Goal: Information Seeking & Learning: Learn about a topic

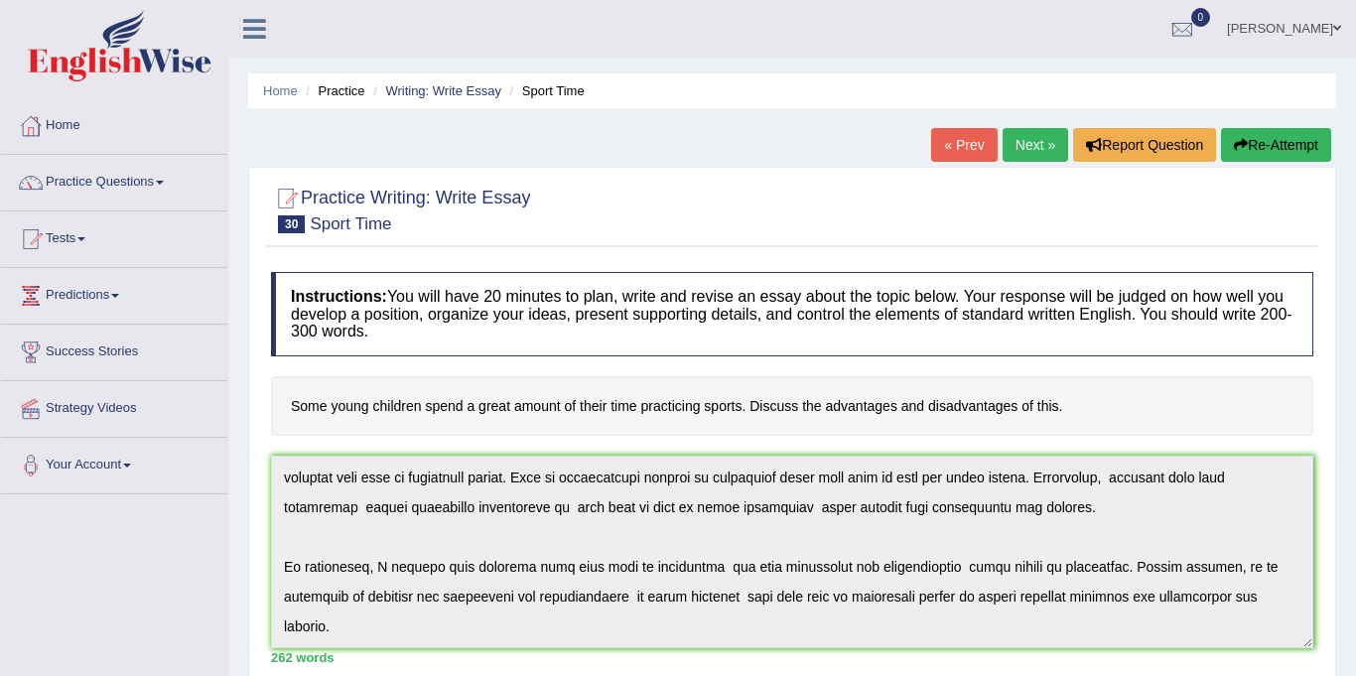
scroll to position [6, 0]
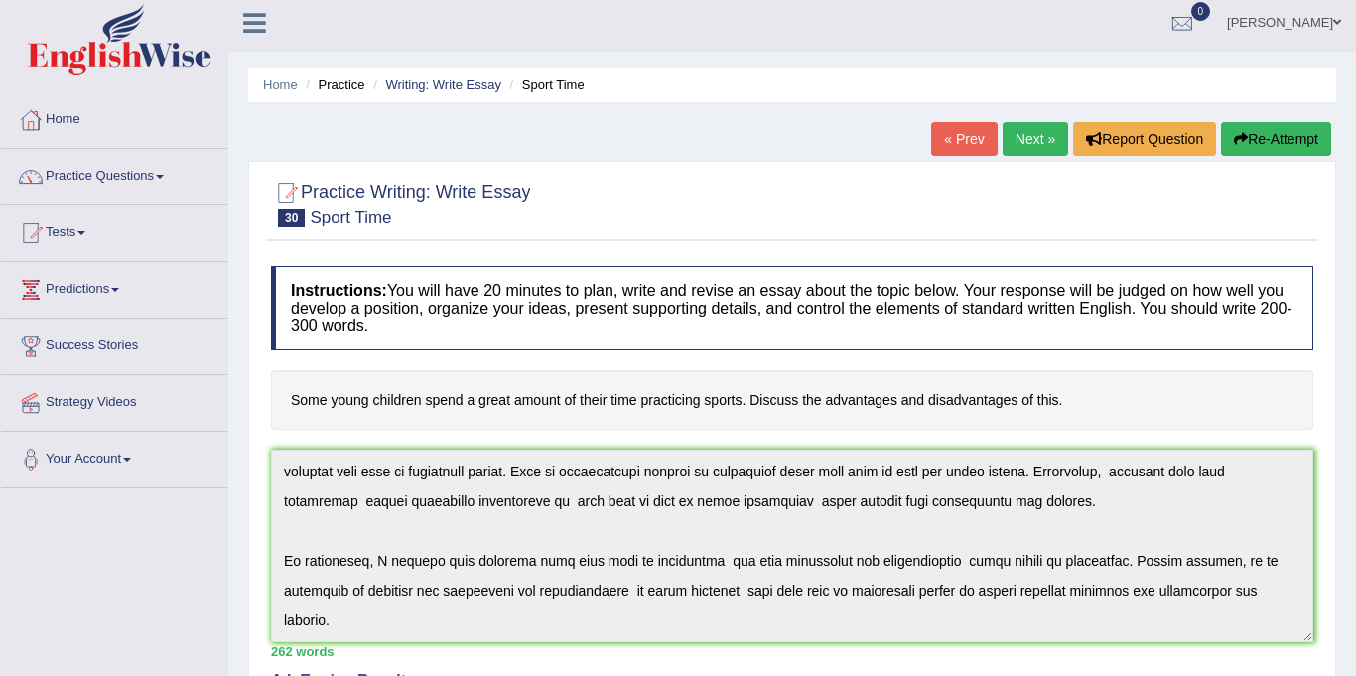
click at [76, 177] on link "Practice Questions" at bounding box center [114, 174] width 226 height 50
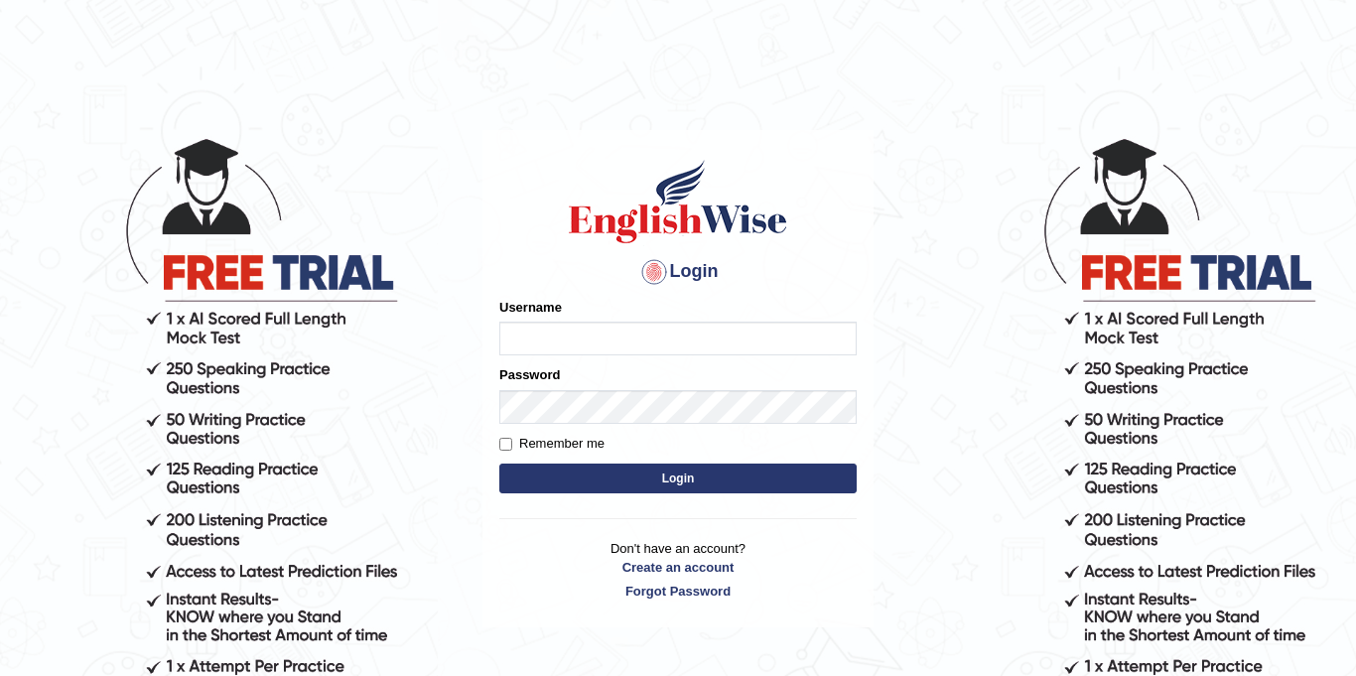
type input "Jolinaseva"
click at [525, 473] on button "Login" at bounding box center [677, 478] width 357 height 30
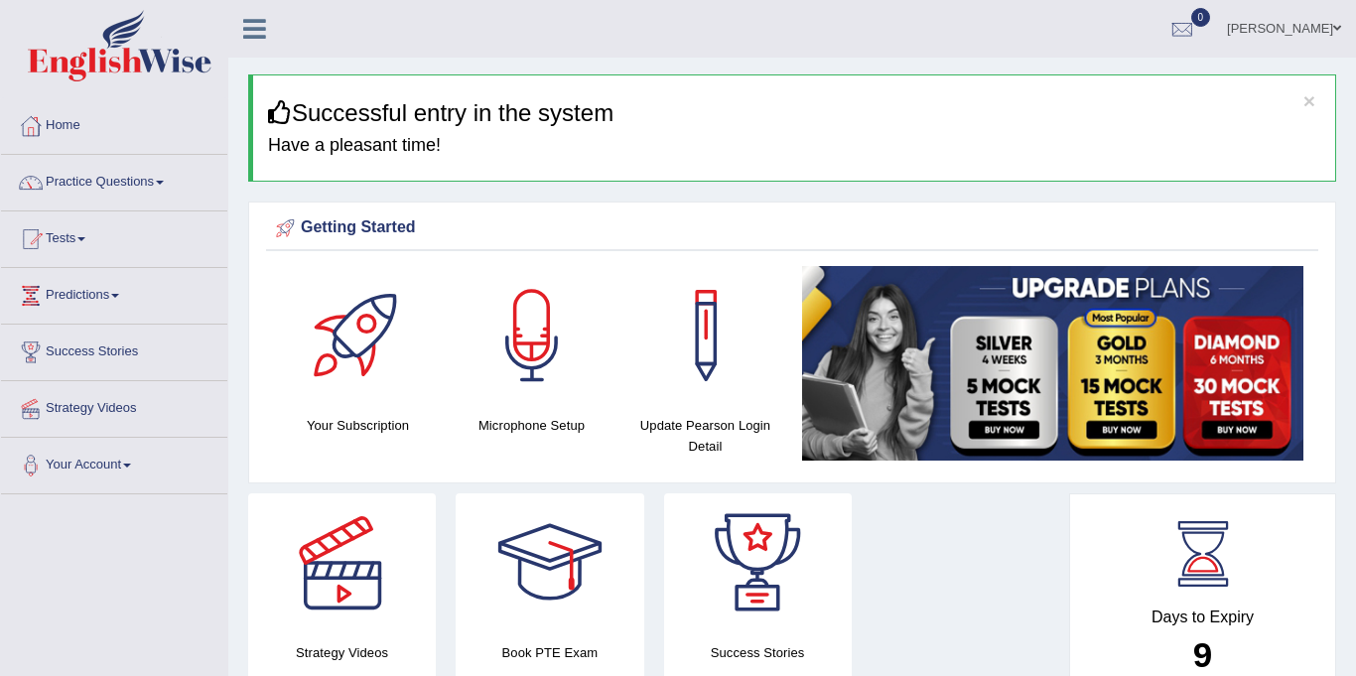
click at [78, 190] on link "Practice Questions" at bounding box center [114, 180] width 226 height 50
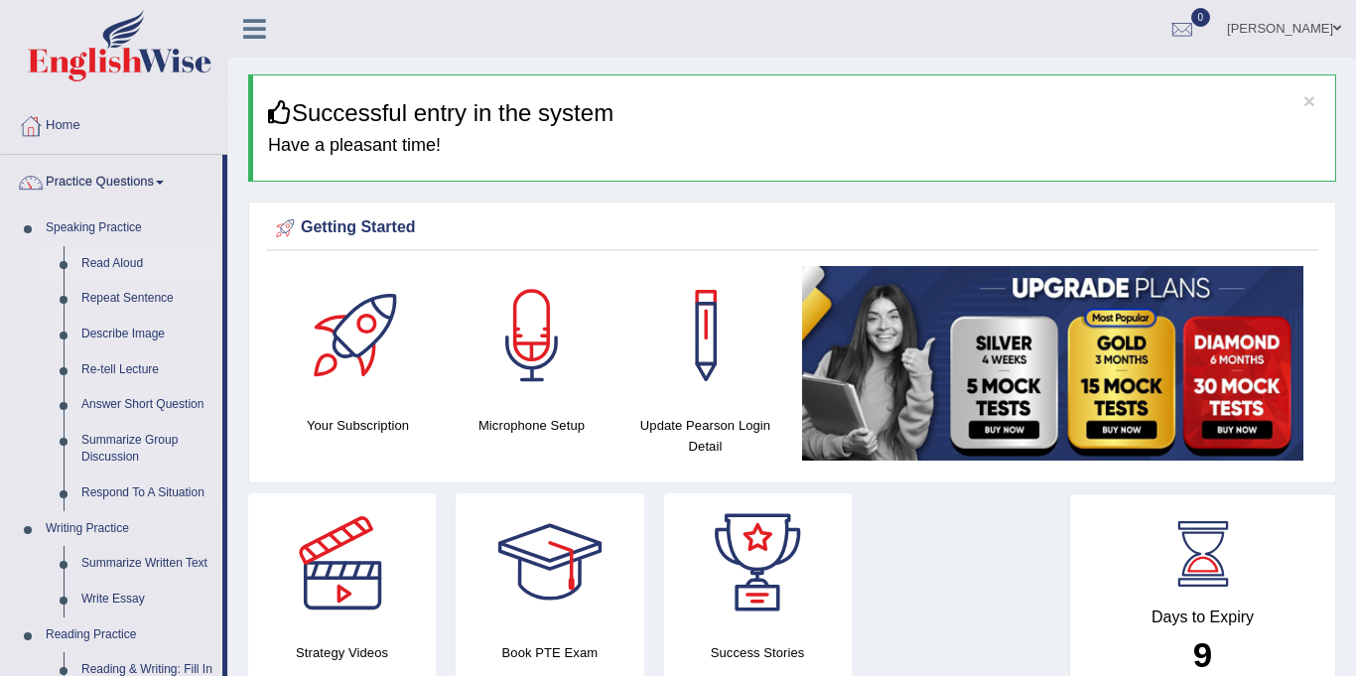
click at [93, 263] on link "Read Aloud" at bounding box center [147, 264] width 150 height 36
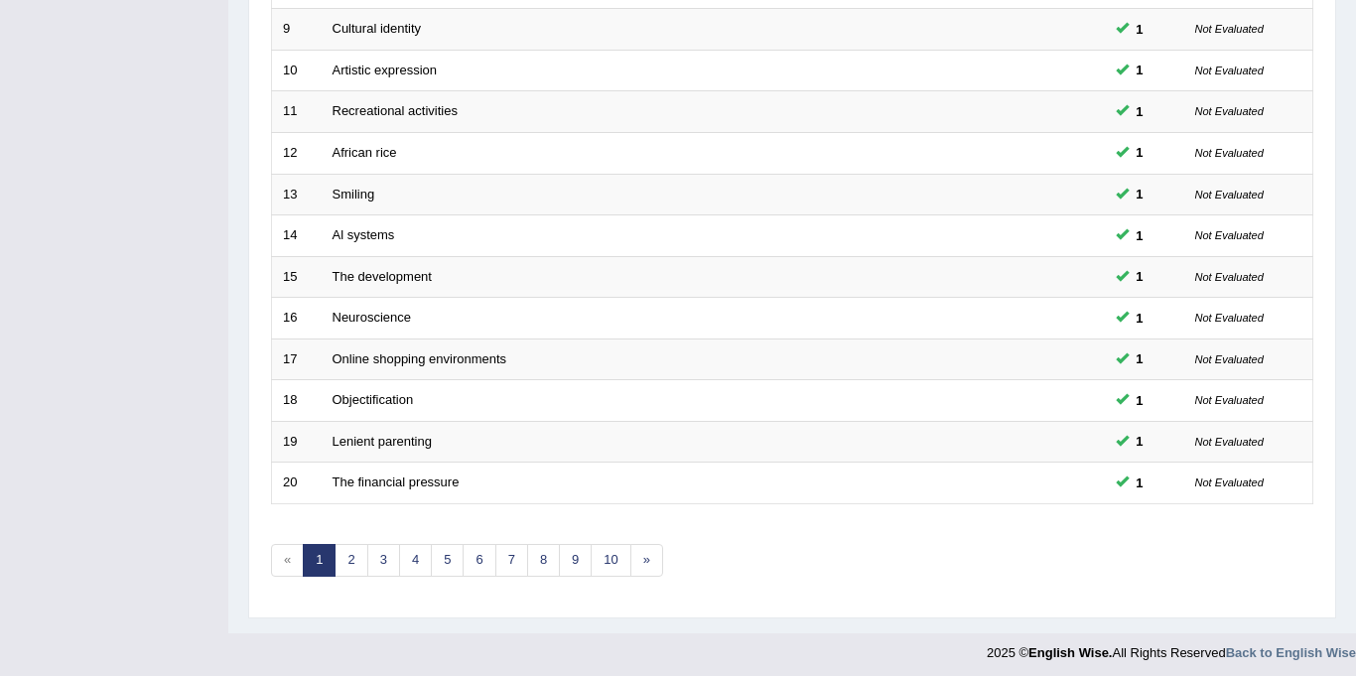
scroll to position [638, 0]
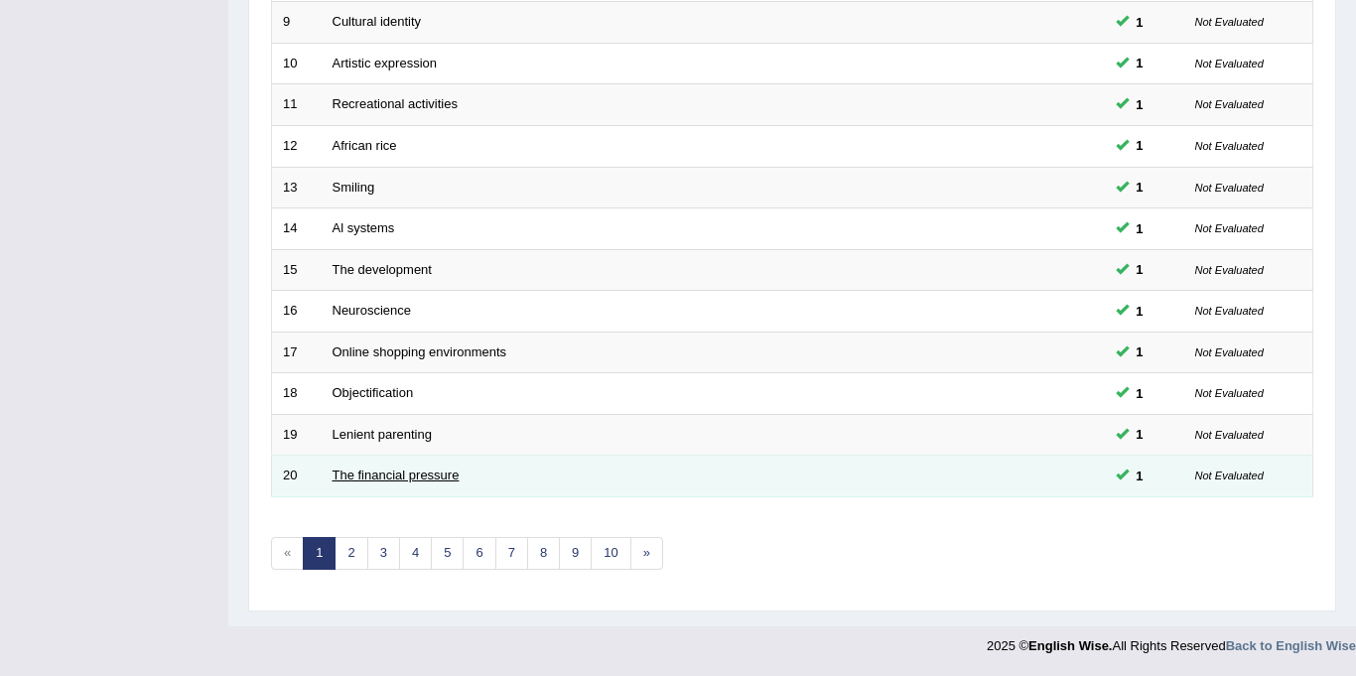
click at [359, 477] on link "The financial pressure" at bounding box center [395, 474] width 127 height 15
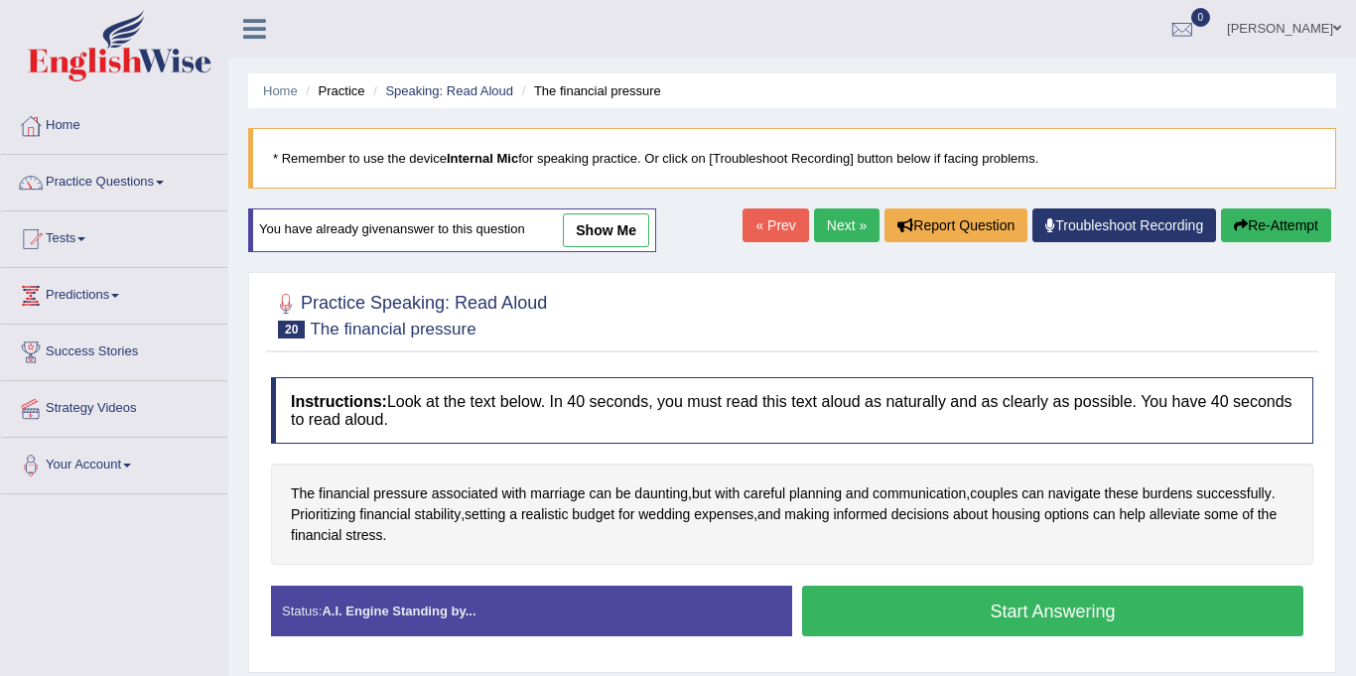
click at [588, 228] on link "show me" at bounding box center [606, 230] width 86 height 34
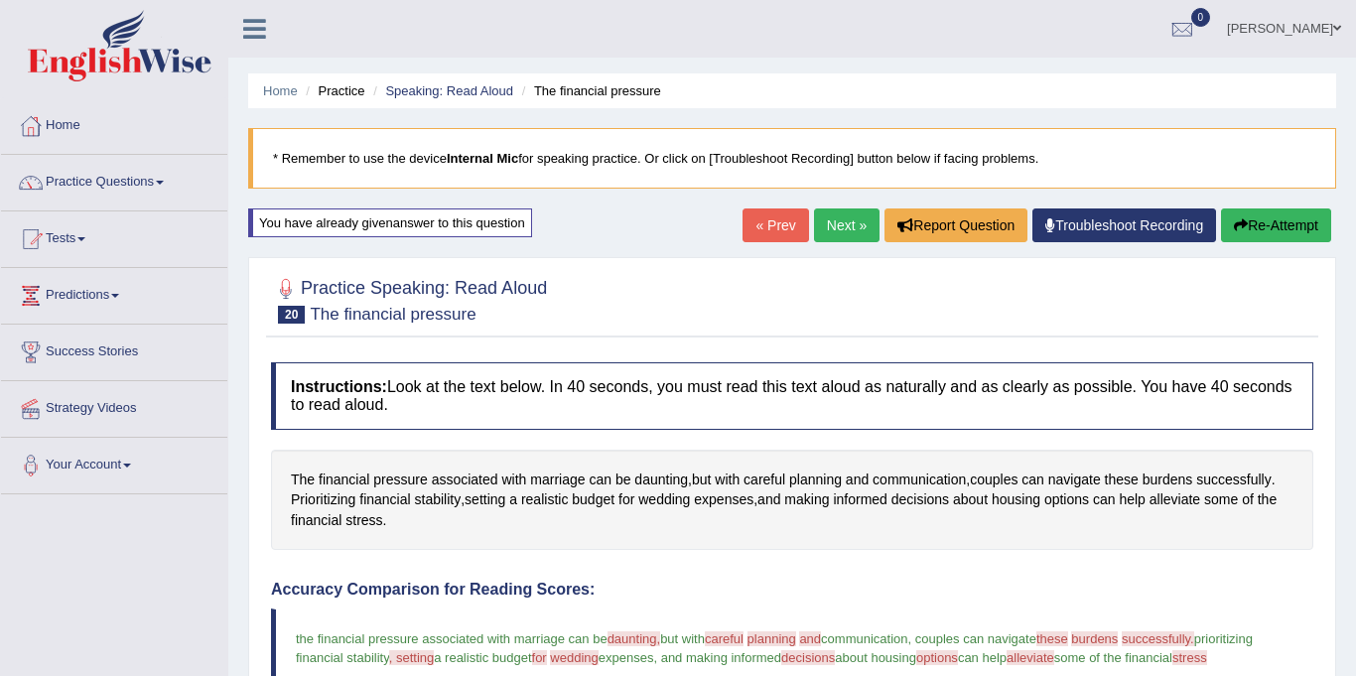
click at [94, 181] on link "Practice Questions" at bounding box center [114, 180] width 226 height 50
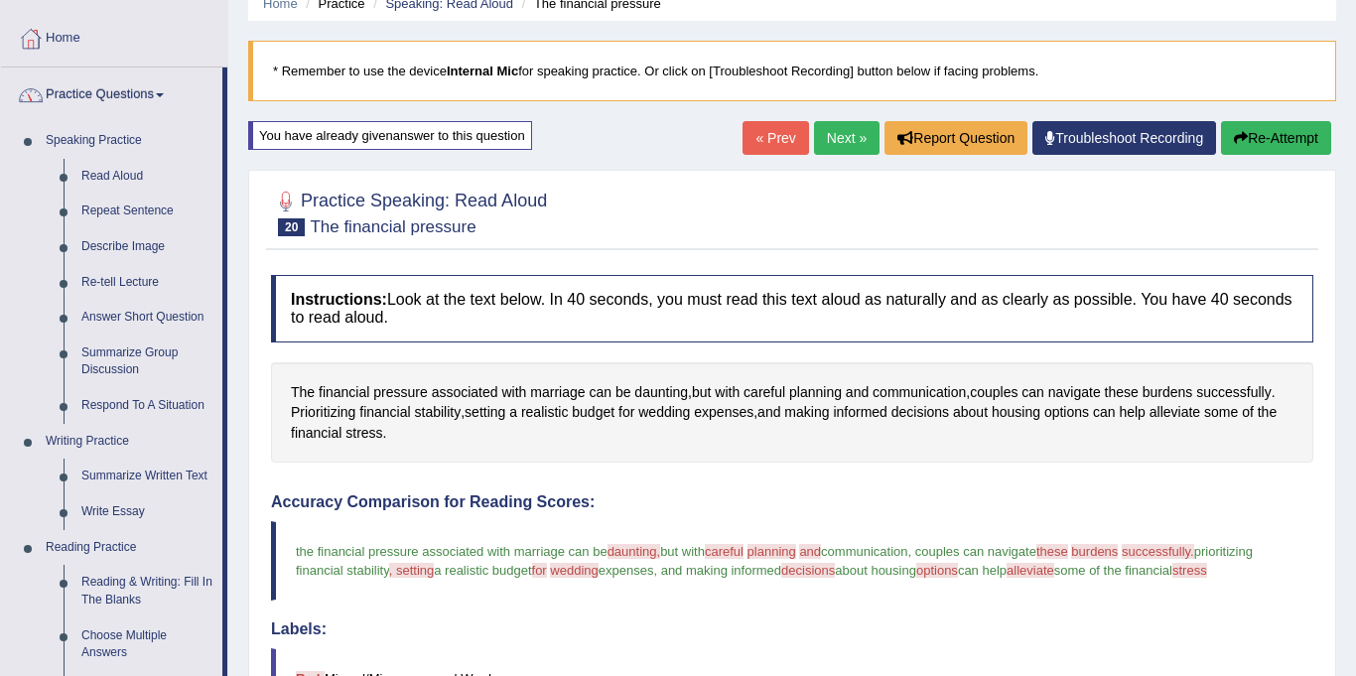
scroll to position [59, 0]
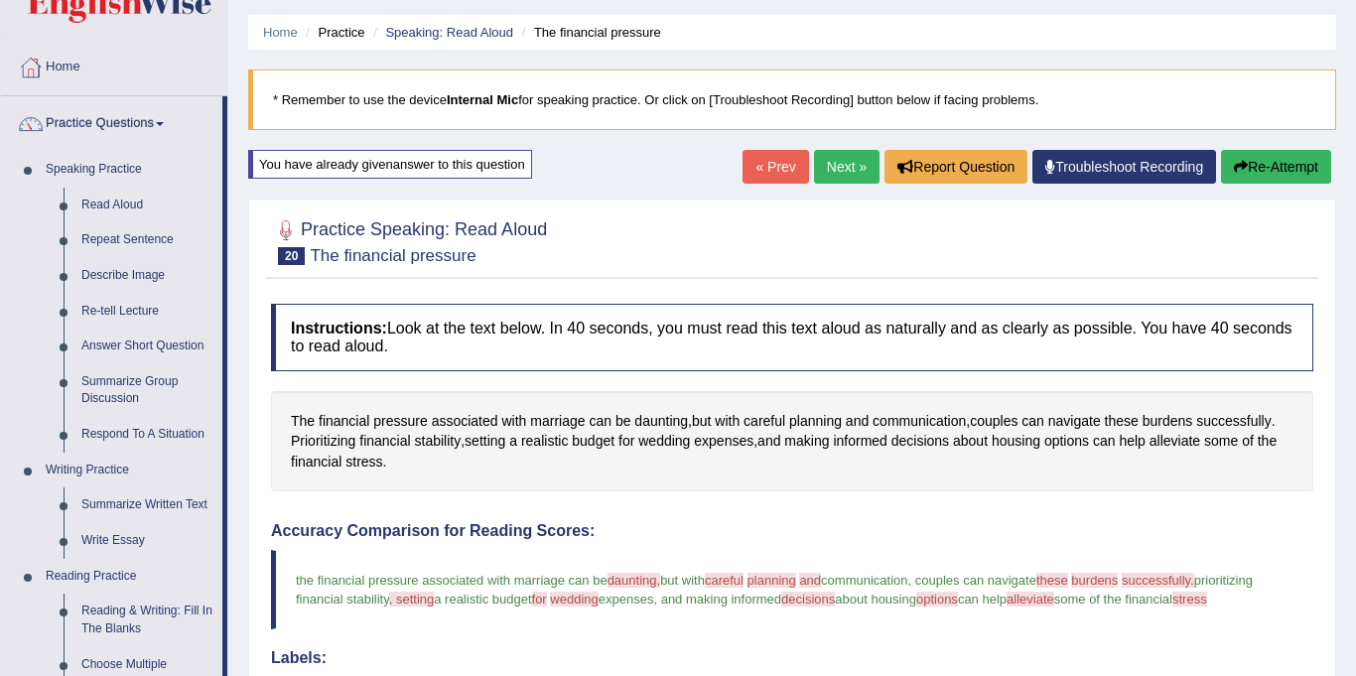
click at [849, 164] on link "Next »" at bounding box center [846, 167] width 65 height 34
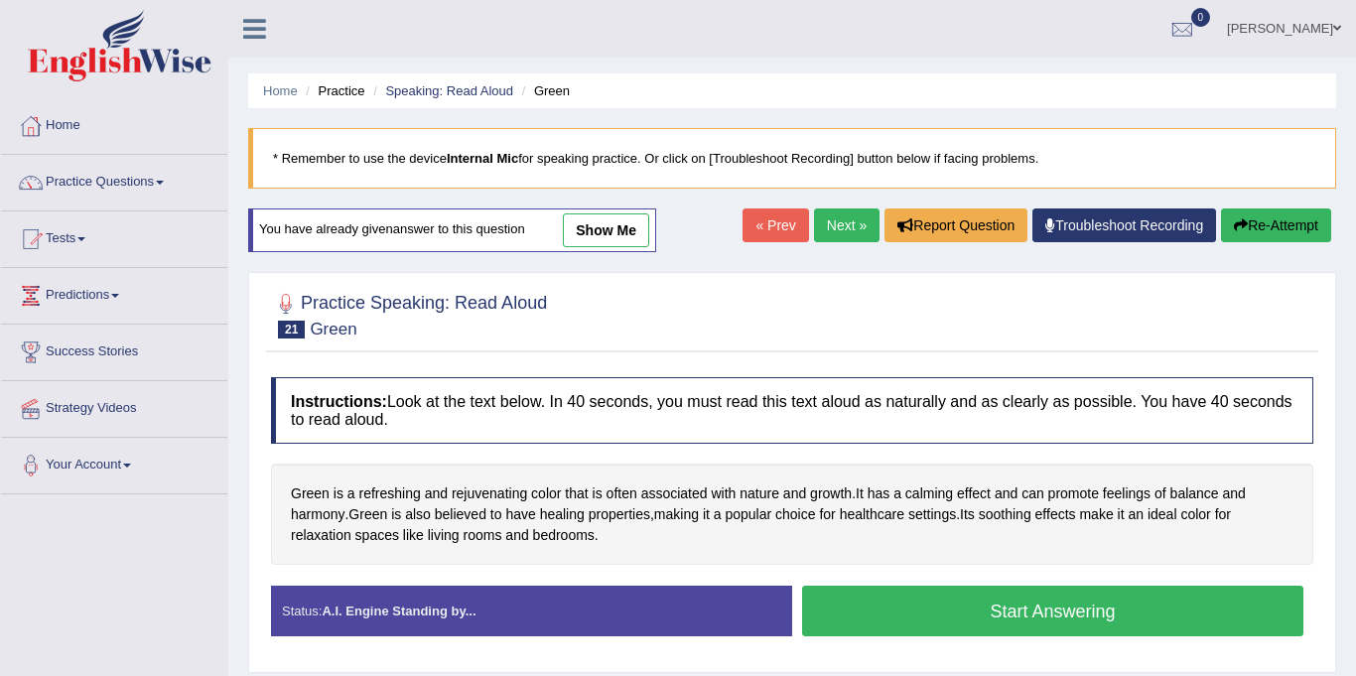
click at [75, 185] on link "Practice Questions" at bounding box center [114, 180] width 226 height 50
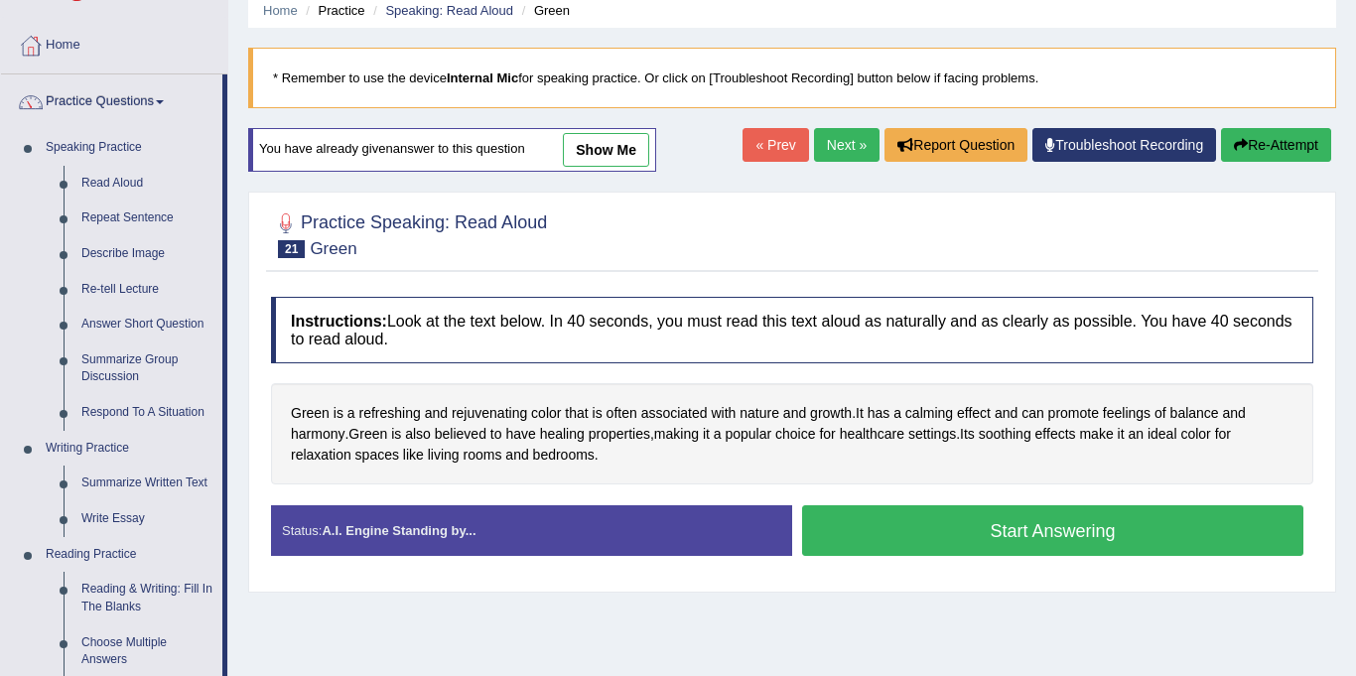
scroll to position [82, 0]
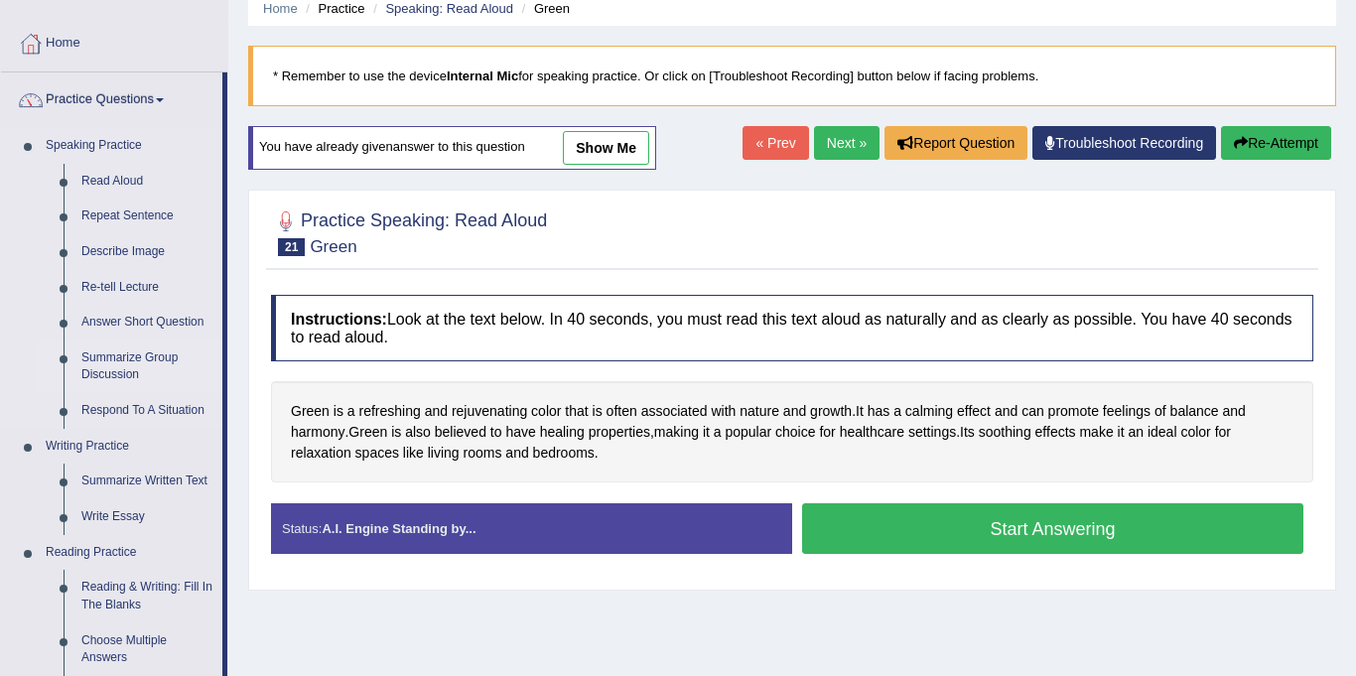
click at [116, 365] on link "Summarize Group Discussion" at bounding box center [147, 366] width 150 height 53
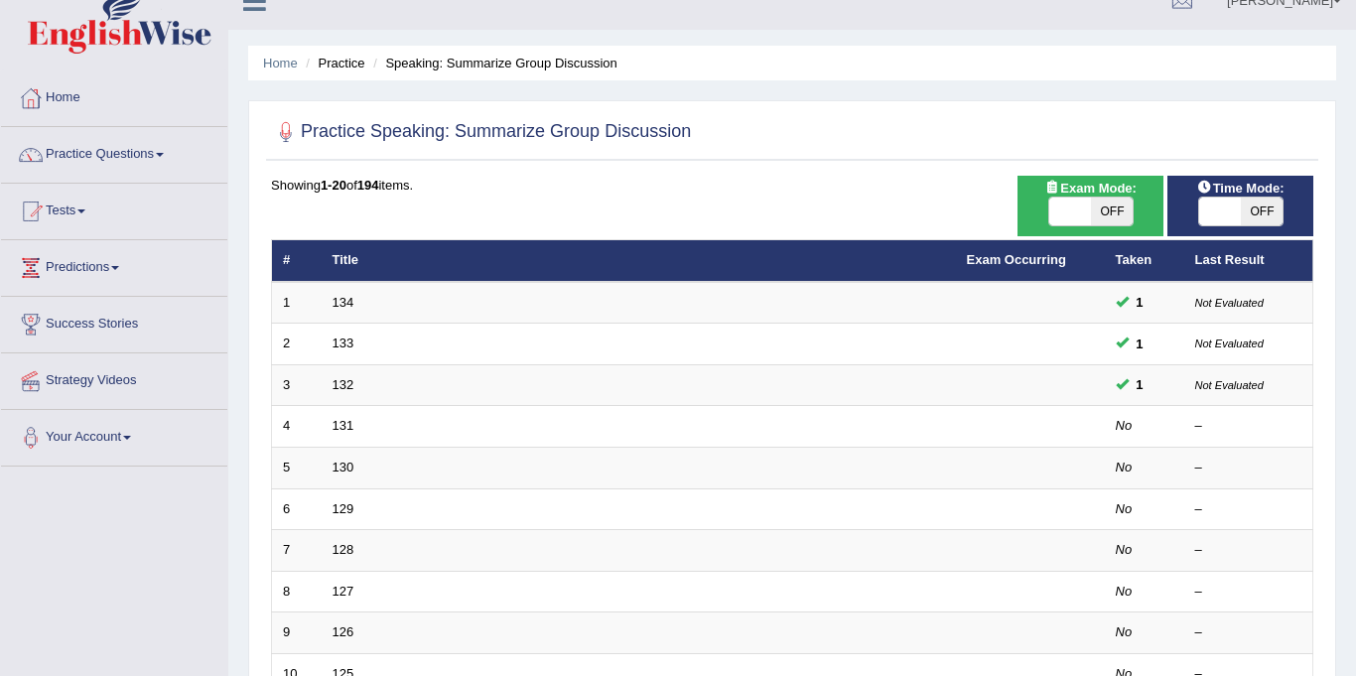
scroll to position [31, 0]
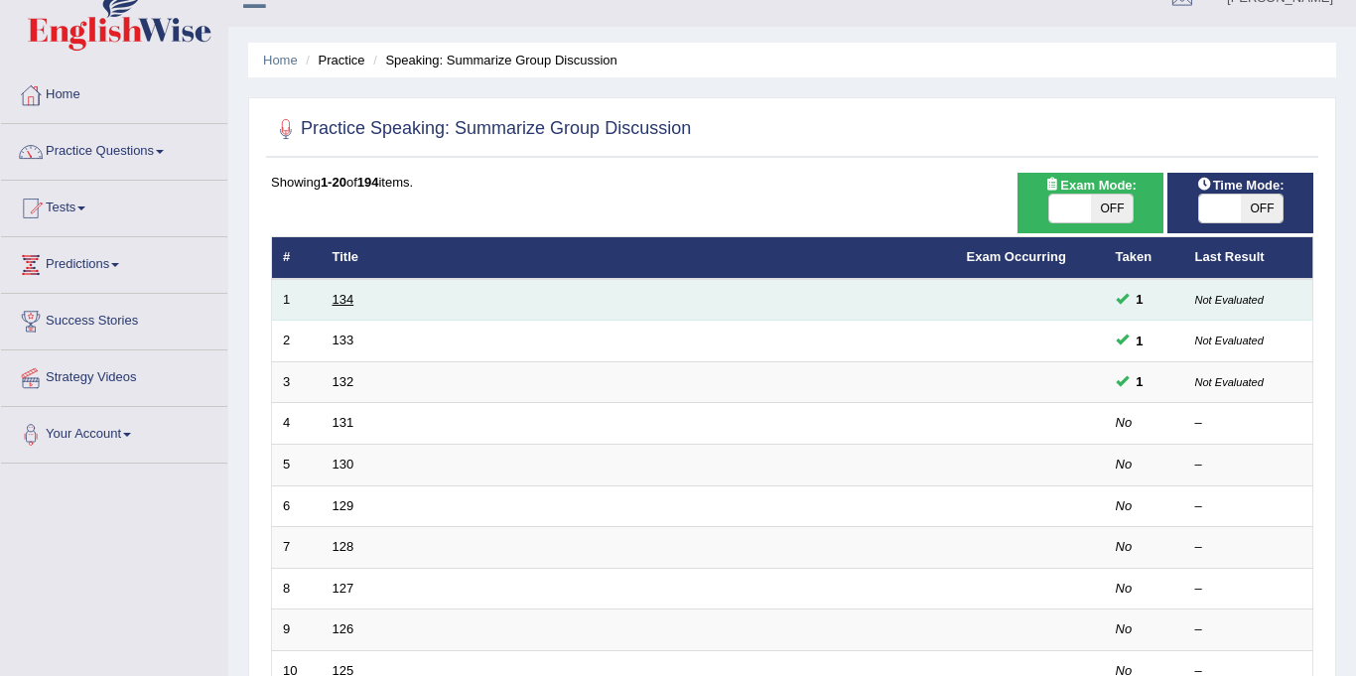
click at [342, 303] on link "134" at bounding box center [343, 299] width 22 height 15
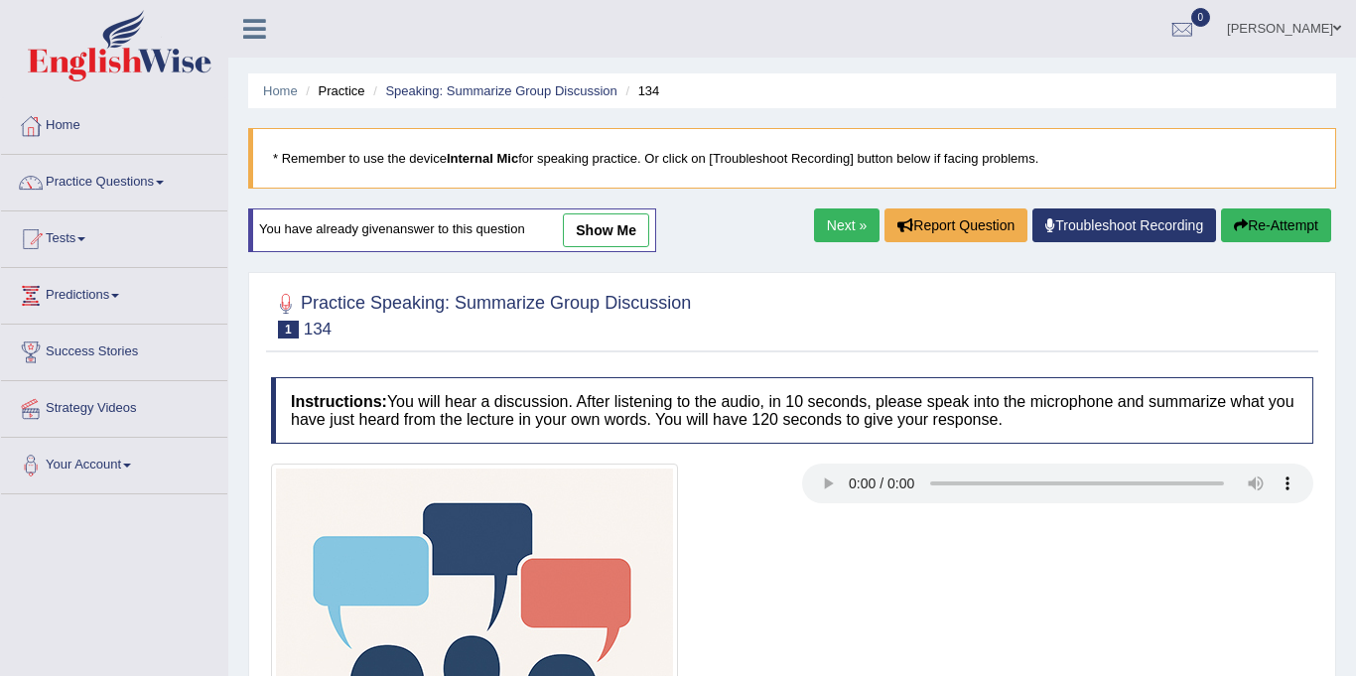
click at [592, 232] on link "show me" at bounding box center [606, 230] width 86 height 34
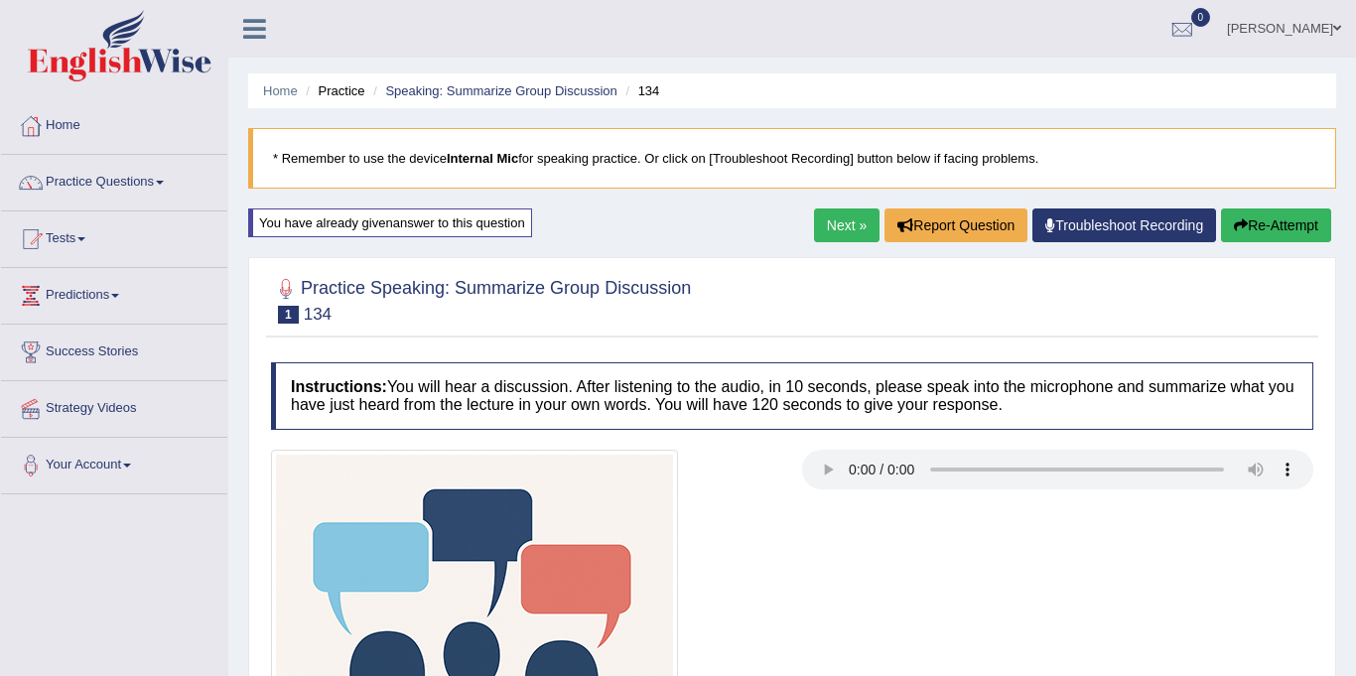
click at [90, 188] on link "Practice Questions" at bounding box center [114, 180] width 226 height 50
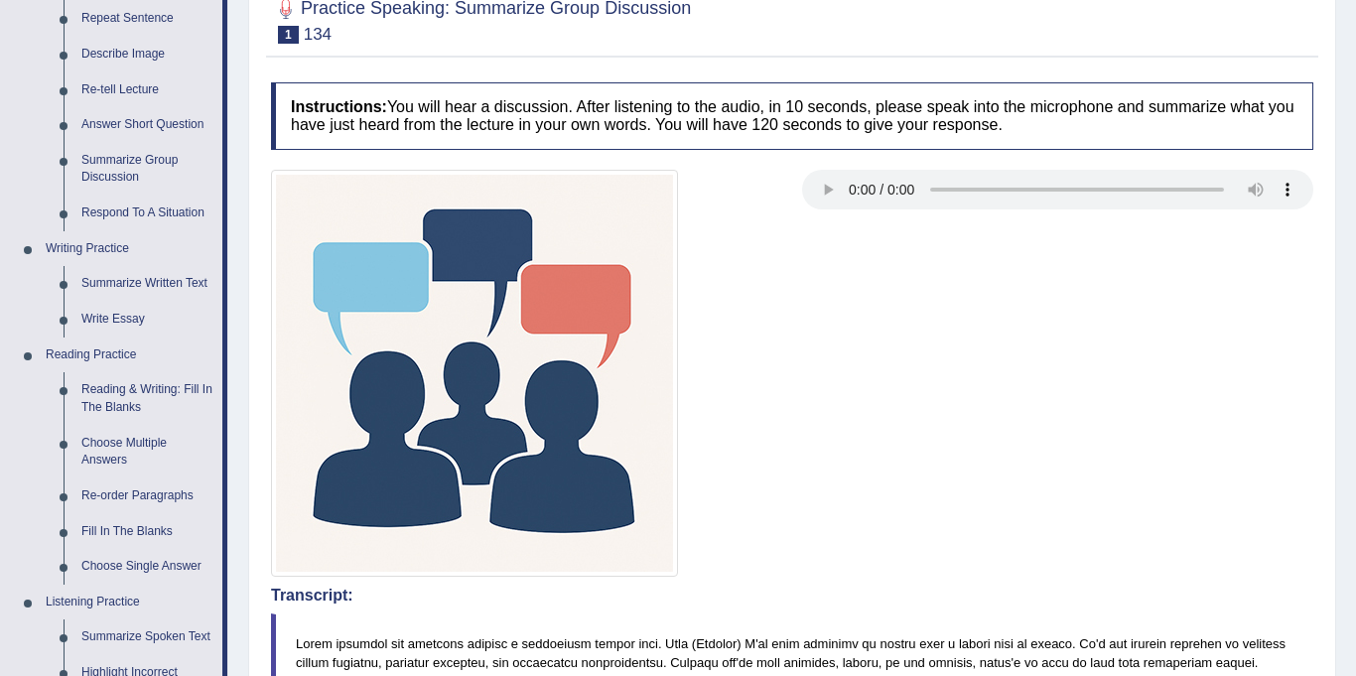
scroll to position [306, 0]
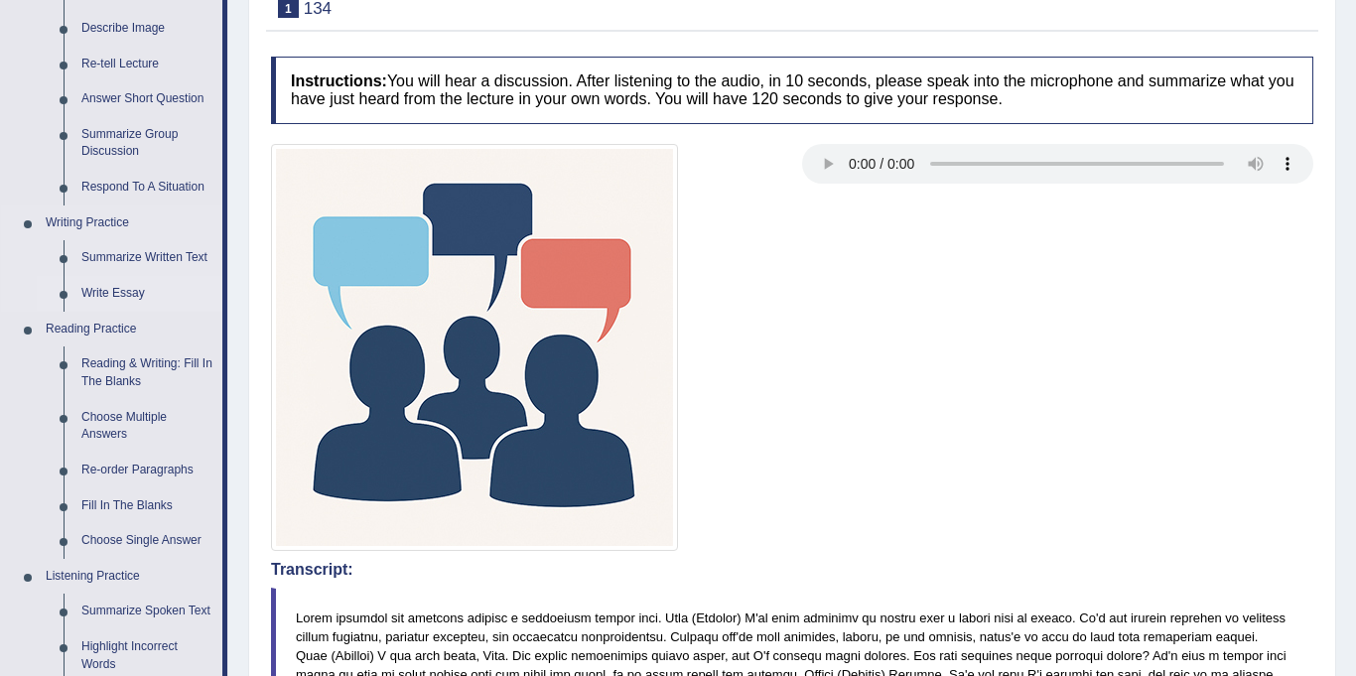
click at [117, 295] on link "Write Essay" at bounding box center [147, 294] width 150 height 36
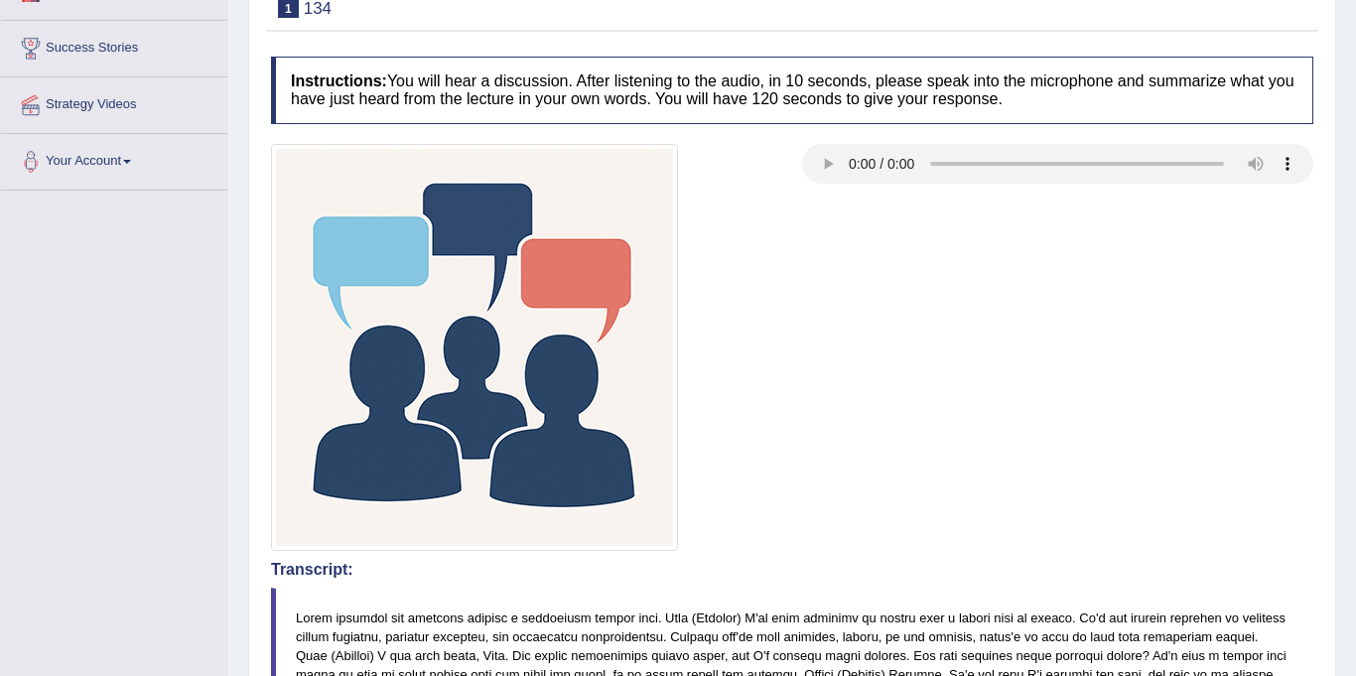
scroll to position [316, 0]
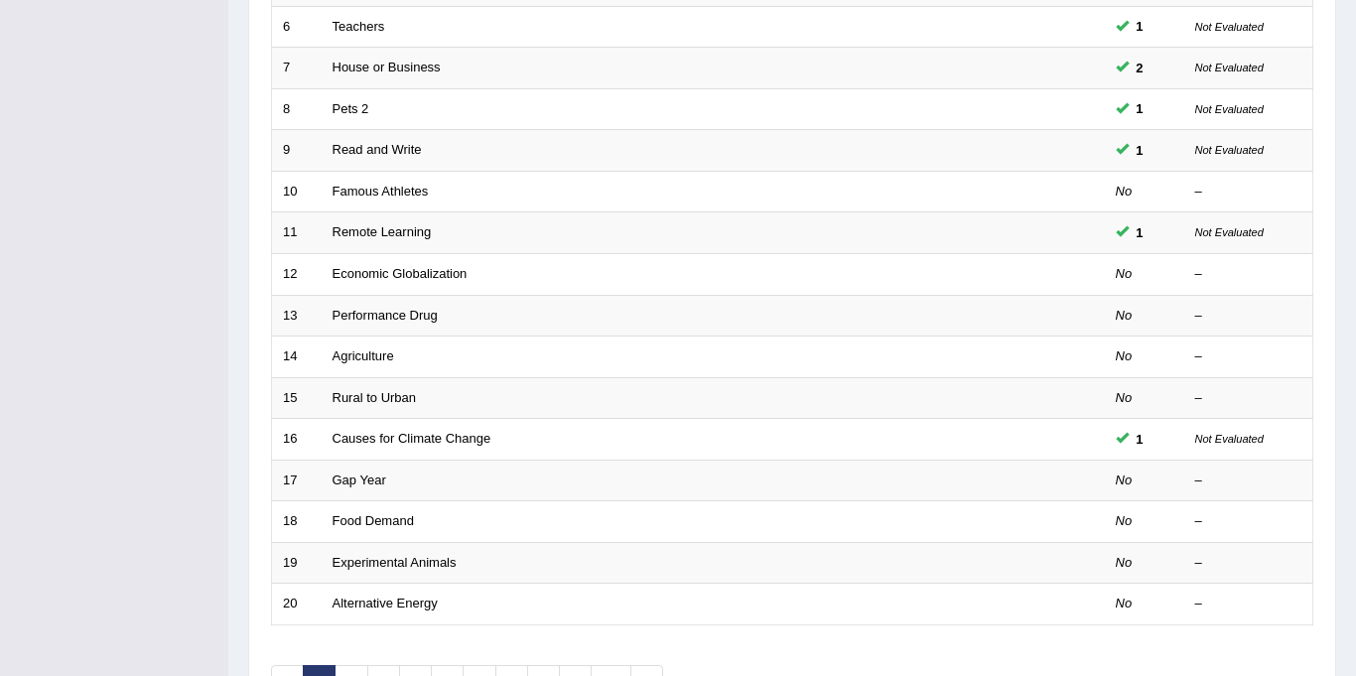
scroll to position [511, 0]
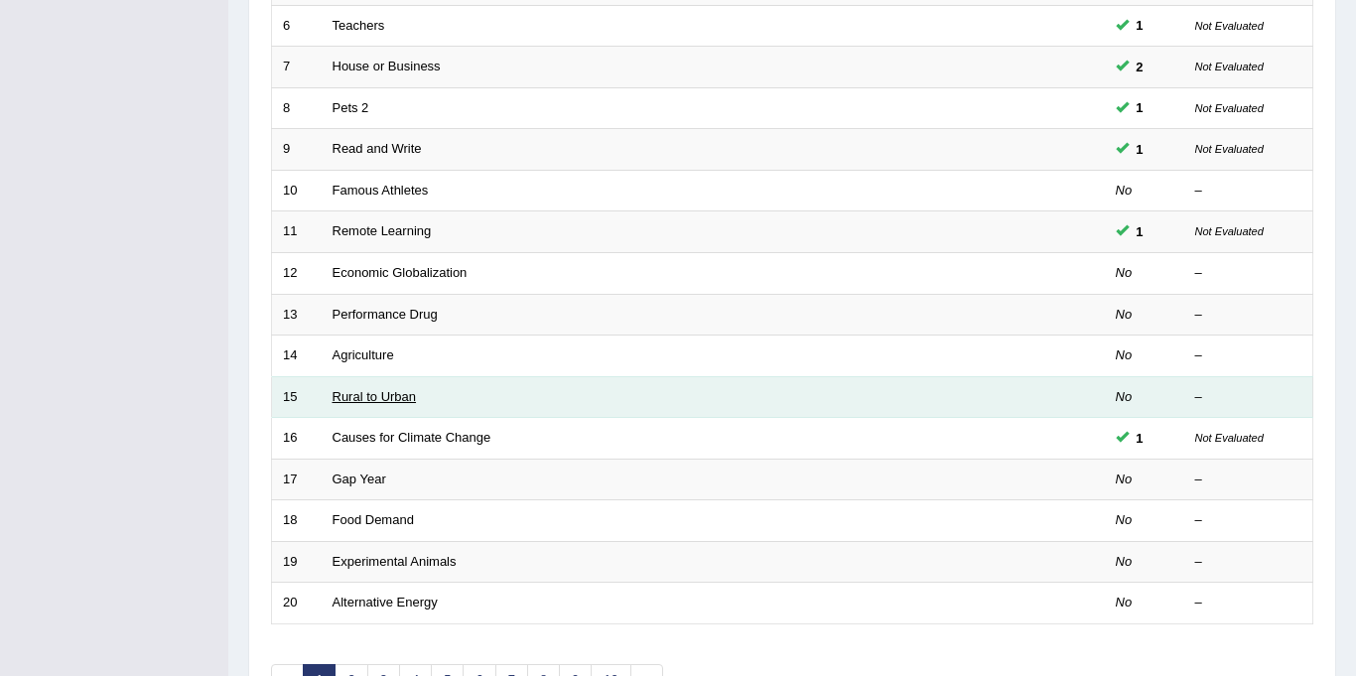
click at [342, 402] on link "Rural to Urban" at bounding box center [374, 396] width 84 height 15
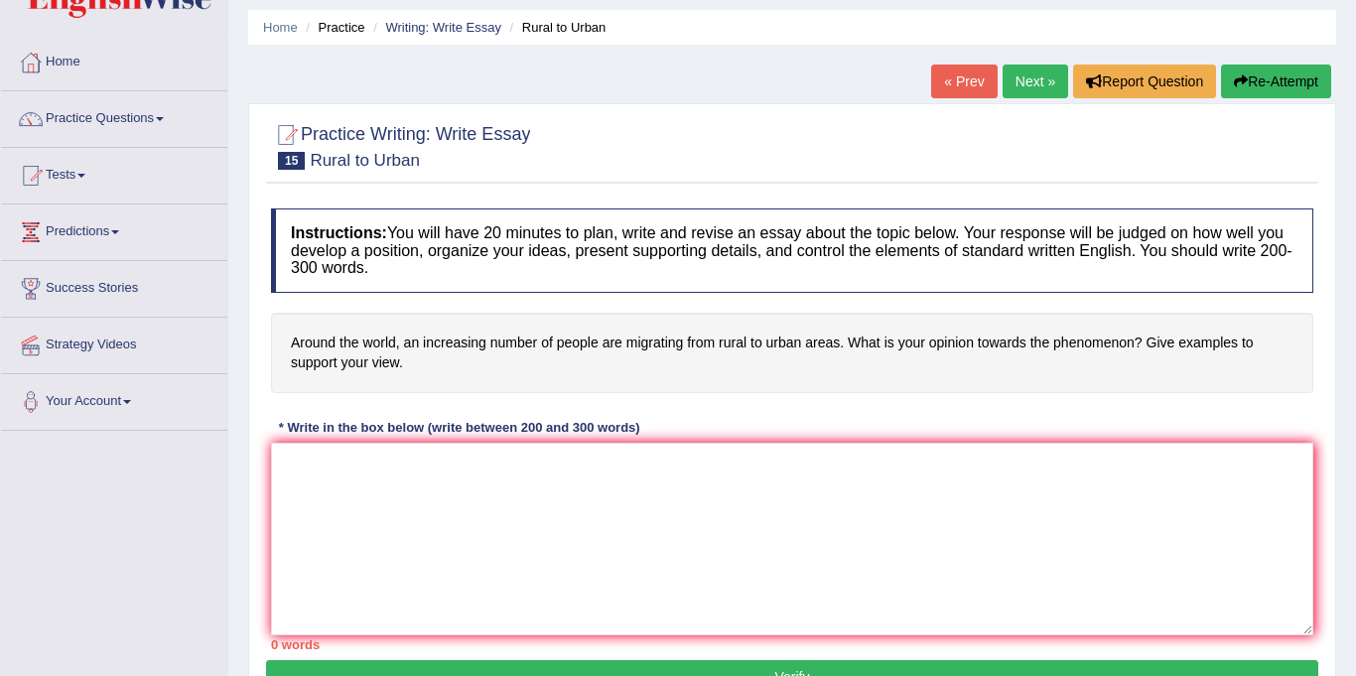
scroll to position [36, 0]
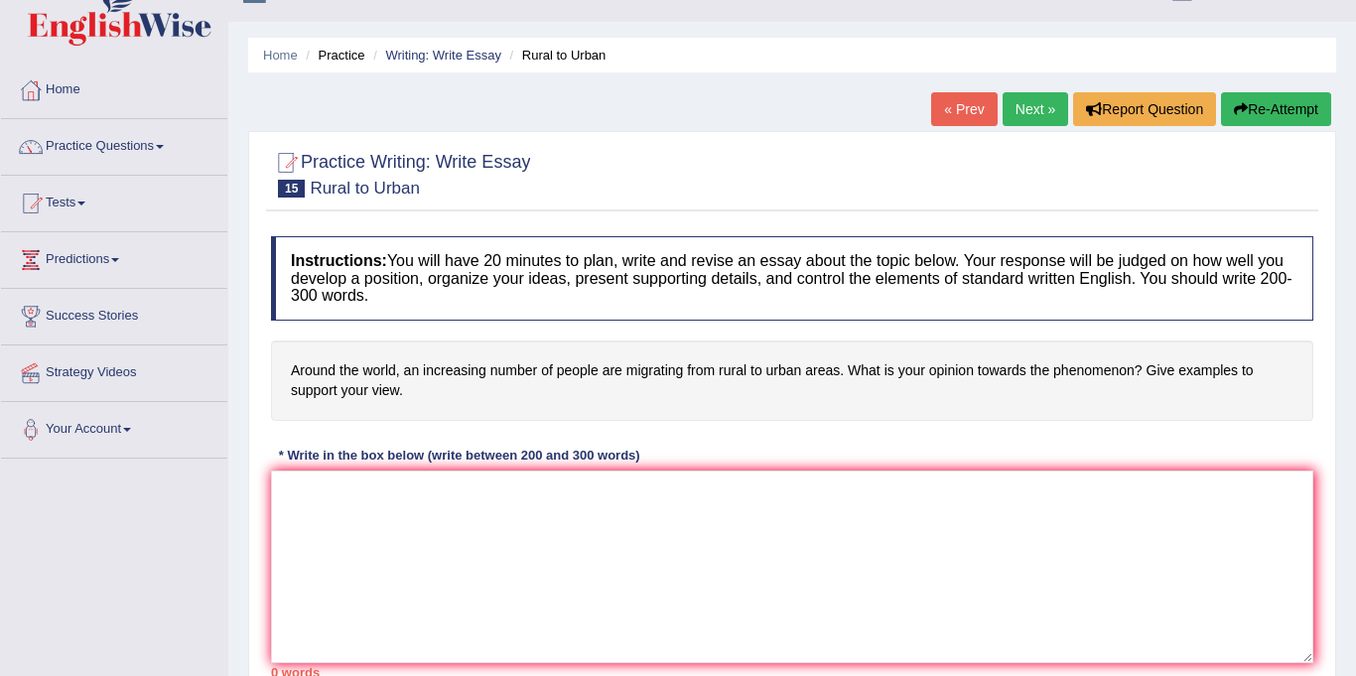
click at [82, 155] on link "Practice Questions" at bounding box center [114, 144] width 226 height 50
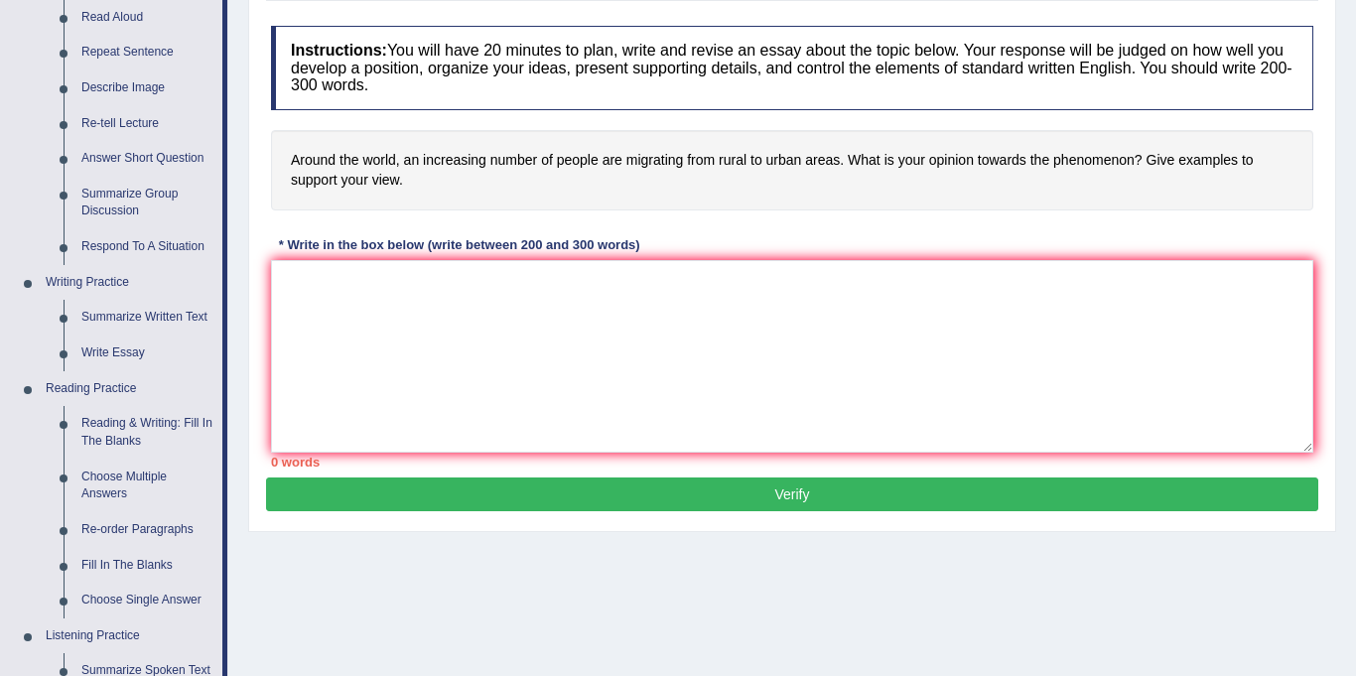
scroll to position [244, 0]
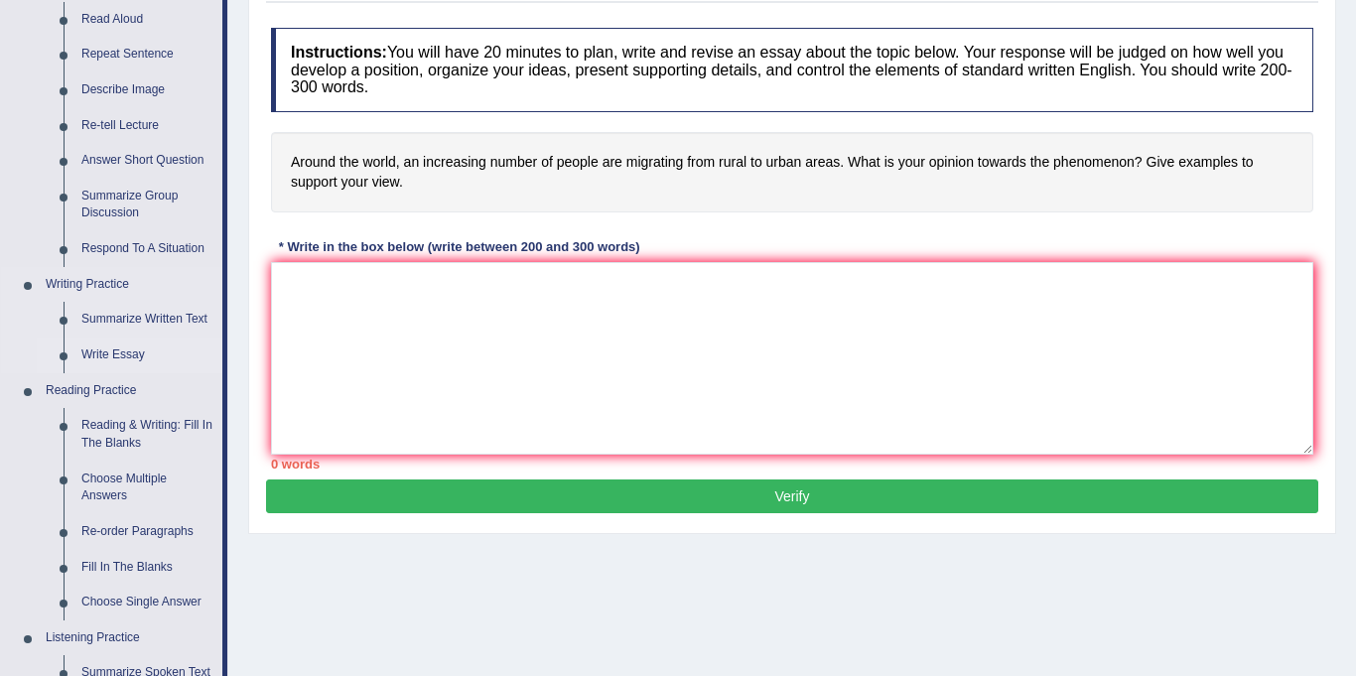
click at [111, 361] on link "Write Essay" at bounding box center [147, 355] width 150 height 36
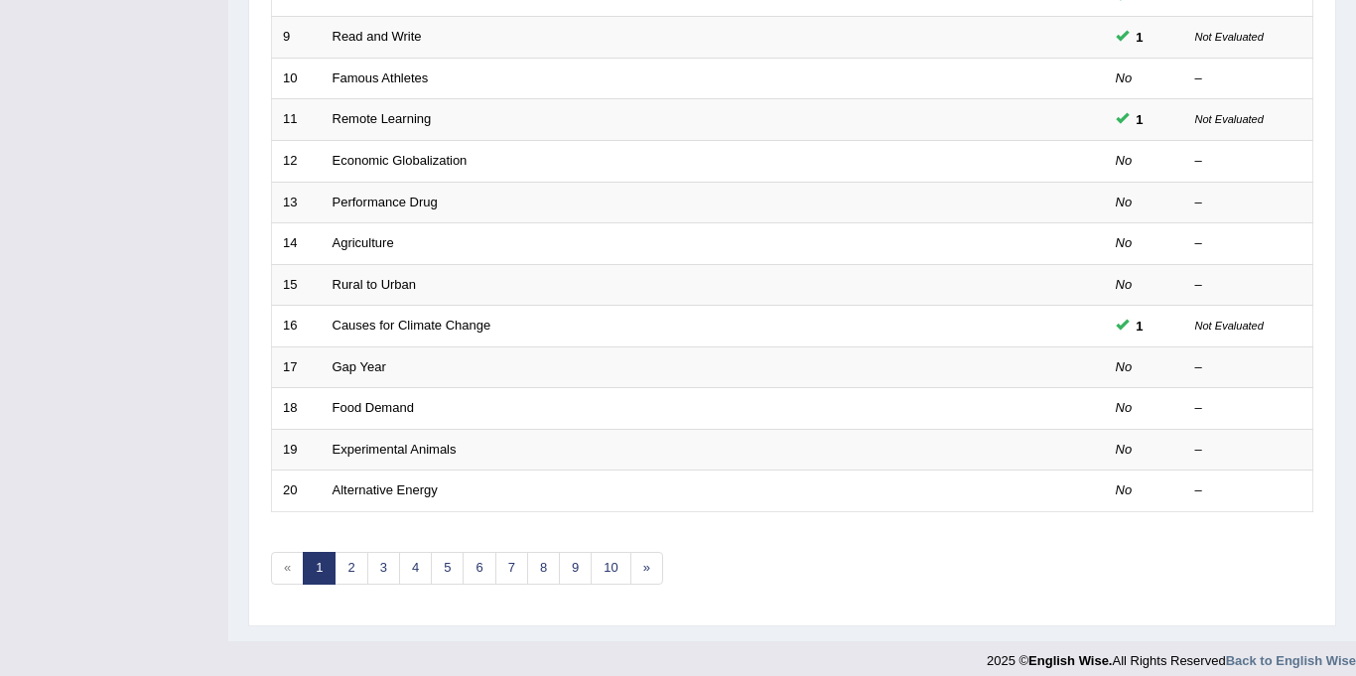
scroll to position [638, 0]
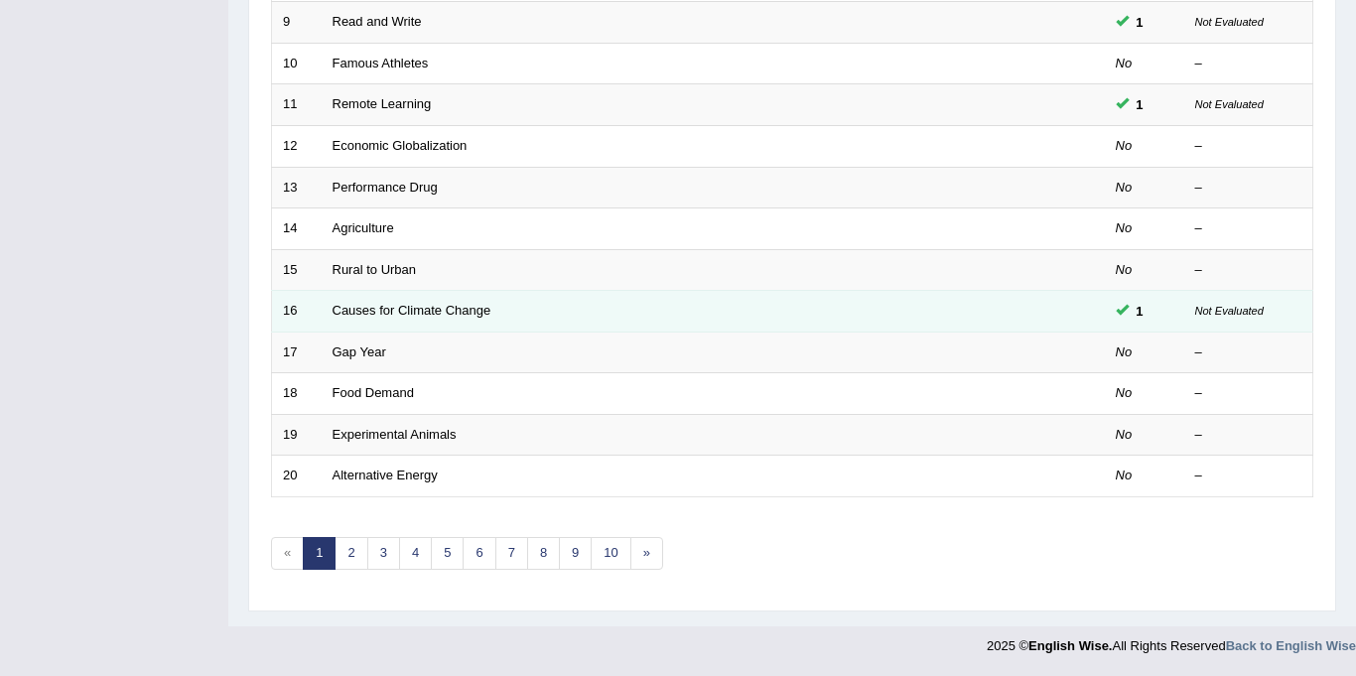
click at [1209, 316] on small "Not Evaluated" at bounding box center [1229, 311] width 68 height 12
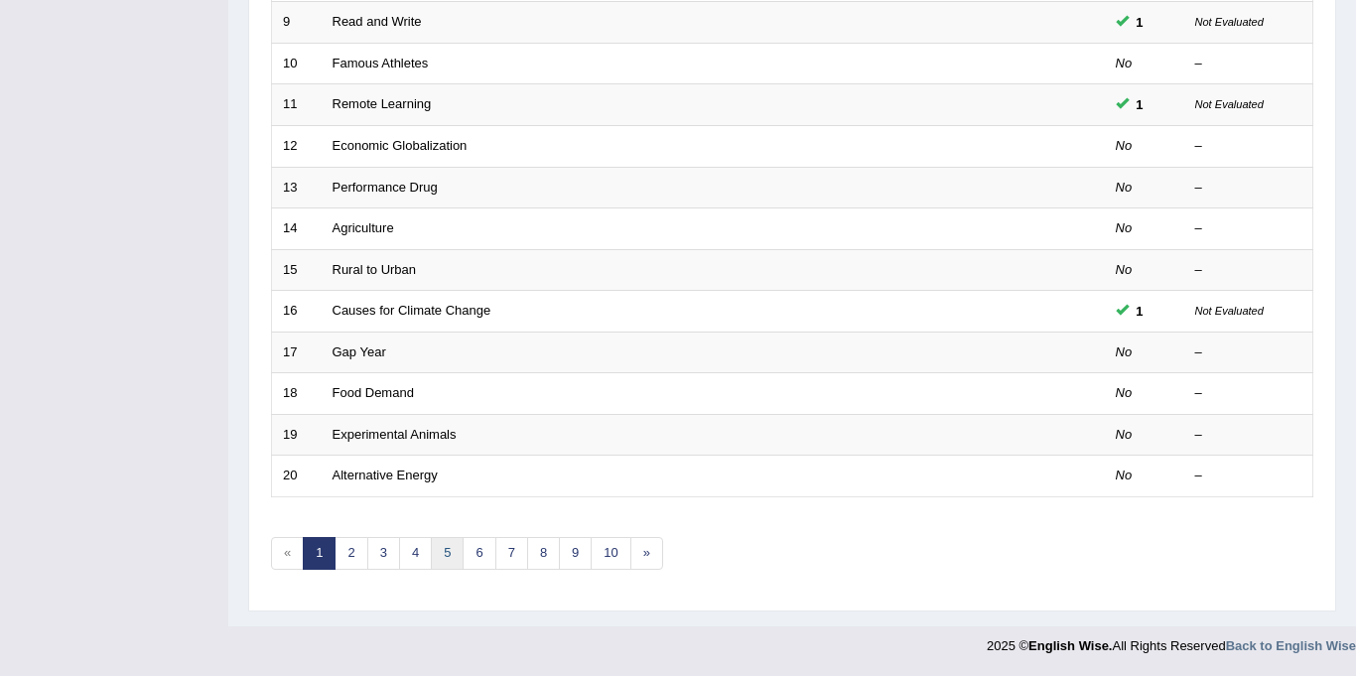
click at [442, 552] on link "5" at bounding box center [447, 553] width 33 height 33
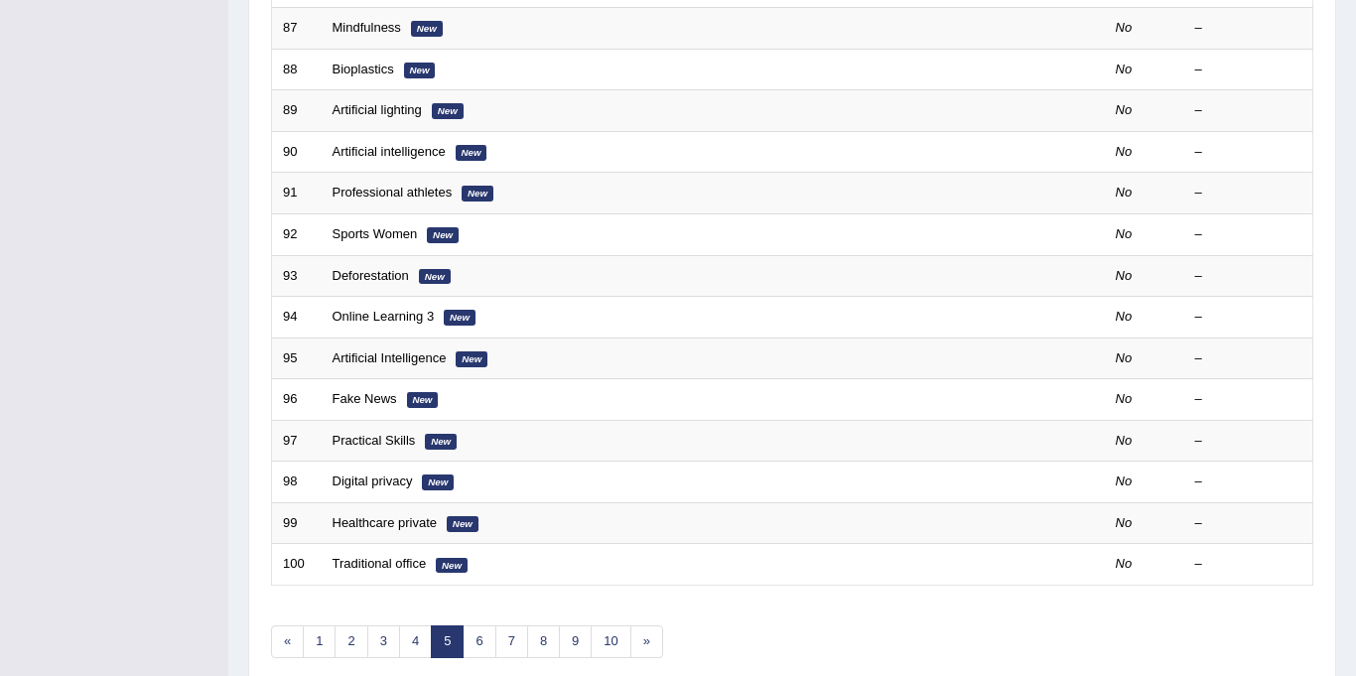
scroll to position [638, 0]
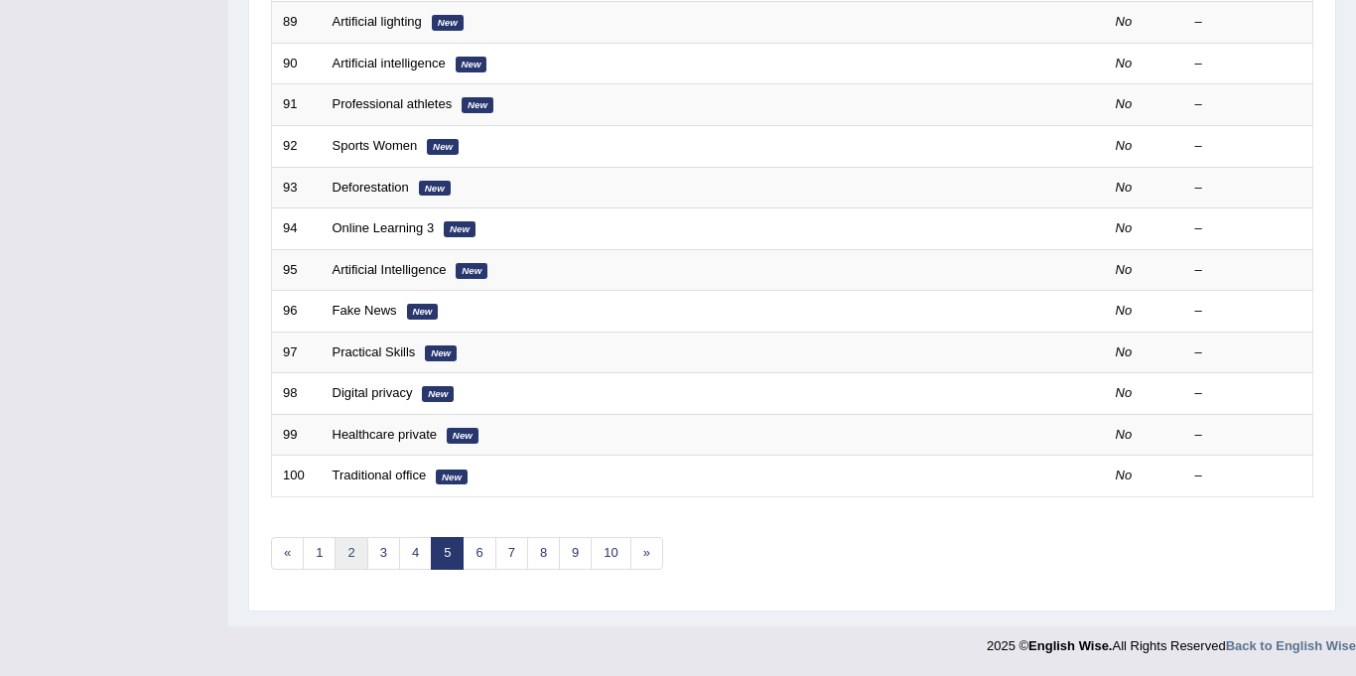
click at [349, 558] on link "2" at bounding box center [350, 553] width 33 height 33
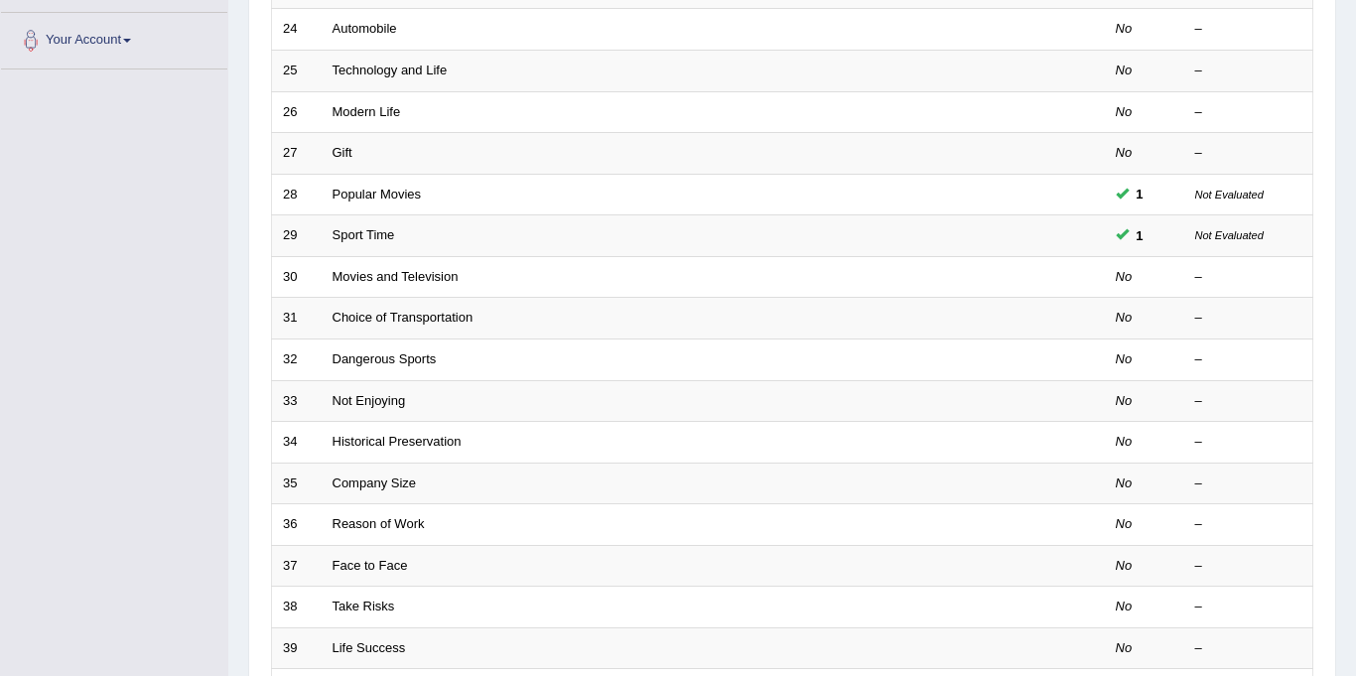
scroll to position [426, 0]
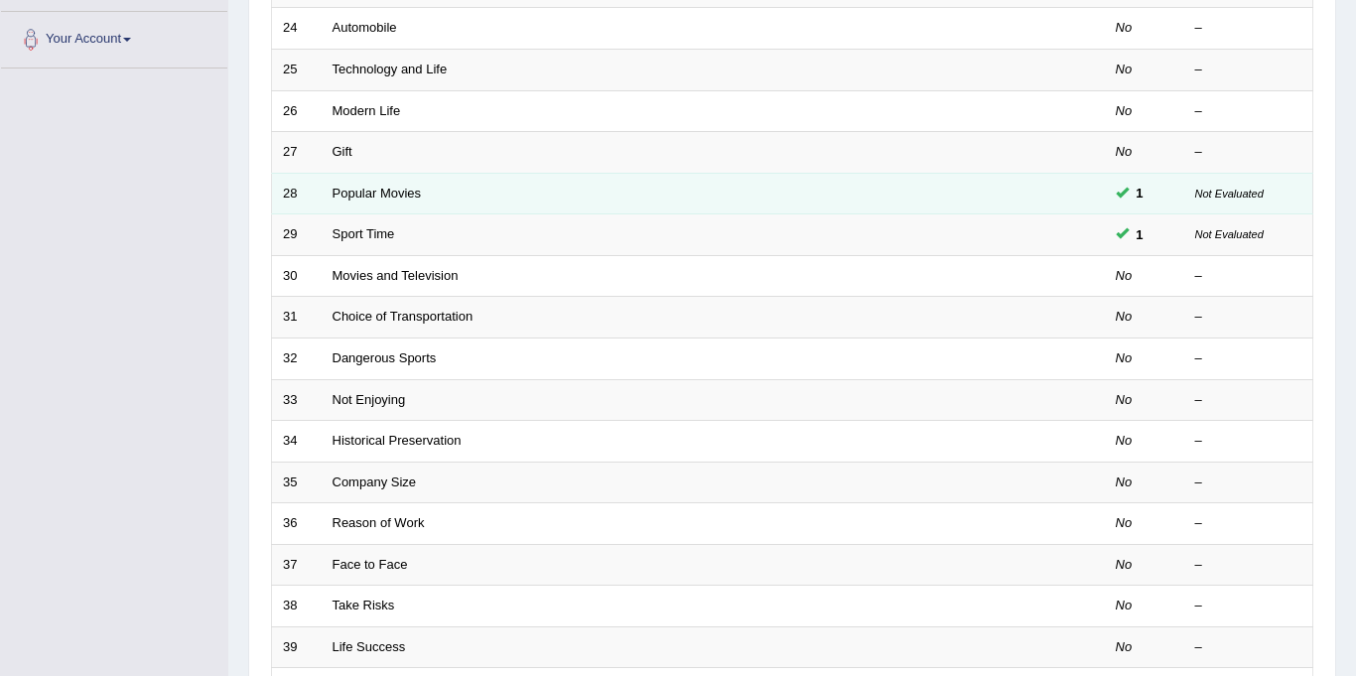
click at [1101, 191] on td at bounding box center [1030, 194] width 149 height 42
click at [355, 194] on link "Popular Movies" at bounding box center [376, 193] width 89 height 15
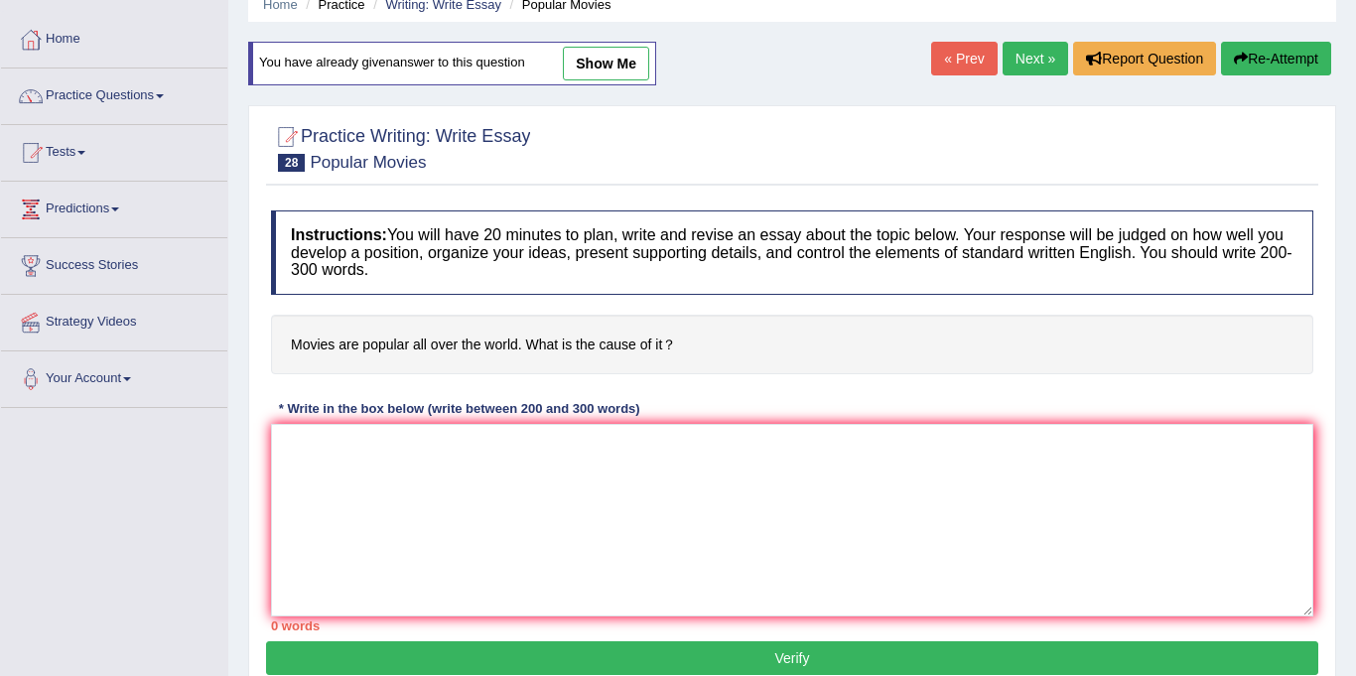
scroll to position [84, 0]
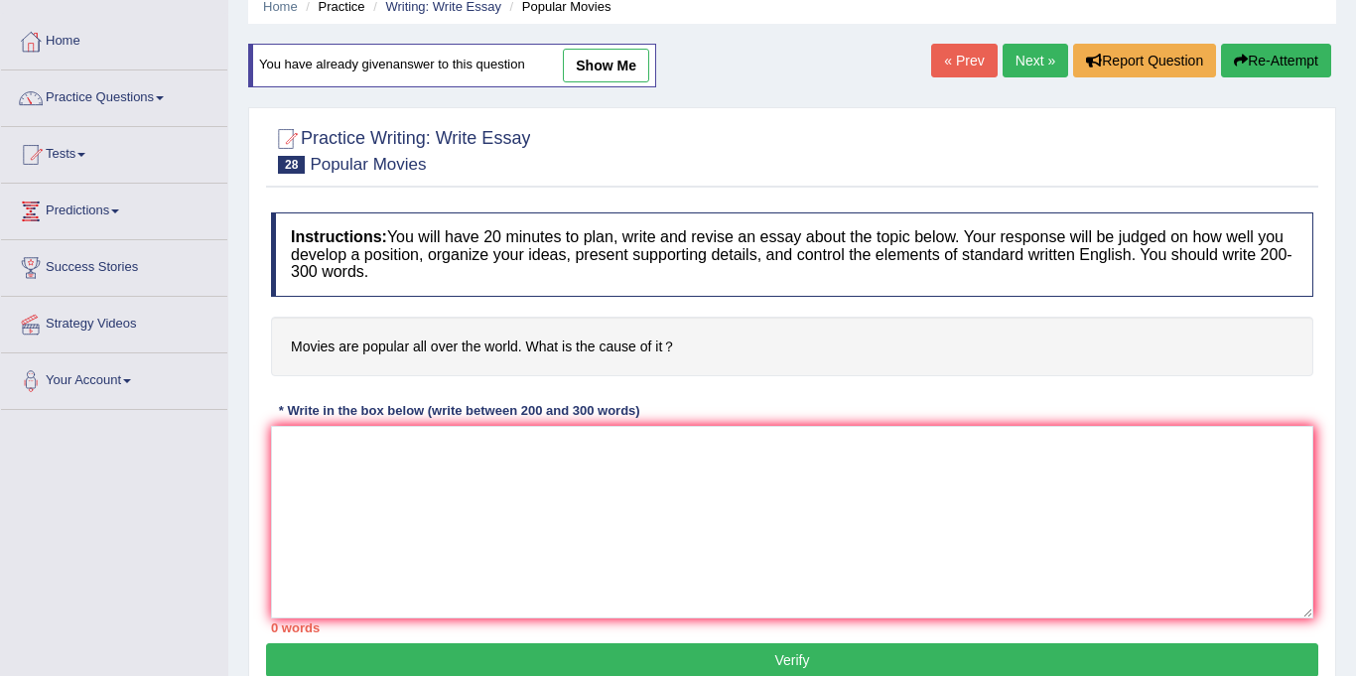
click at [601, 67] on link "show me" at bounding box center [606, 66] width 86 height 34
type textarea "The increasing influence of movies are popular all over the world on our lives …"
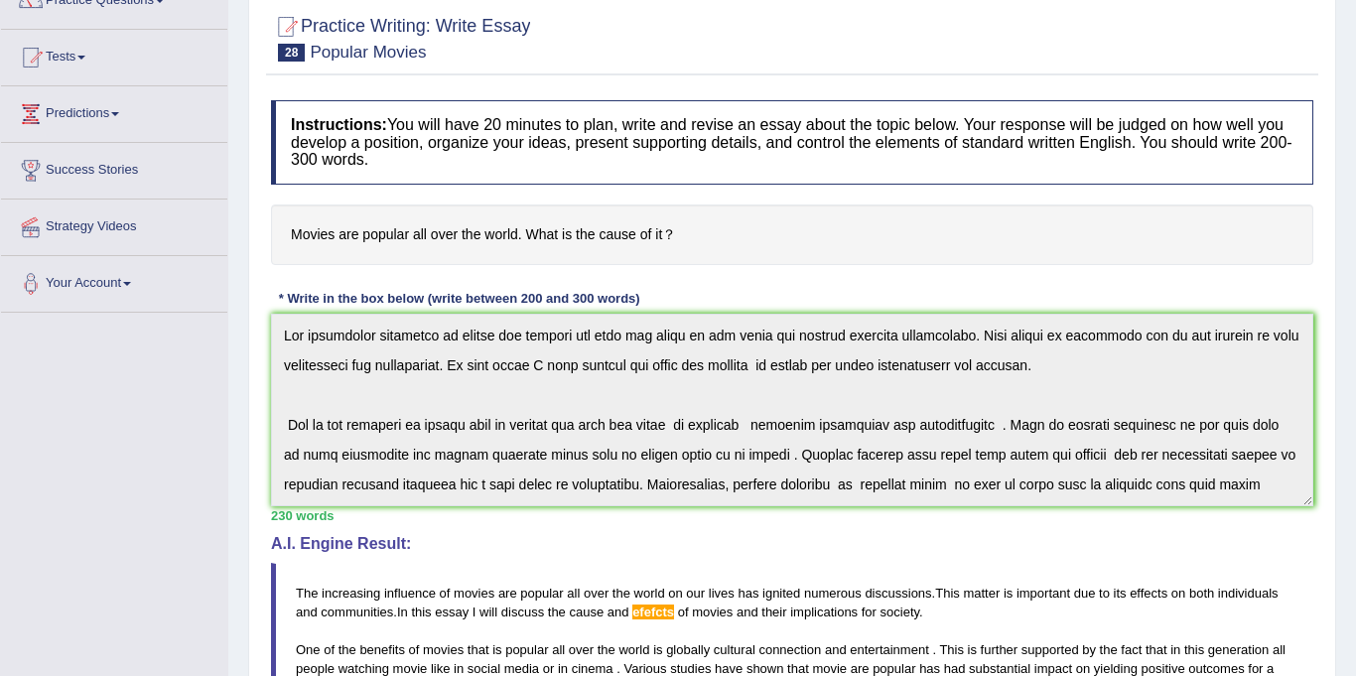
scroll to position [0, 0]
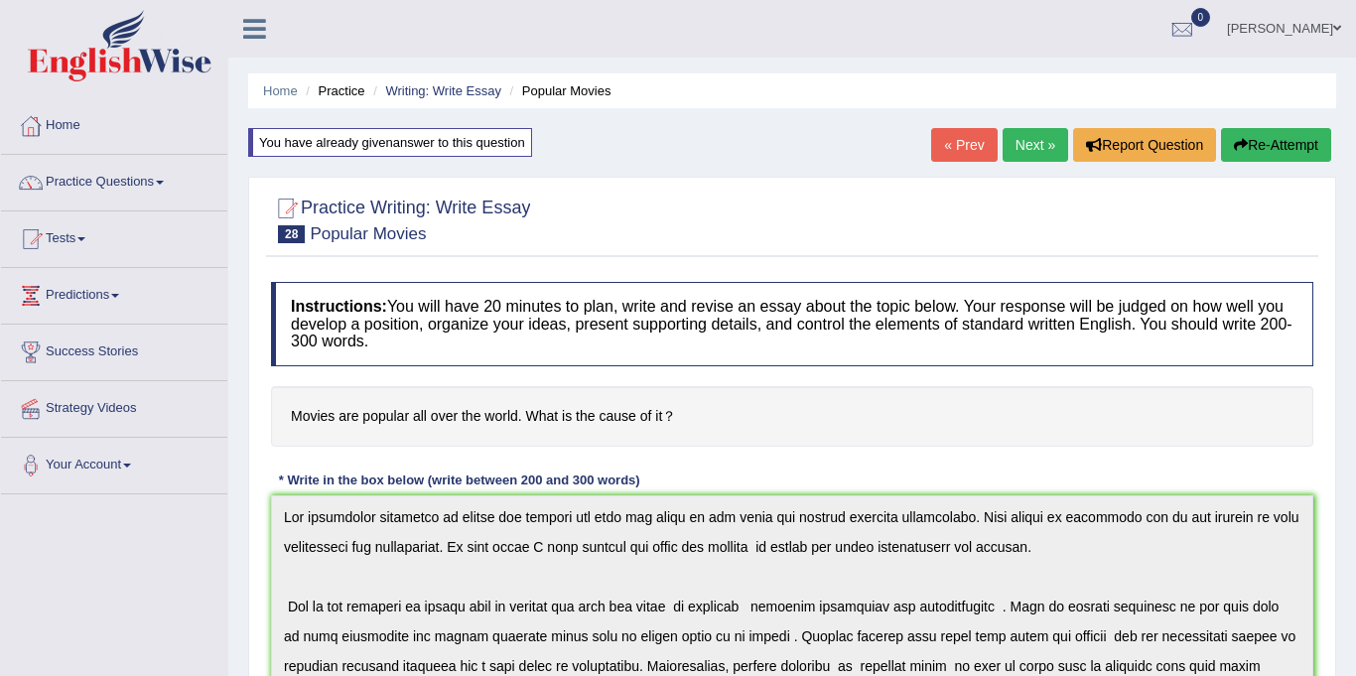
click at [83, 183] on link "Practice Questions" at bounding box center [114, 180] width 226 height 50
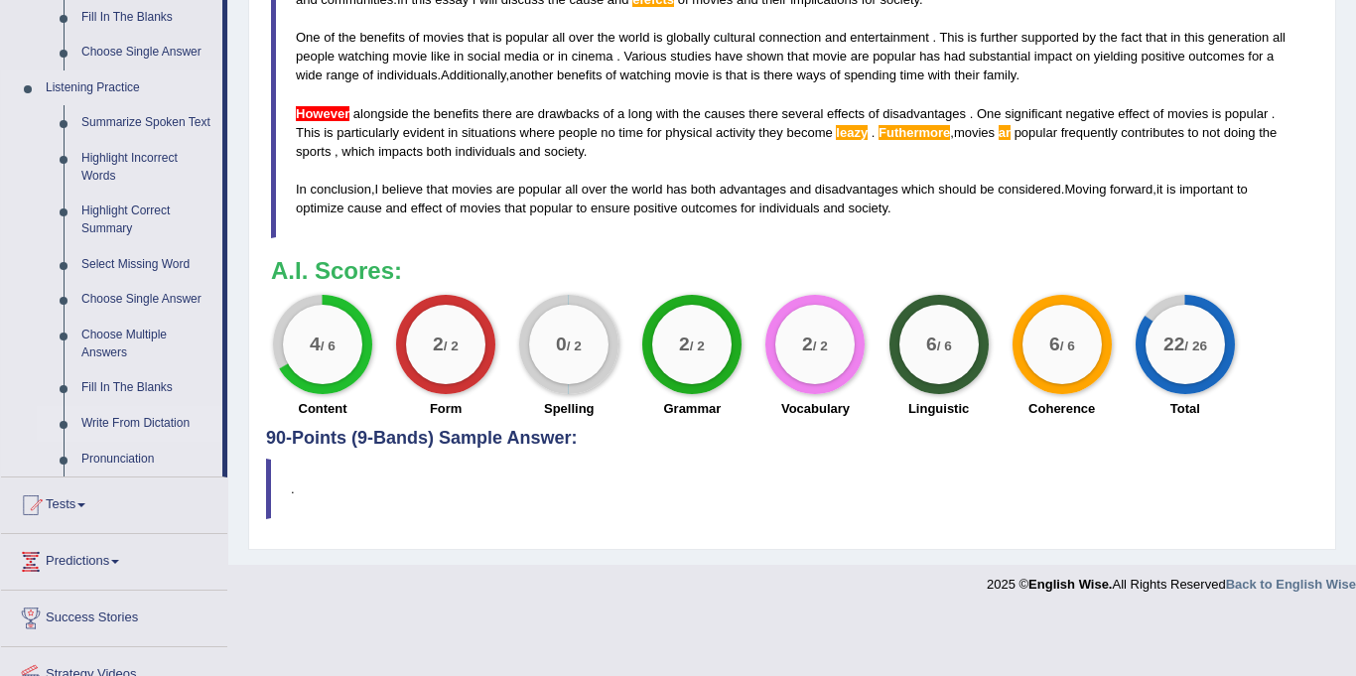
click at [101, 425] on link "Write From Dictation" at bounding box center [147, 424] width 150 height 36
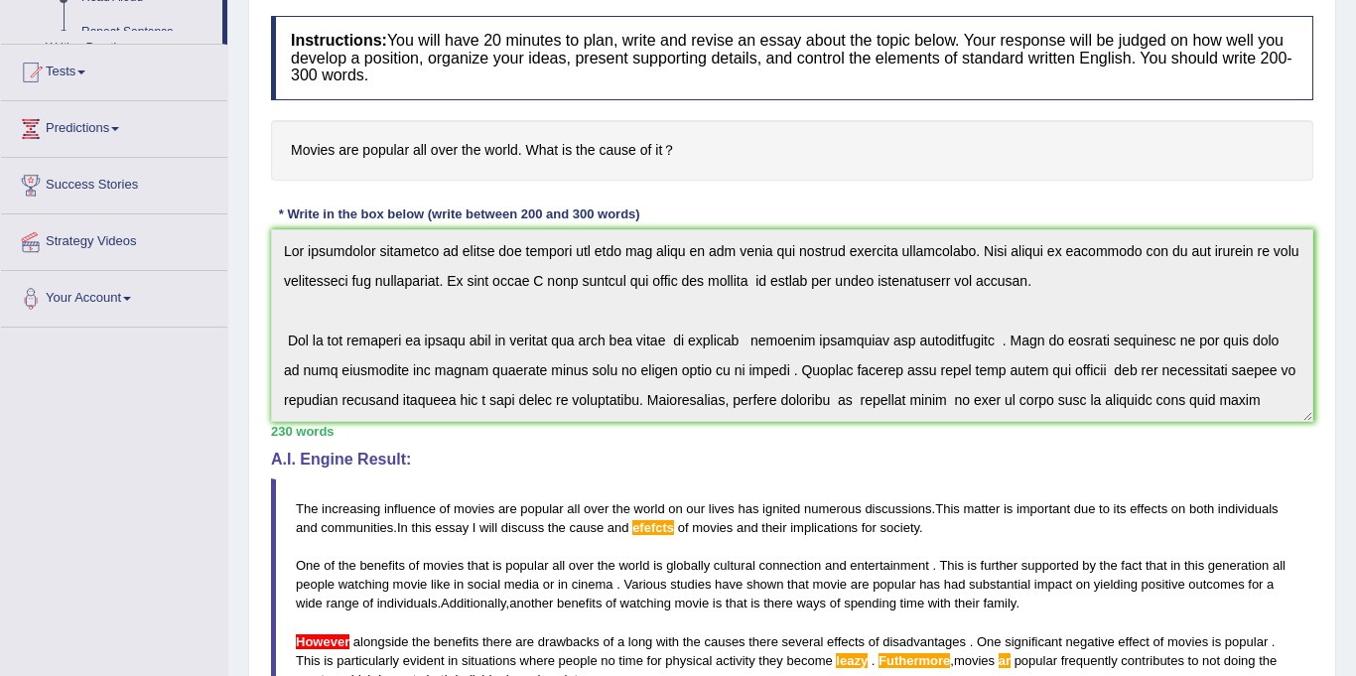
scroll to position [415, 0]
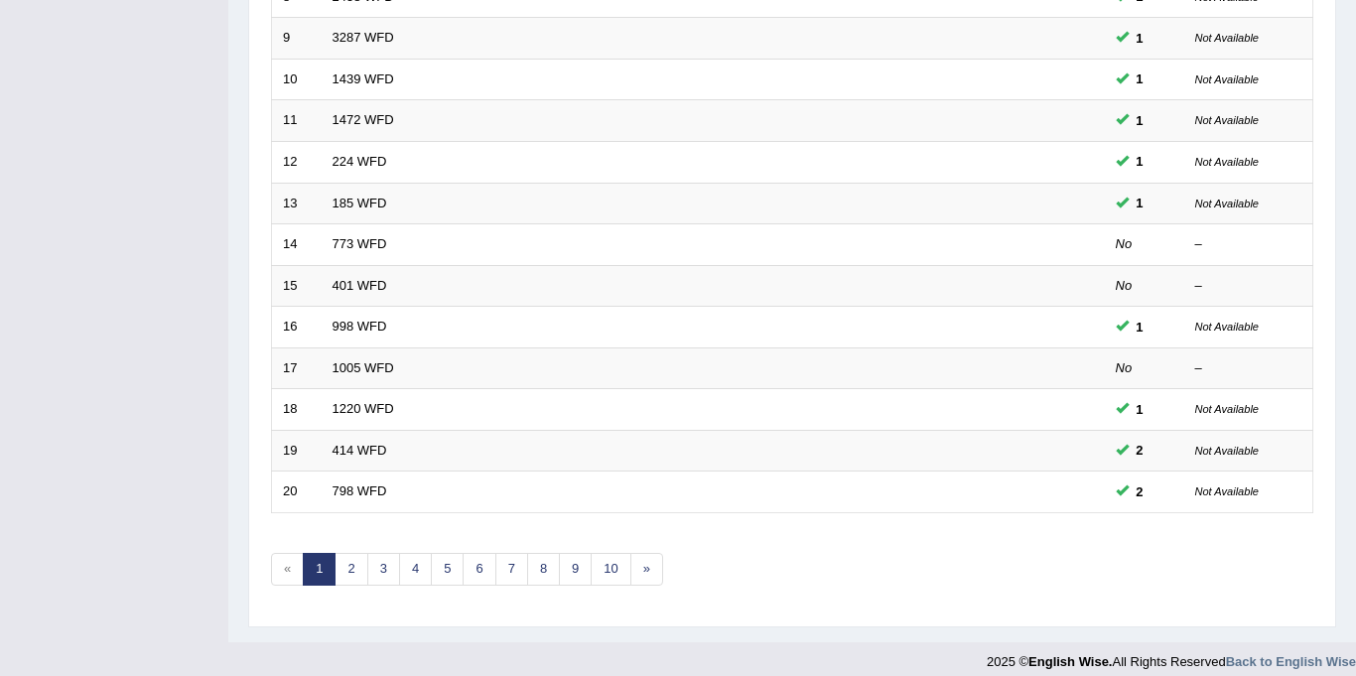
scroll to position [638, 0]
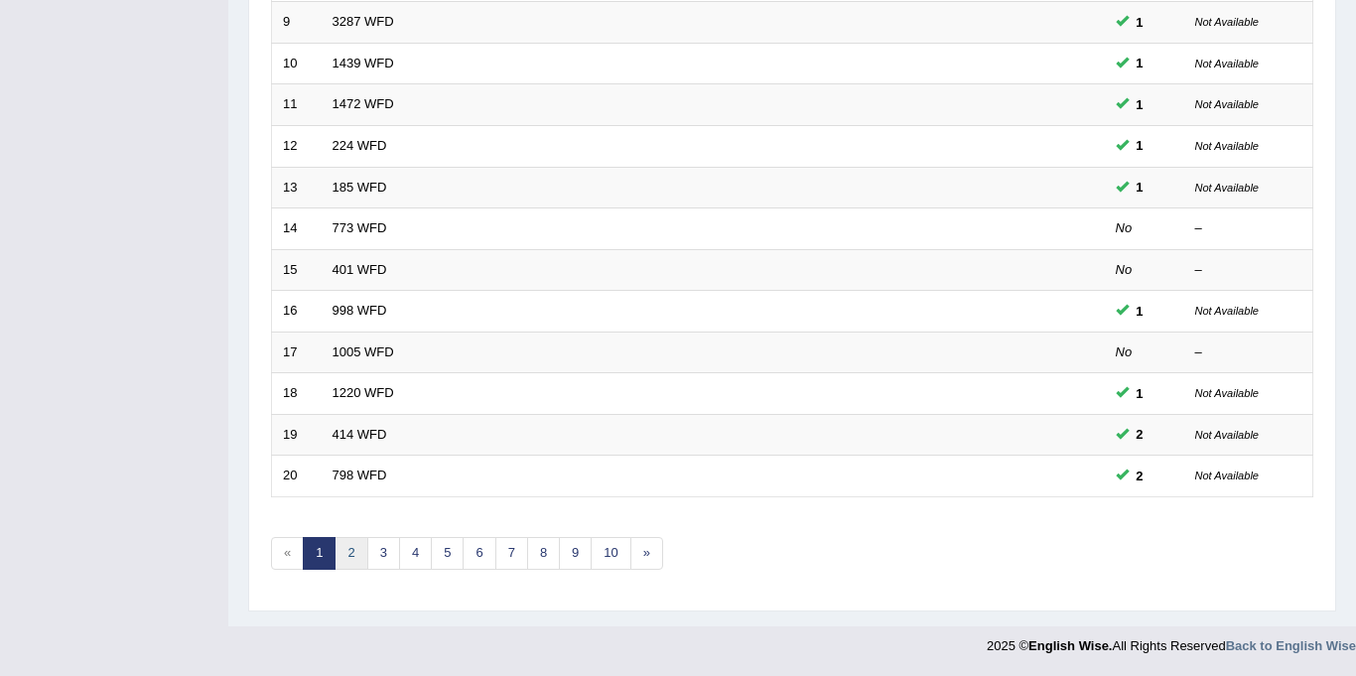
click at [343, 553] on link "2" at bounding box center [350, 553] width 33 height 33
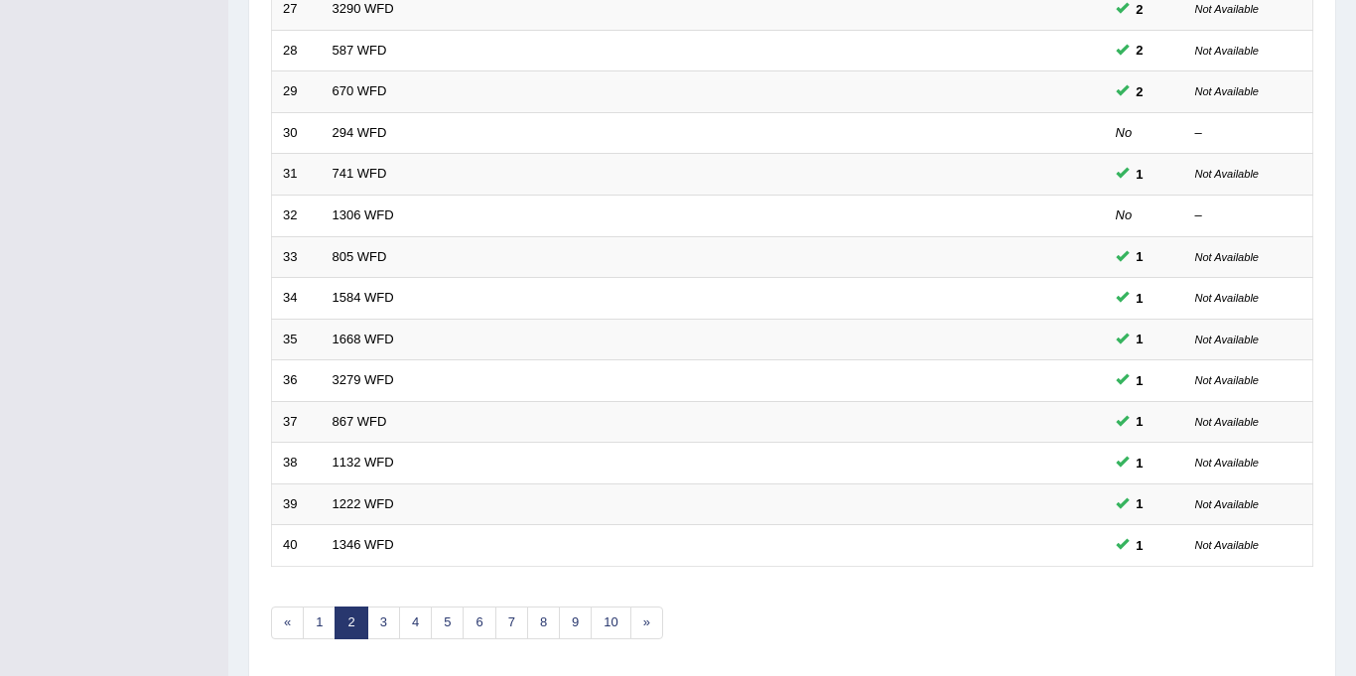
scroll to position [638, 0]
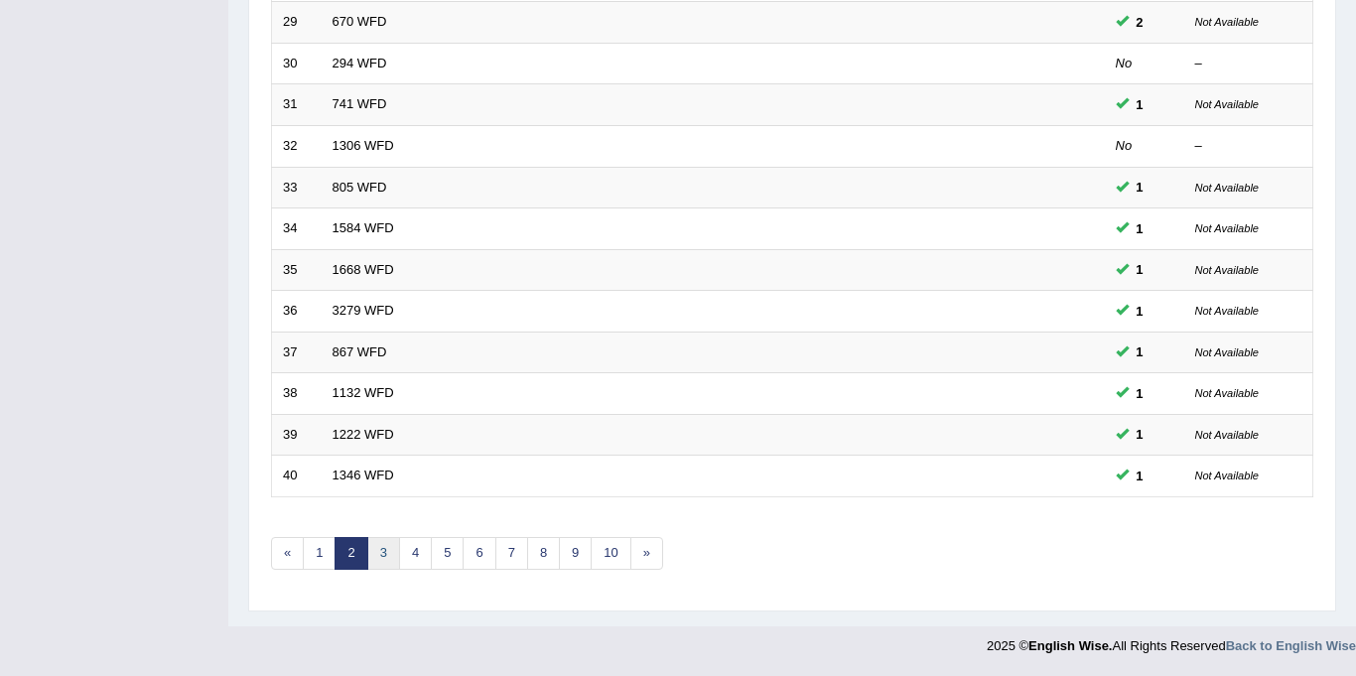
click at [386, 550] on link "3" at bounding box center [383, 553] width 33 height 33
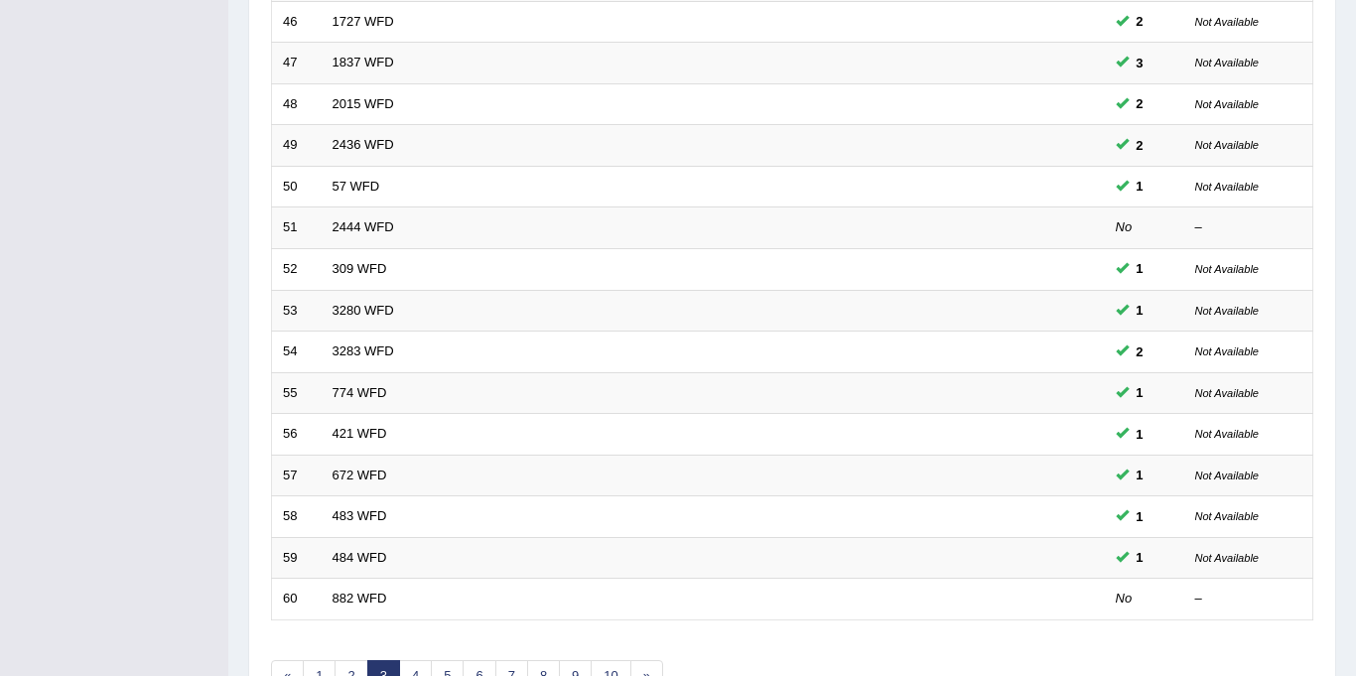
scroll to position [638, 0]
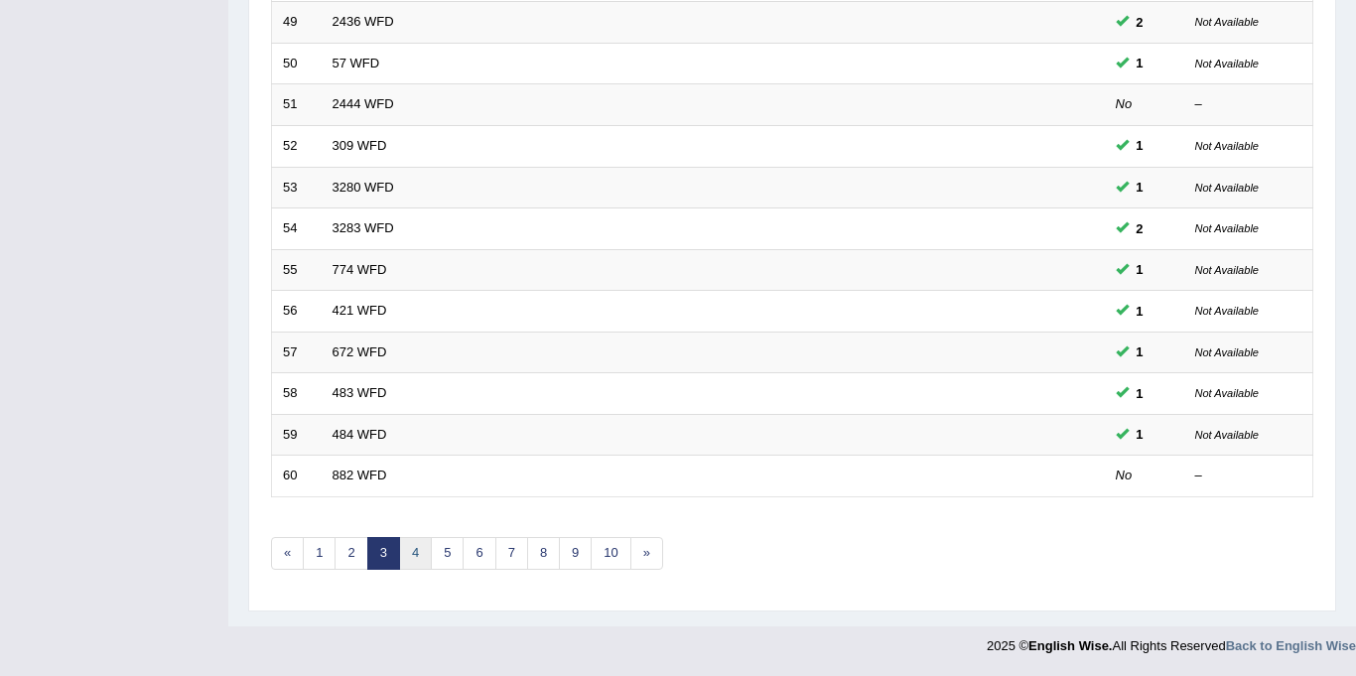
click at [419, 553] on link "4" at bounding box center [415, 553] width 33 height 33
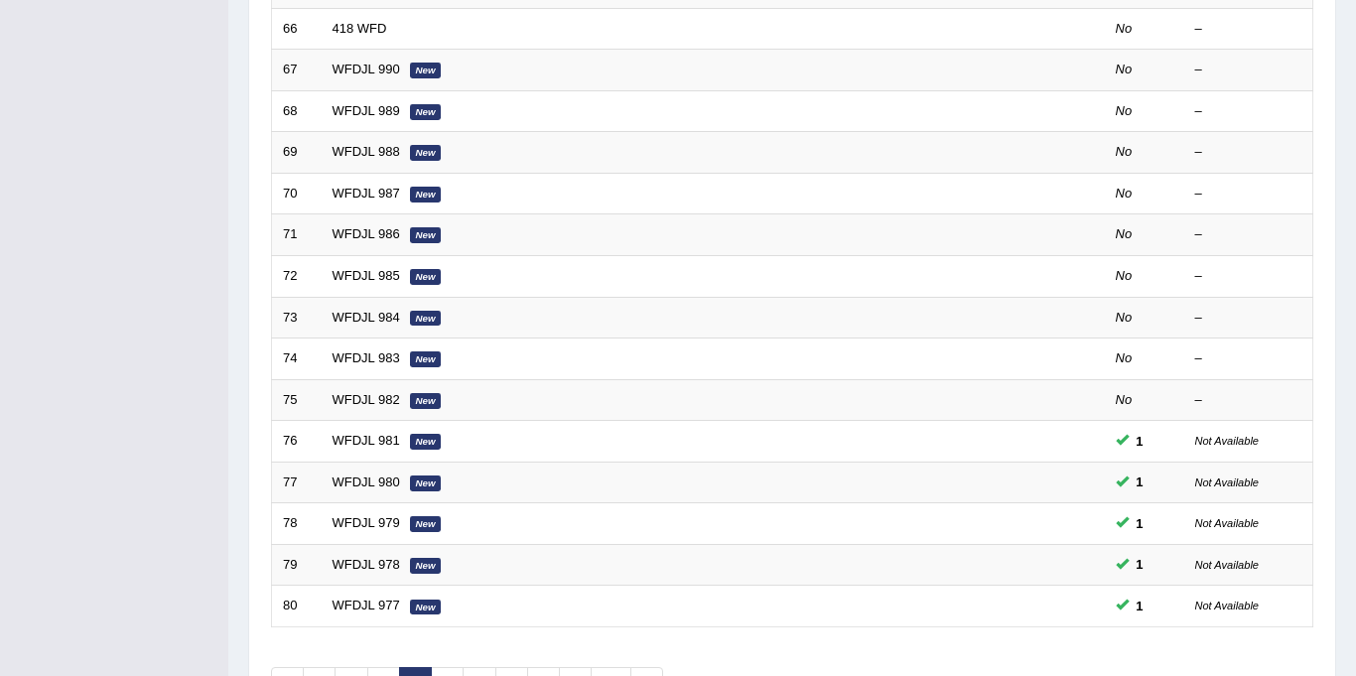
scroll to position [638, 0]
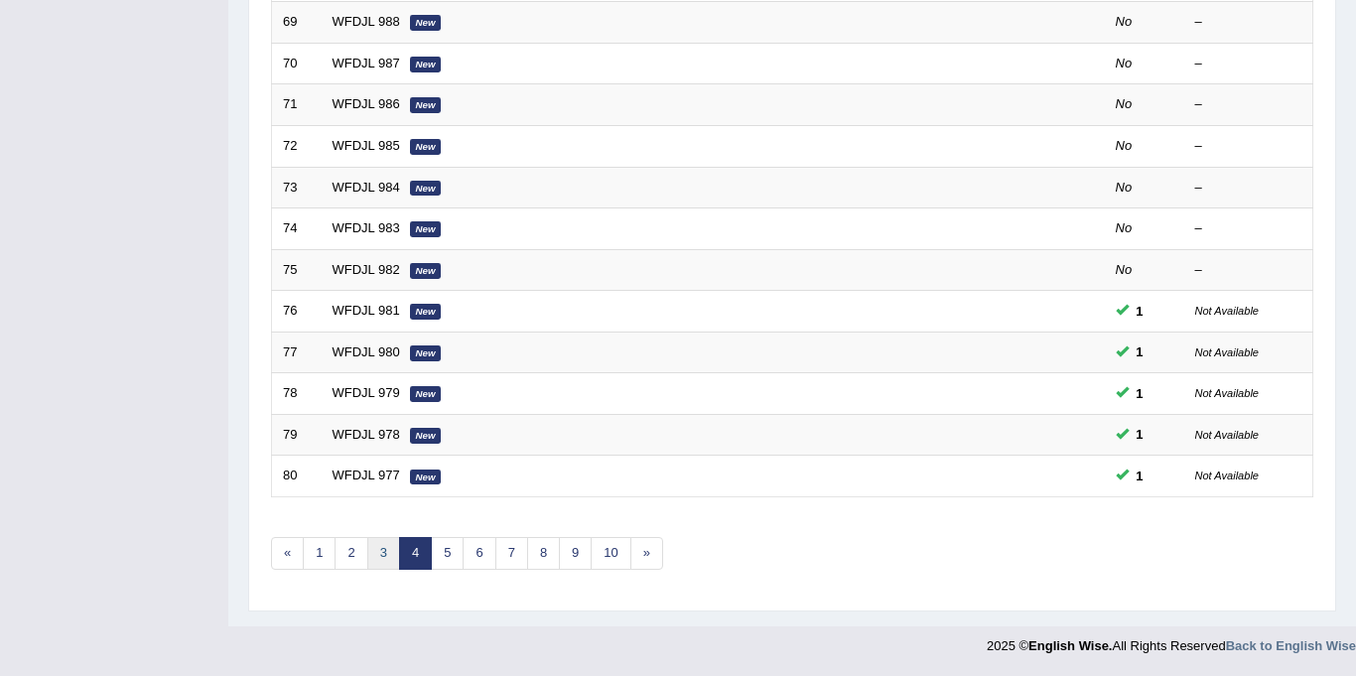
click at [384, 558] on link "3" at bounding box center [383, 553] width 33 height 33
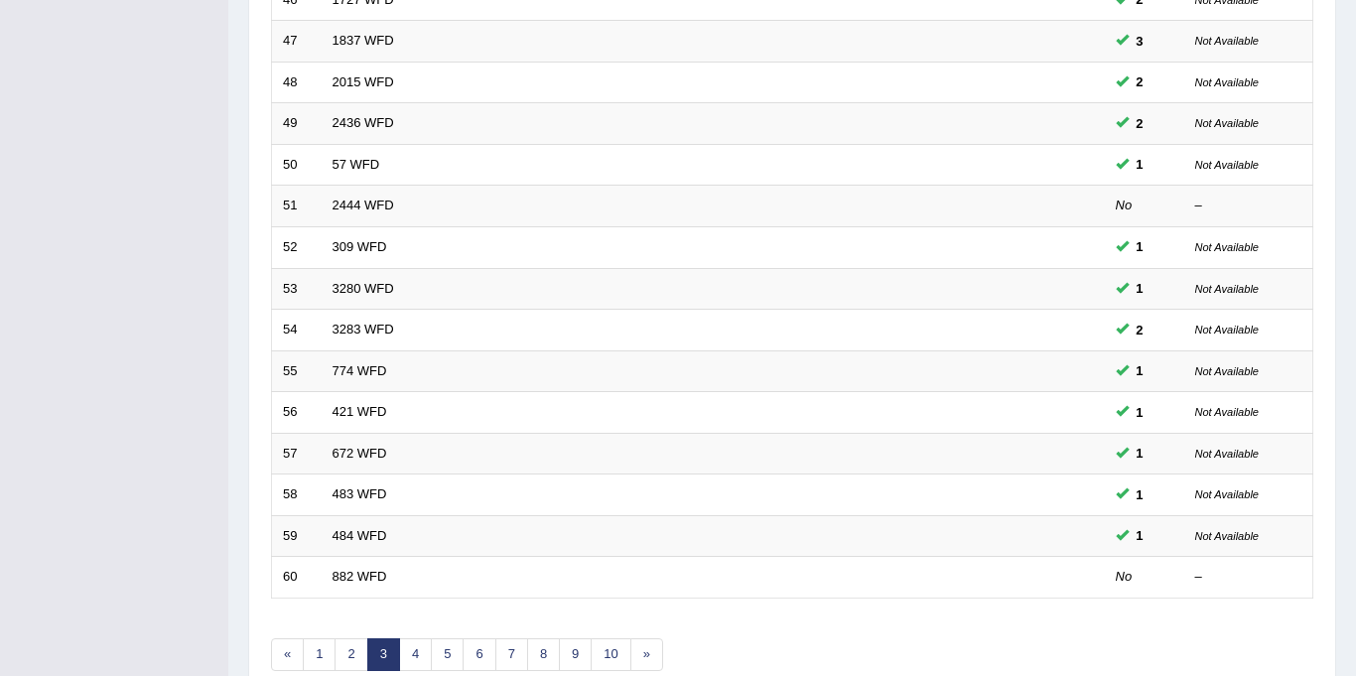
scroll to position [638, 0]
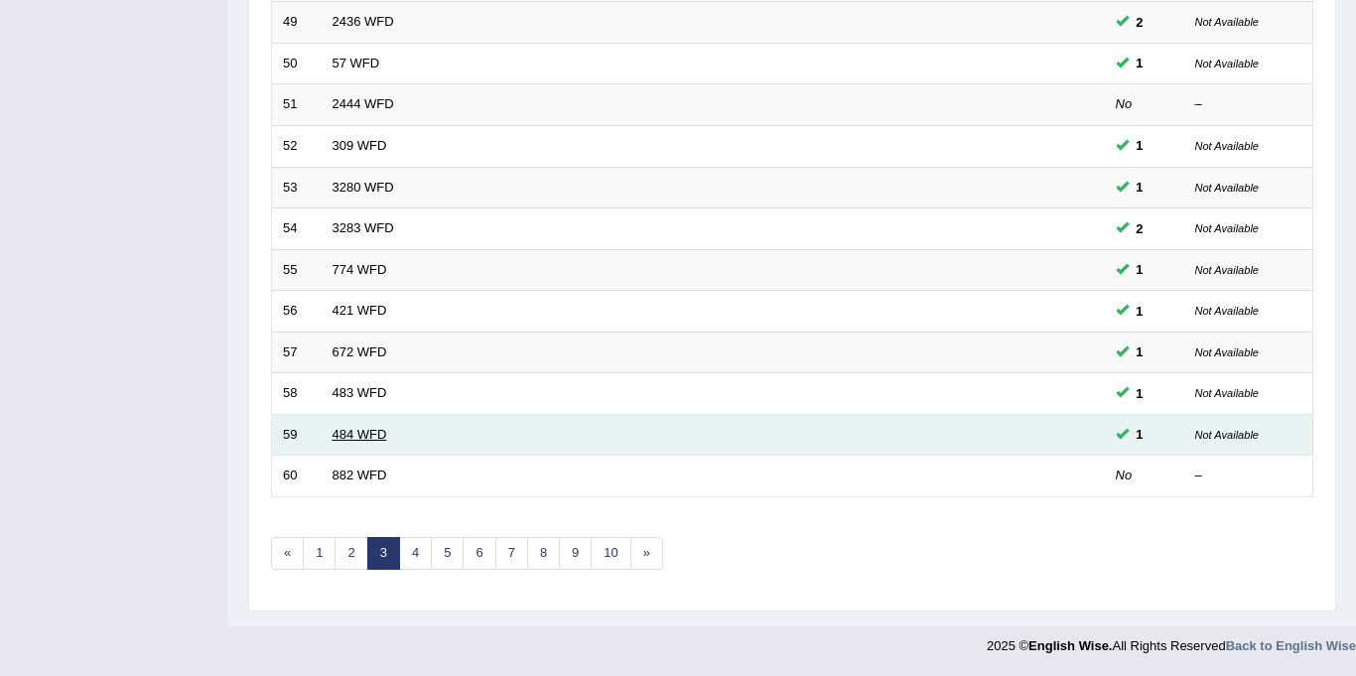
click at [351, 436] on link "484 WFD" at bounding box center [359, 434] width 55 height 15
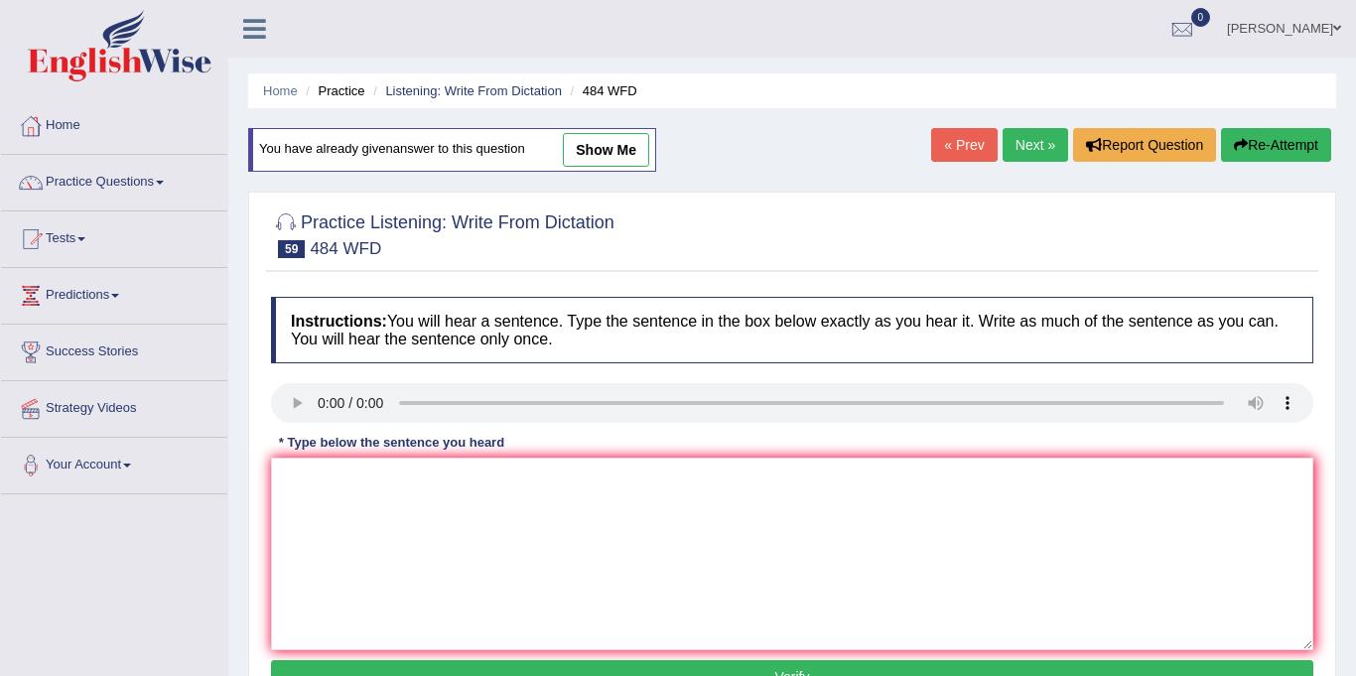
click at [587, 163] on link "show me" at bounding box center [606, 150] width 86 height 34
type textarea "Social media is helping the government to solve the problem."
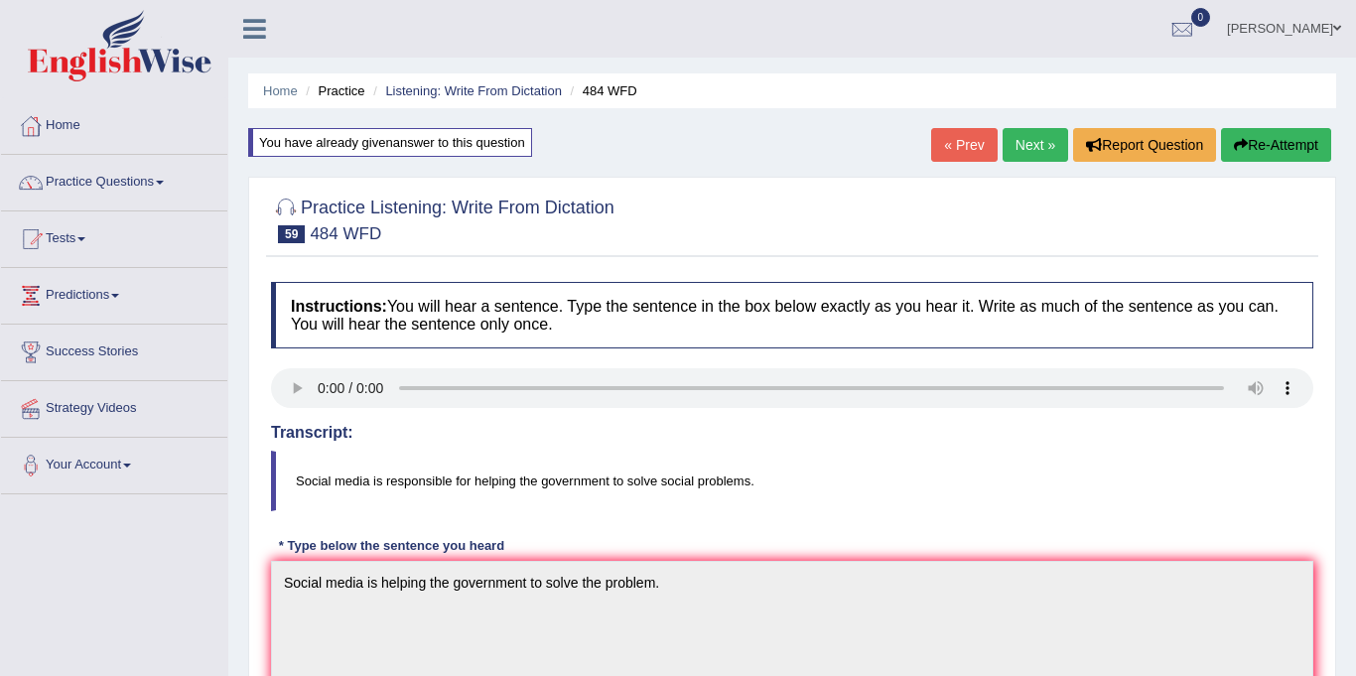
click at [84, 186] on link "Practice Questions" at bounding box center [114, 180] width 226 height 50
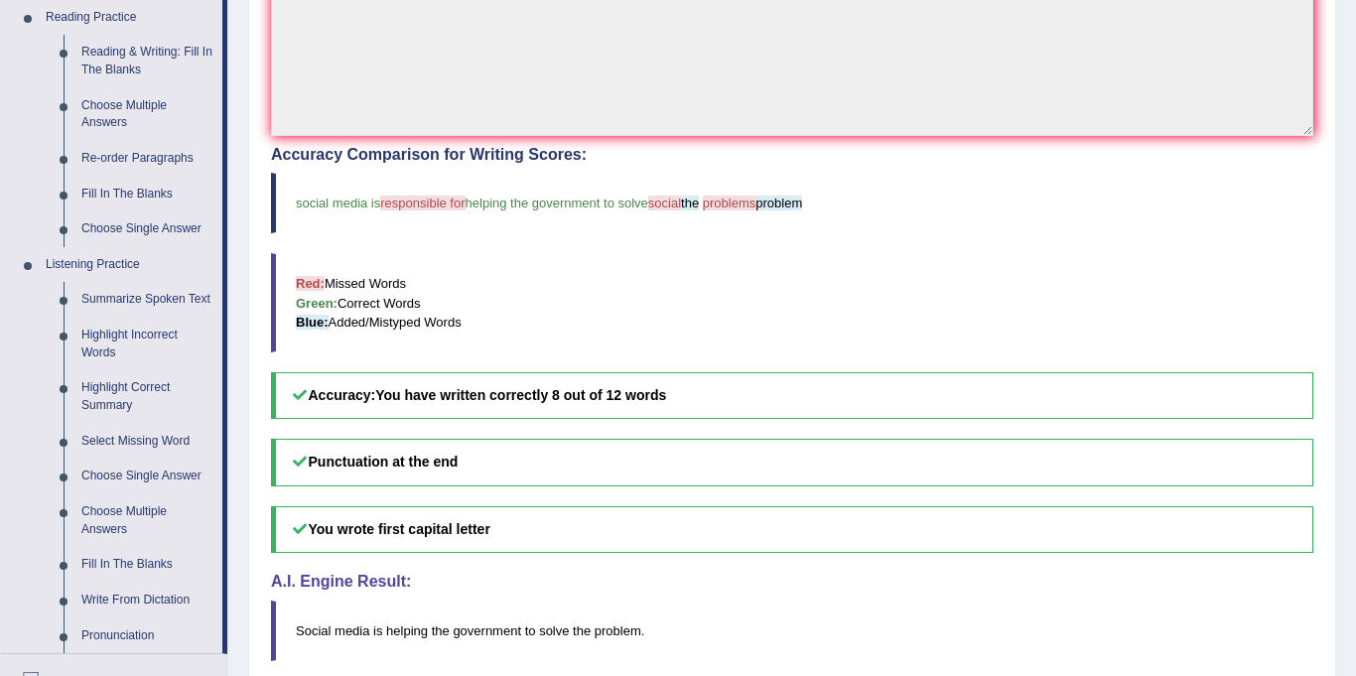
scroll to position [616, 0]
click at [102, 338] on link "Highlight Incorrect Words" at bounding box center [147, 345] width 150 height 53
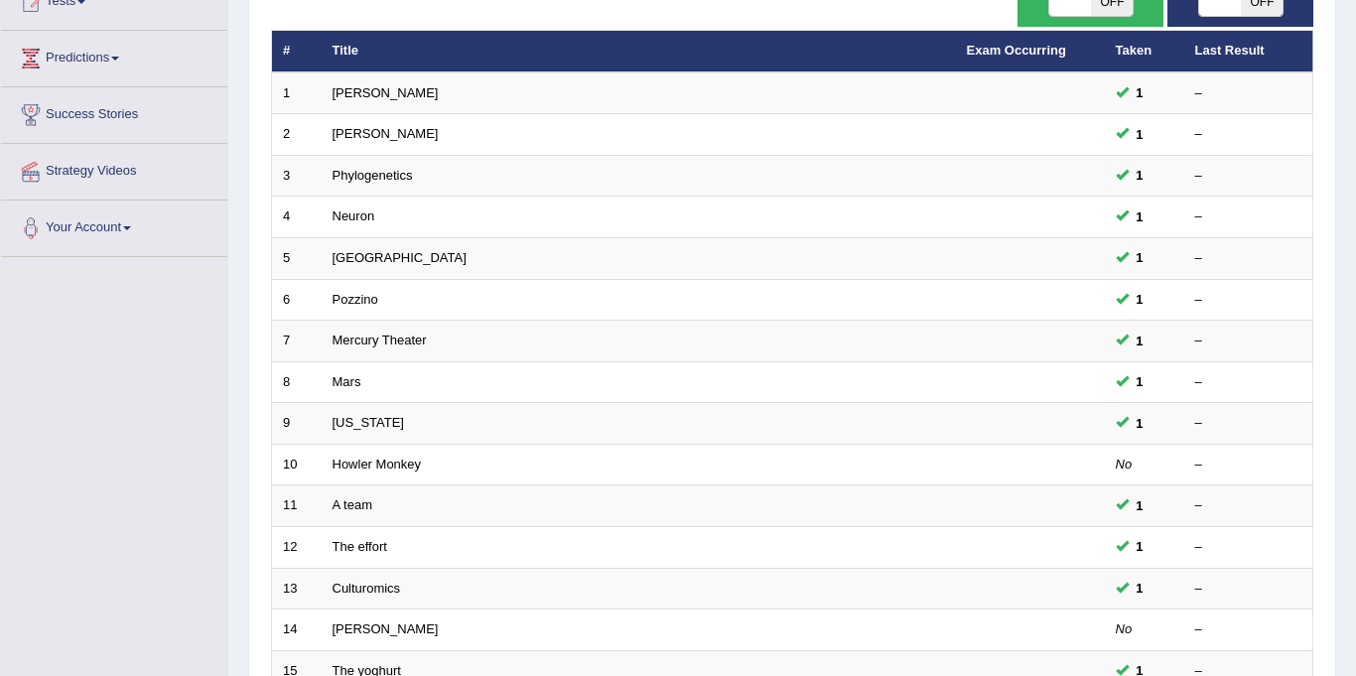
scroll to position [638, 0]
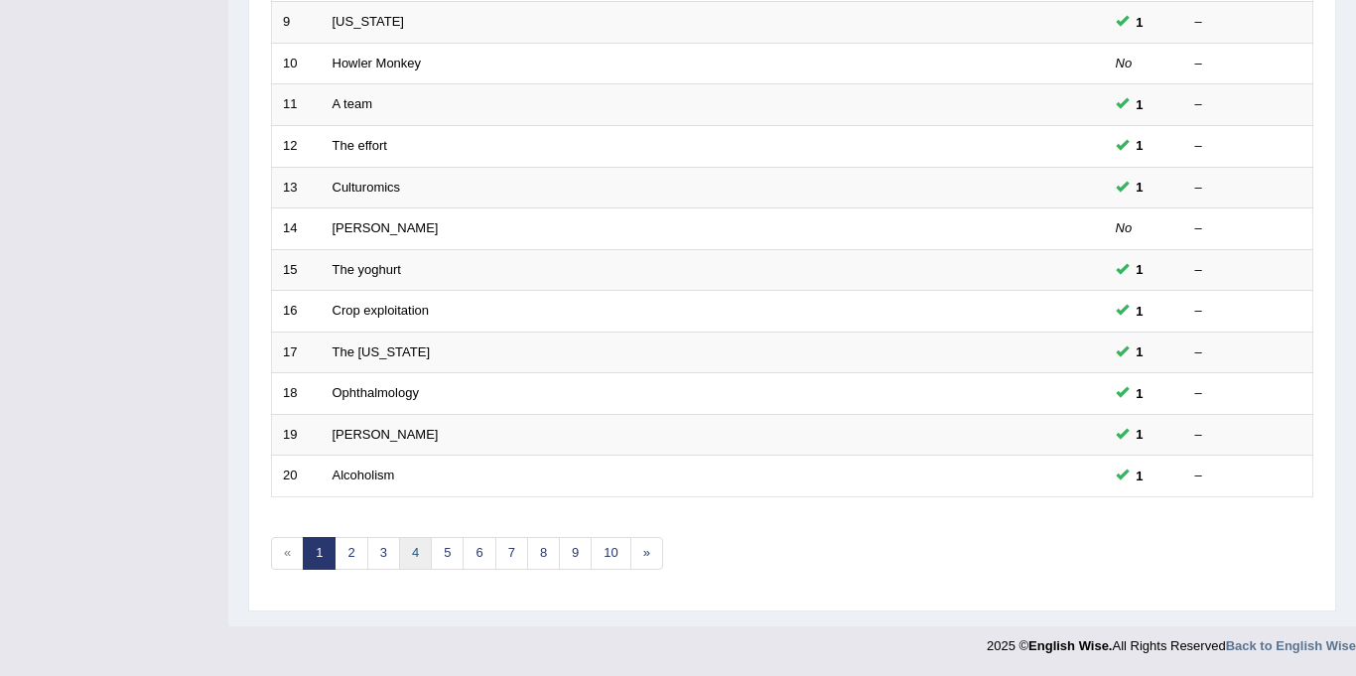
click at [416, 555] on link "4" at bounding box center [415, 553] width 33 height 33
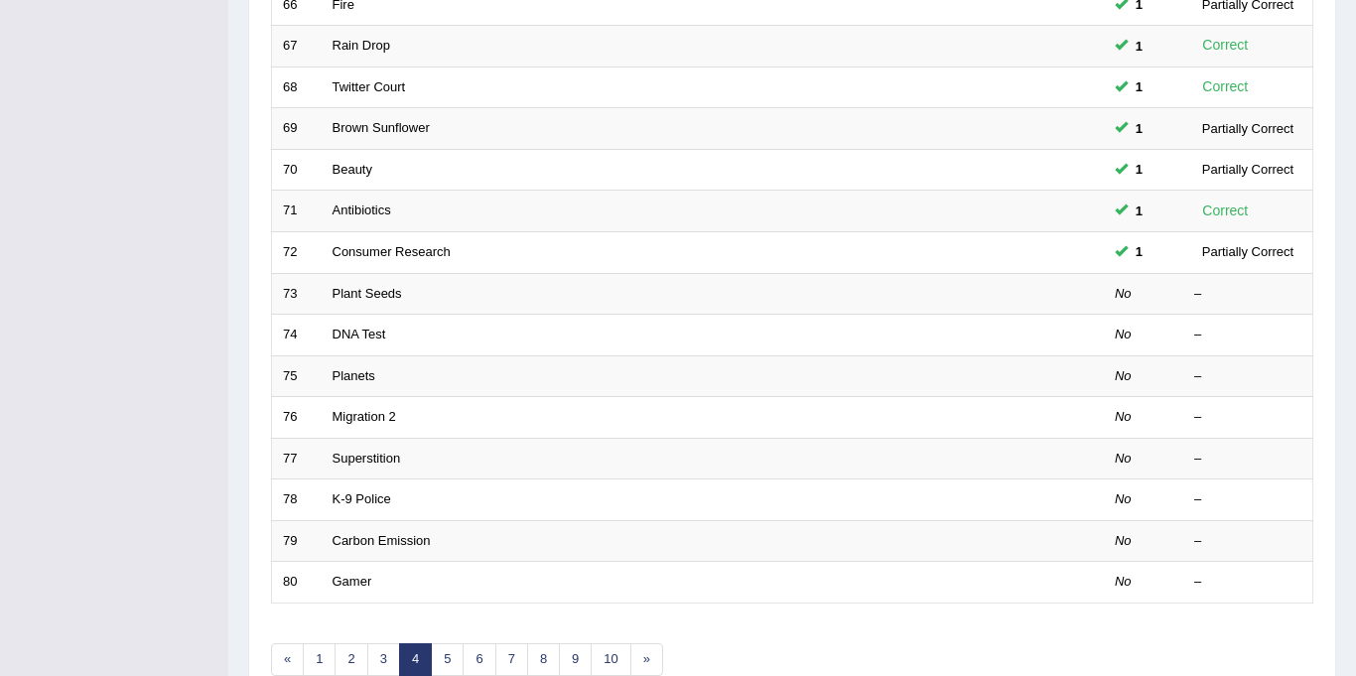
scroll to position [638, 0]
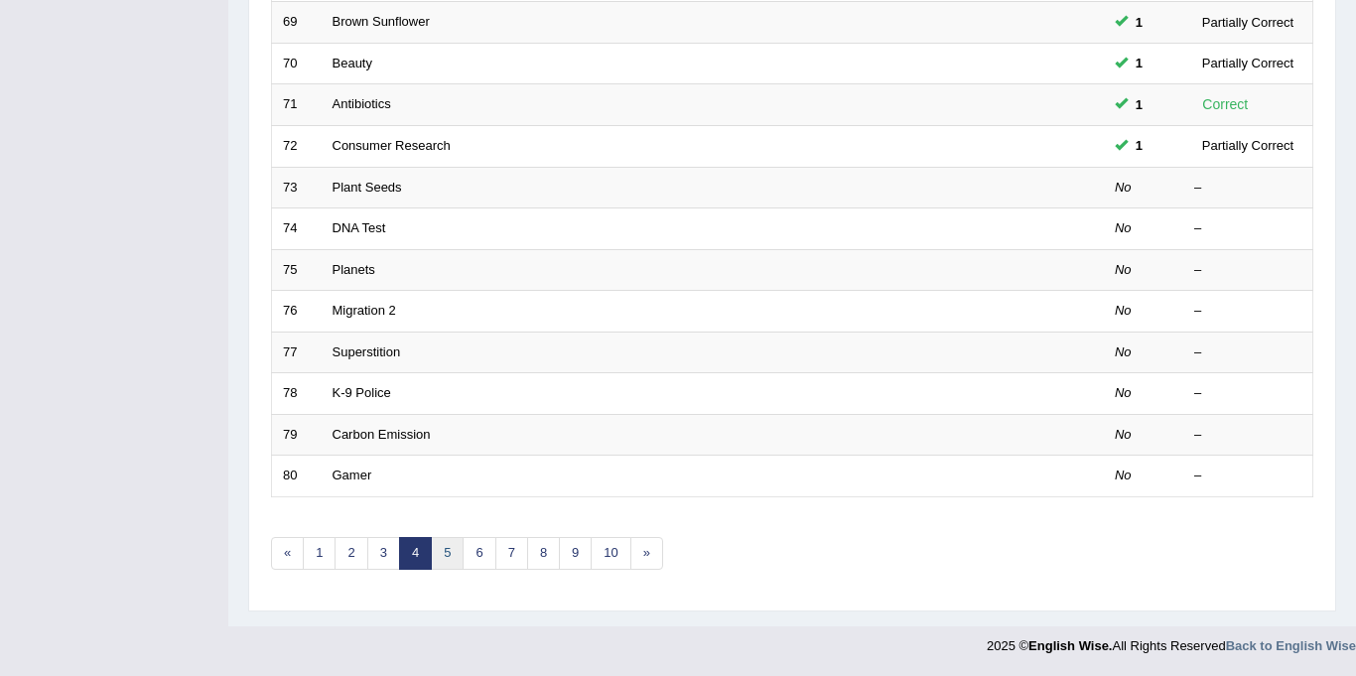
click at [442, 554] on link "5" at bounding box center [447, 553] width 33 height 33
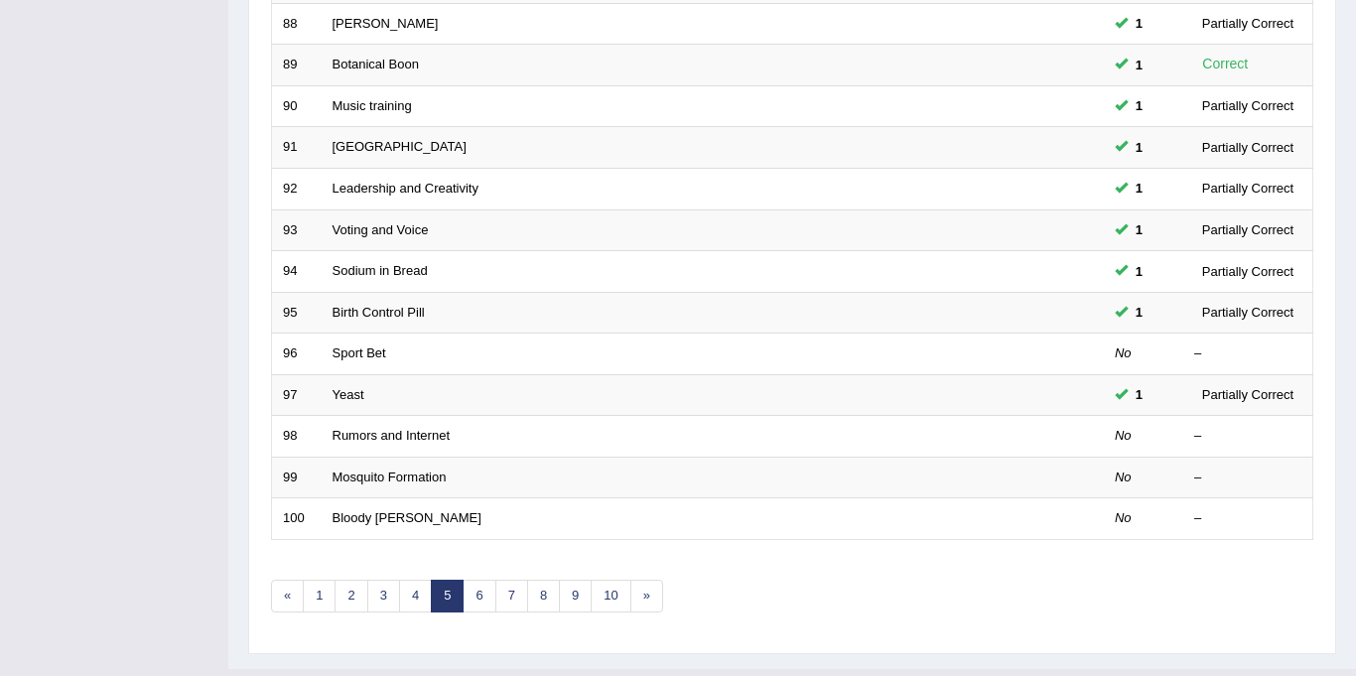
scroll to position [638, 0]
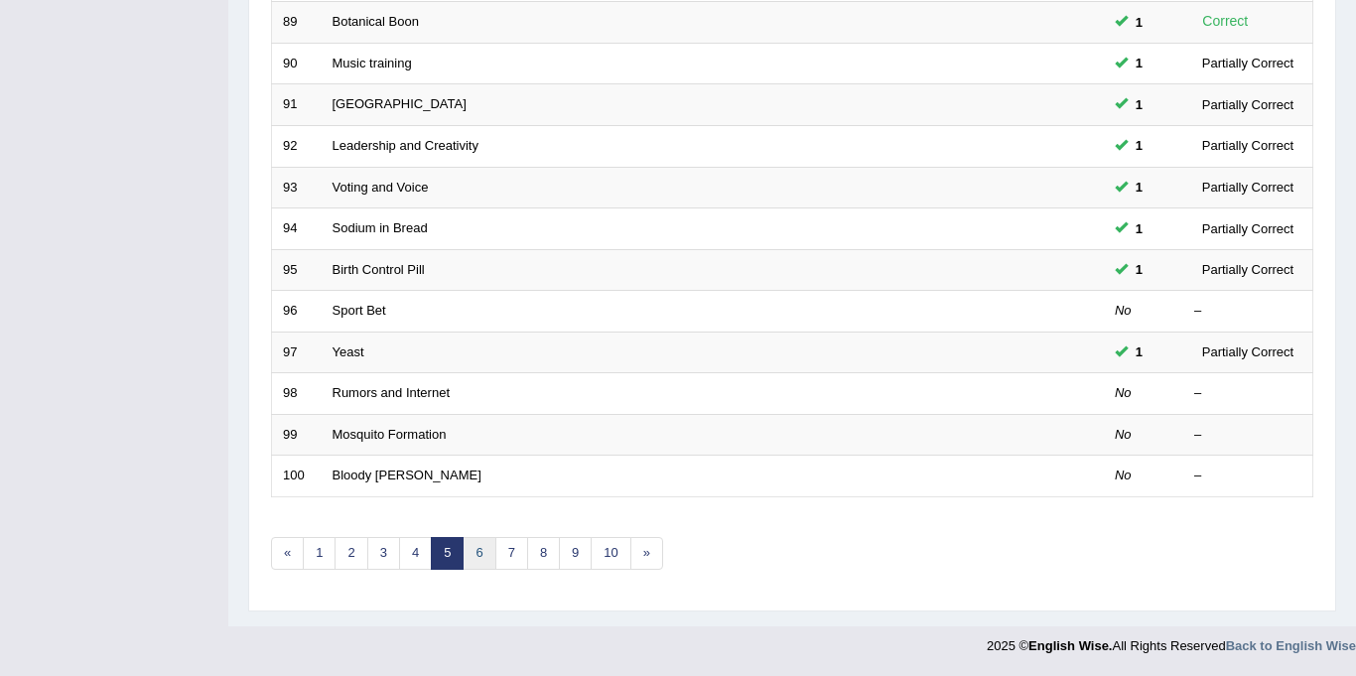
click at [478, 554] on link "6" at bounding box center [478, 553] width 33 height 33
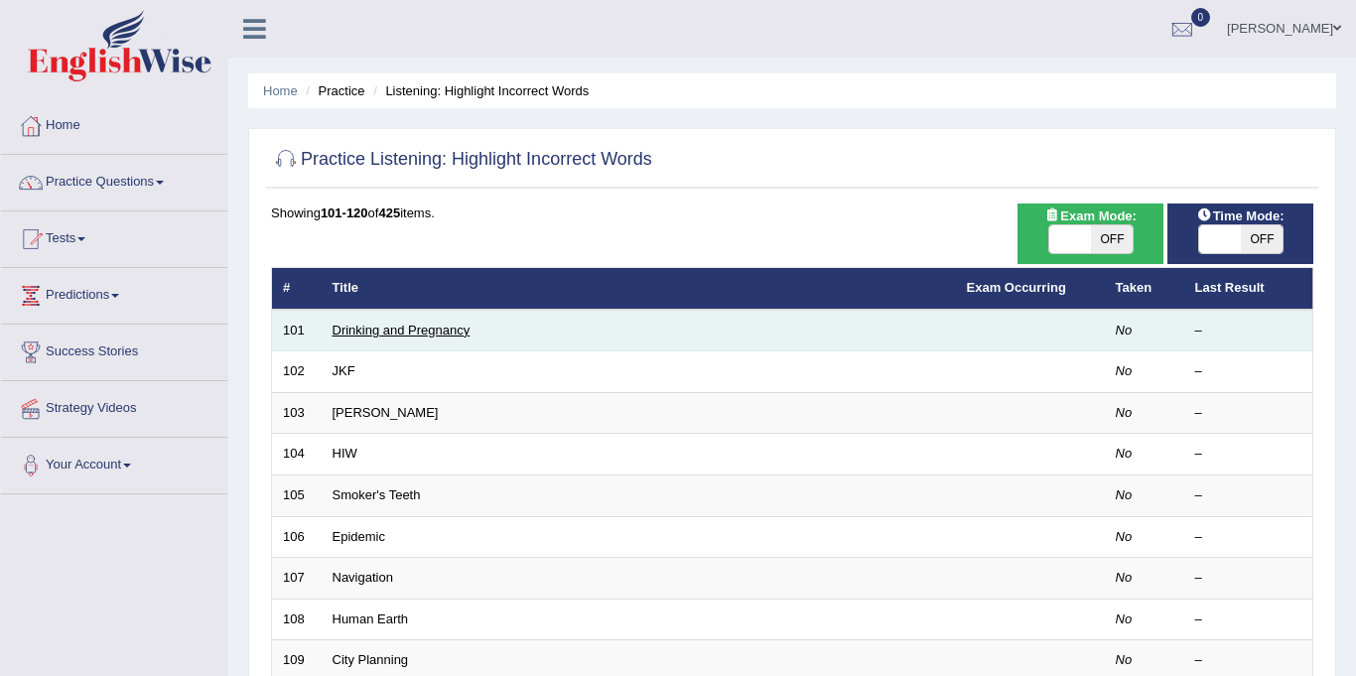
click at [353, 334] on link "Drinking and Pregnancy" at bounding box center [401, 330] width 138 height 15
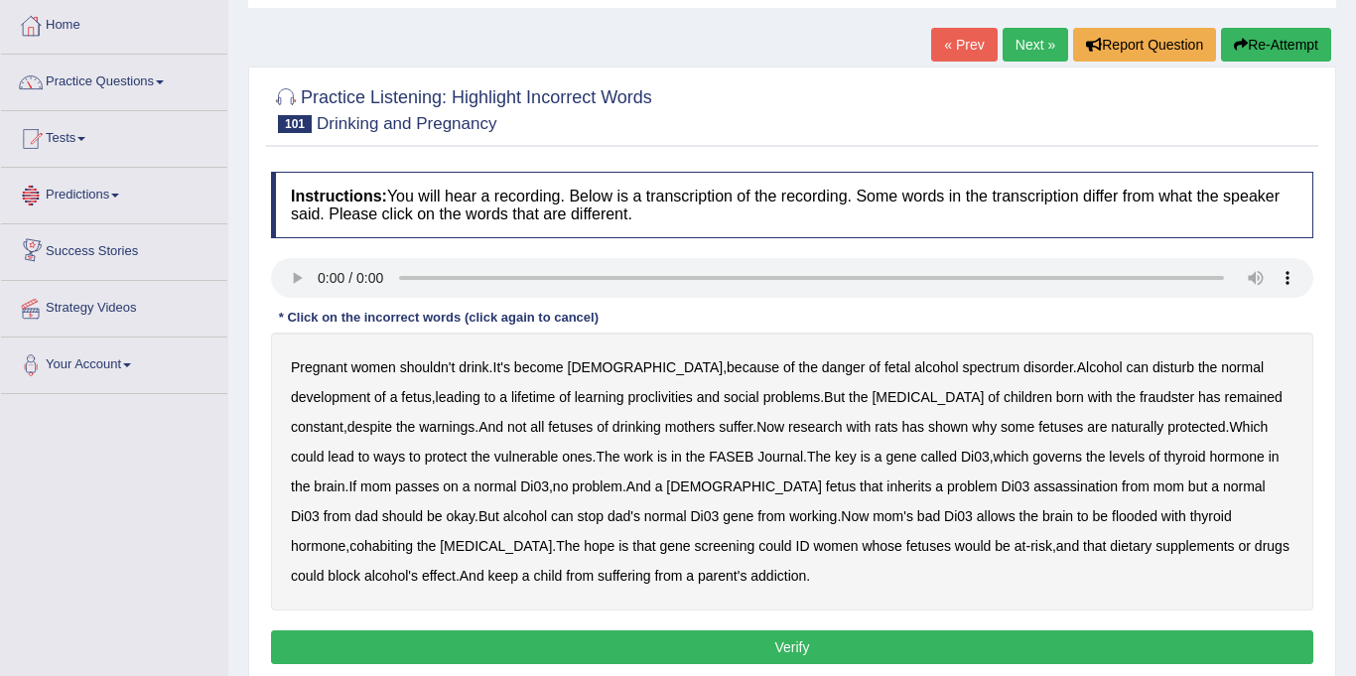
scroll to position [99, 0]
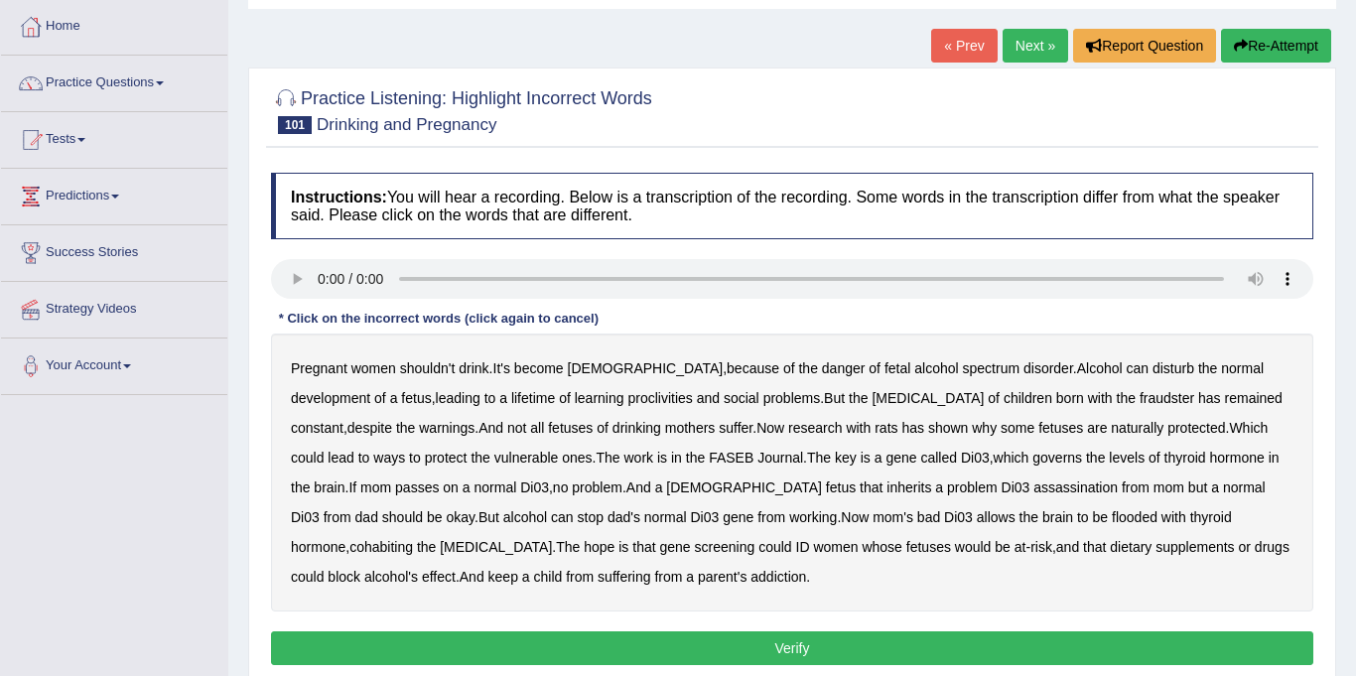
click at [91, 89] on link "Practice Questions" at bounding box center [114, 81] width 226 height 50
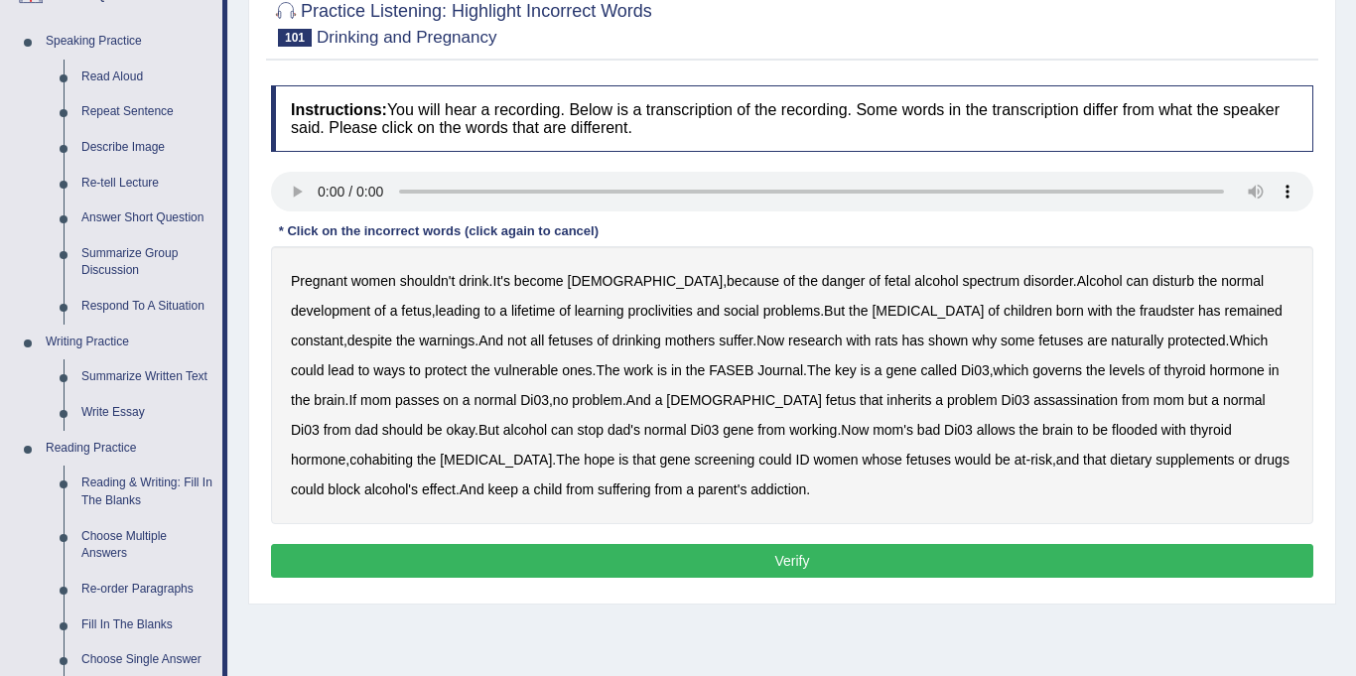
scroll to position [190, 0]
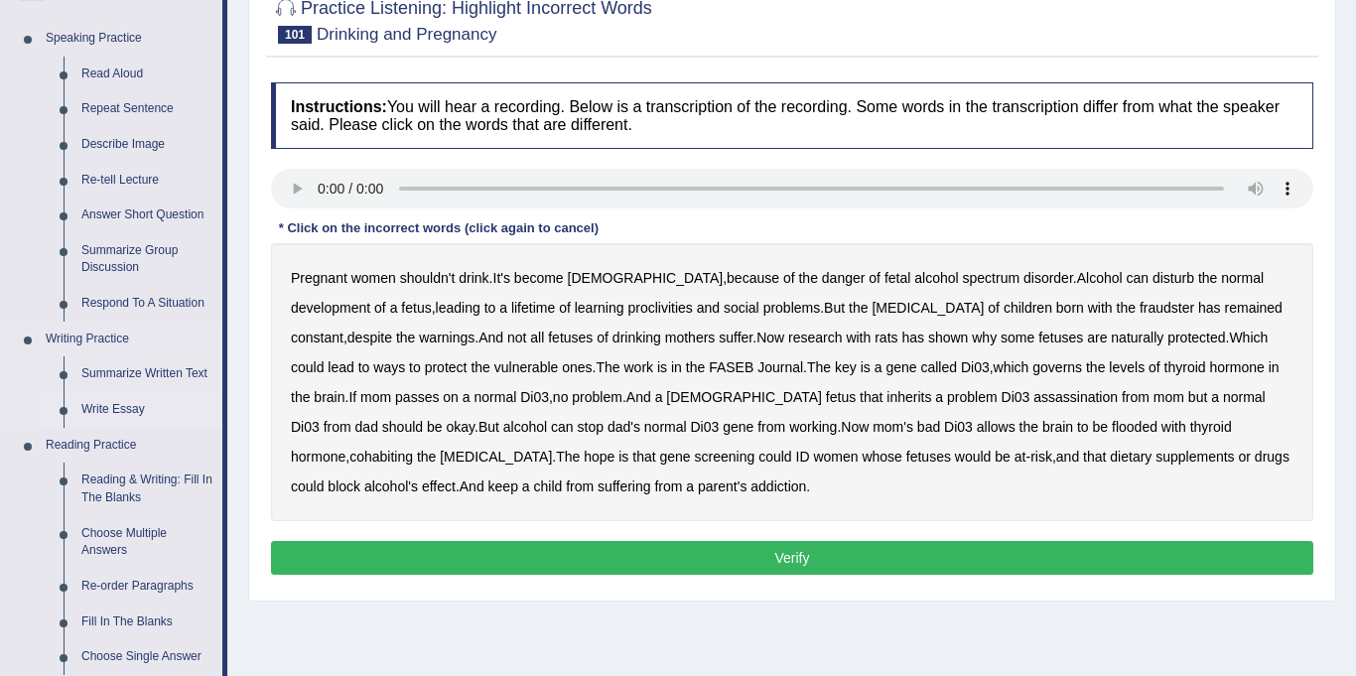
click at [101, 414] on link "Write Essay" at bounding box center [147, 410] width 150 height 36
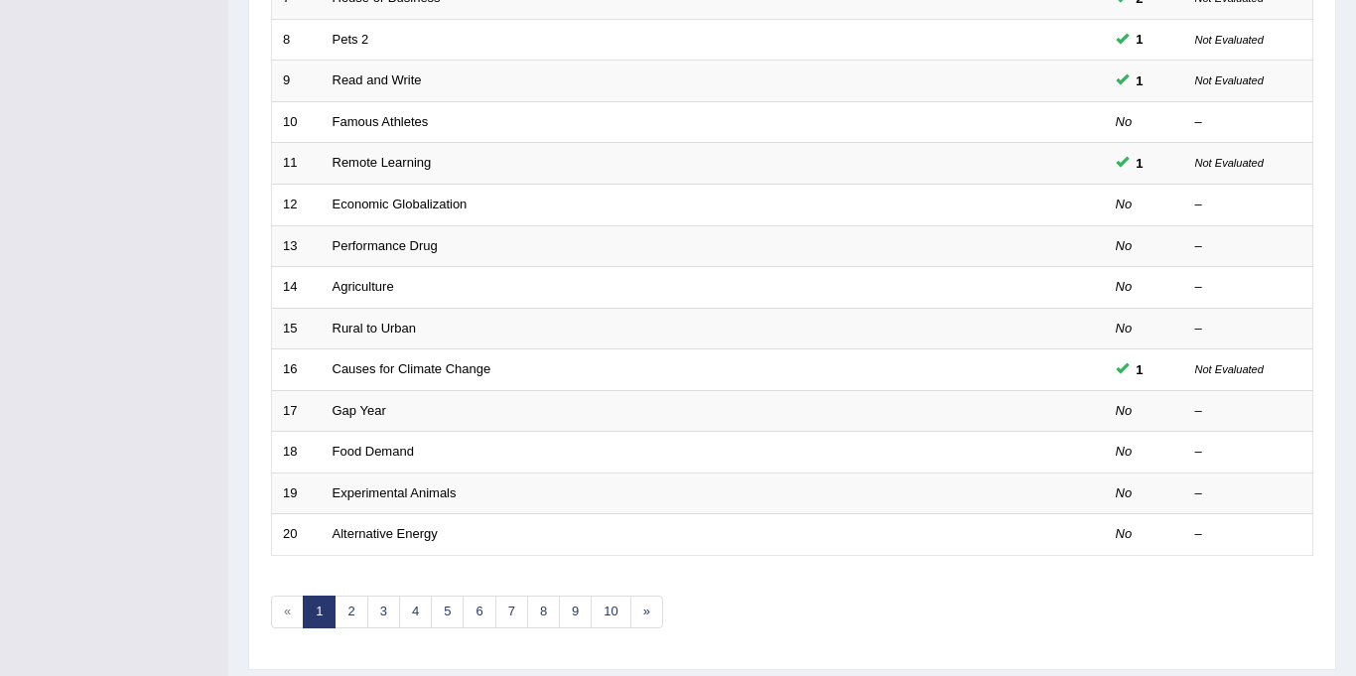
scroll to position [638, 0]
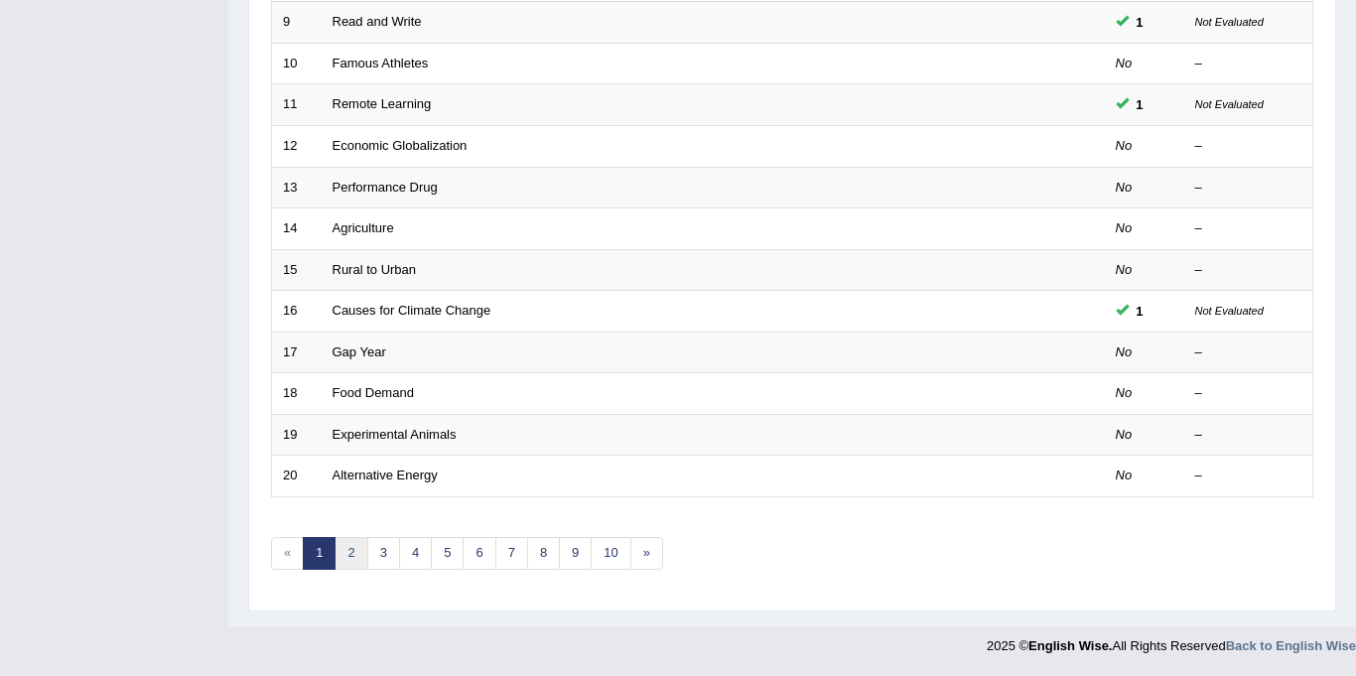
click at [349, 552] on link "2" at bounding box center [350, 553] width 33 height 33
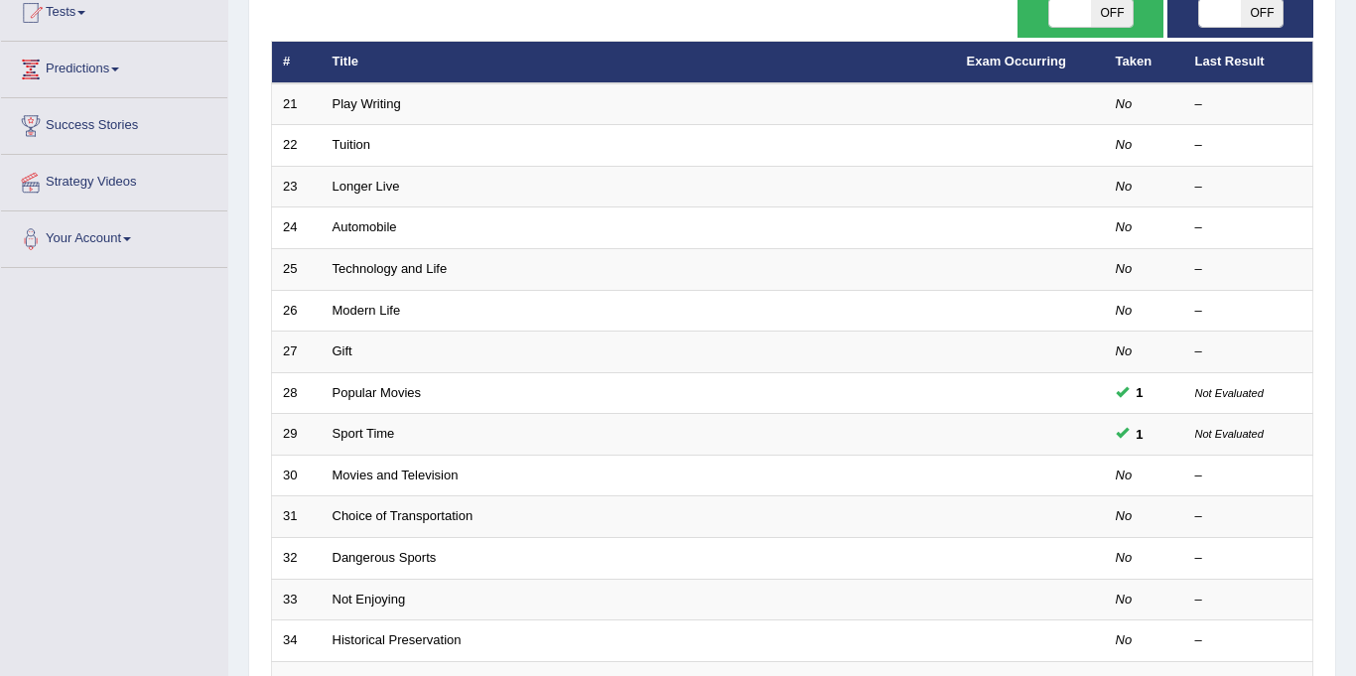
scroll to position [227, 0]
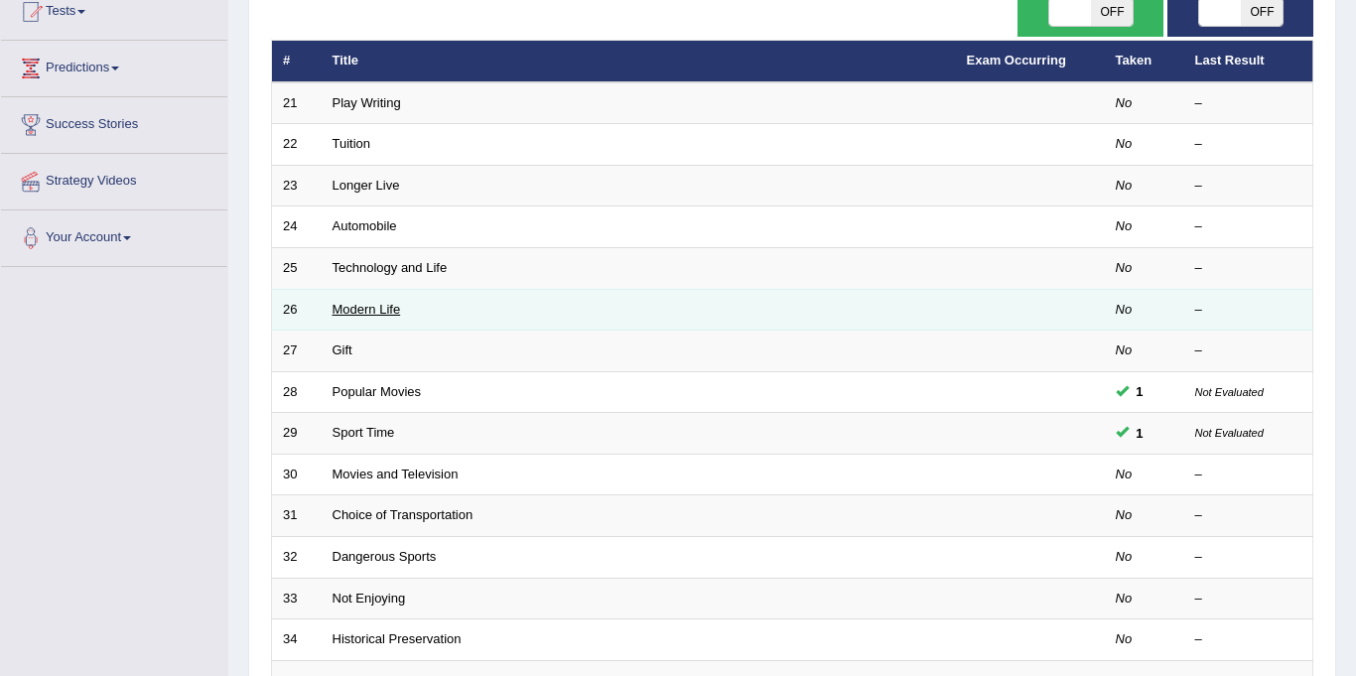
click at [359, 313] on link "Modern Life" at bounding box center [366, 309] width 68 height 15
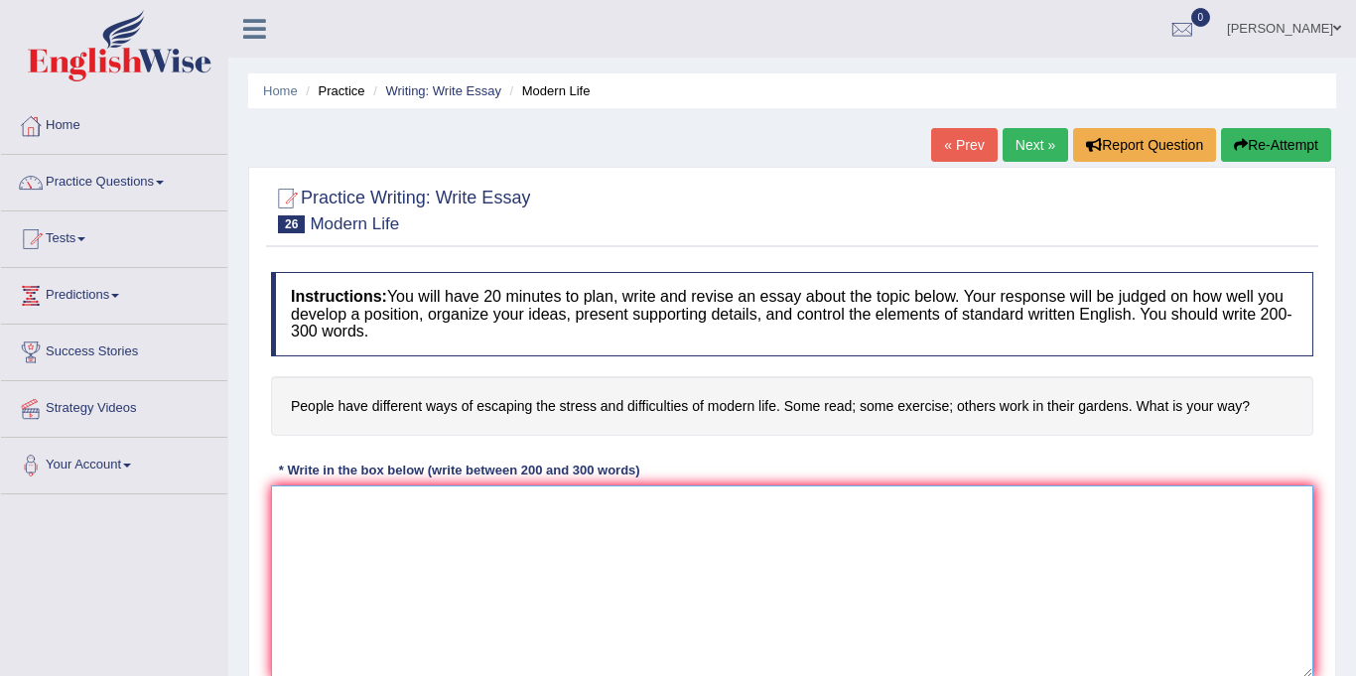
click at [420, 551] on textarea at bounding box center [792, 581] width 1042 height 193
click at [956, 149] on link "« Prev" at bounding box center [963, 145] width 65 height 34
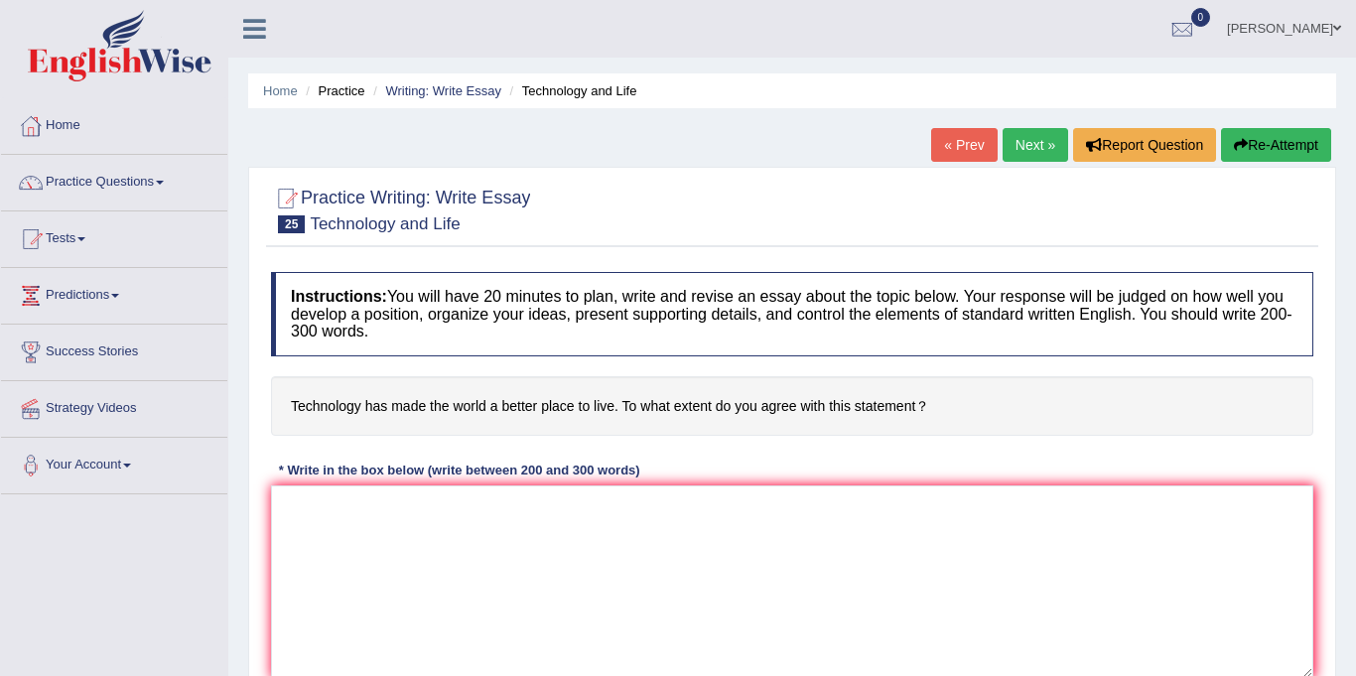
click at [952, 153] on link "« Prev" at bounding box center [963, 145] width 65 height 34
click at [80, 190] on link "Practice Questions" at bounding box center [114, 180] width 226 height 50
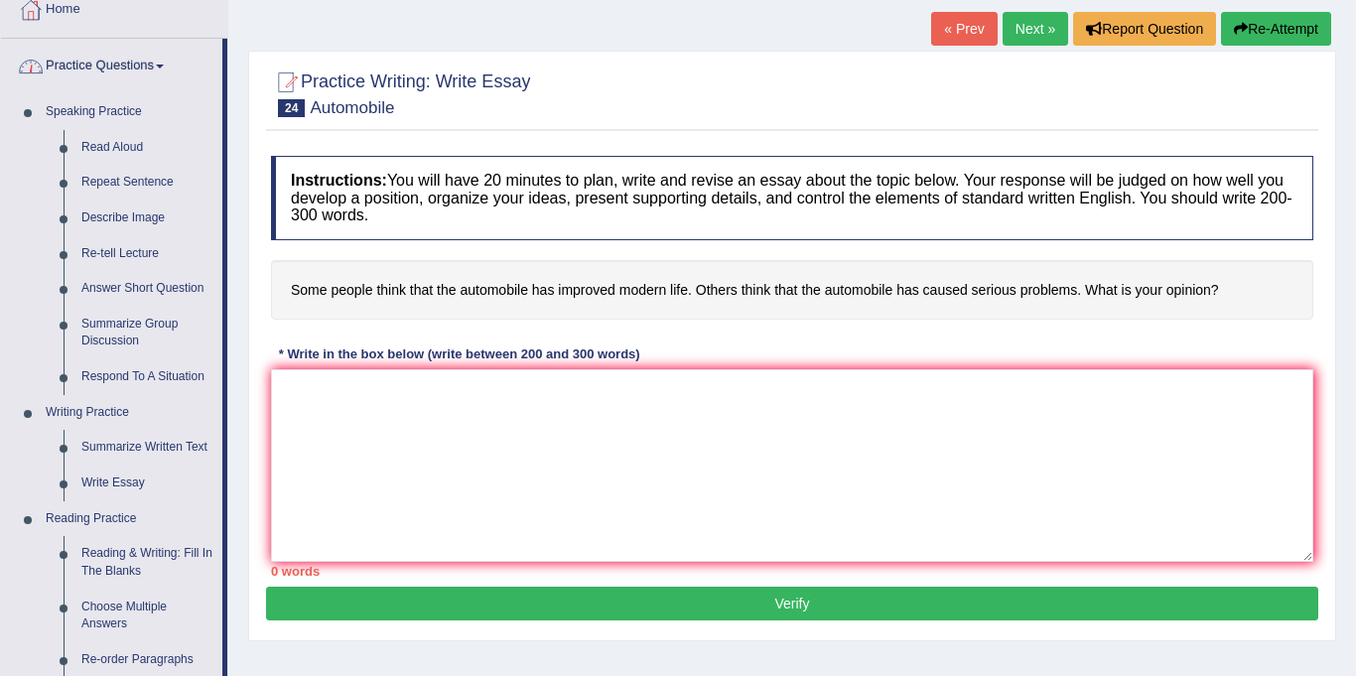
scroll to position [127, 0]
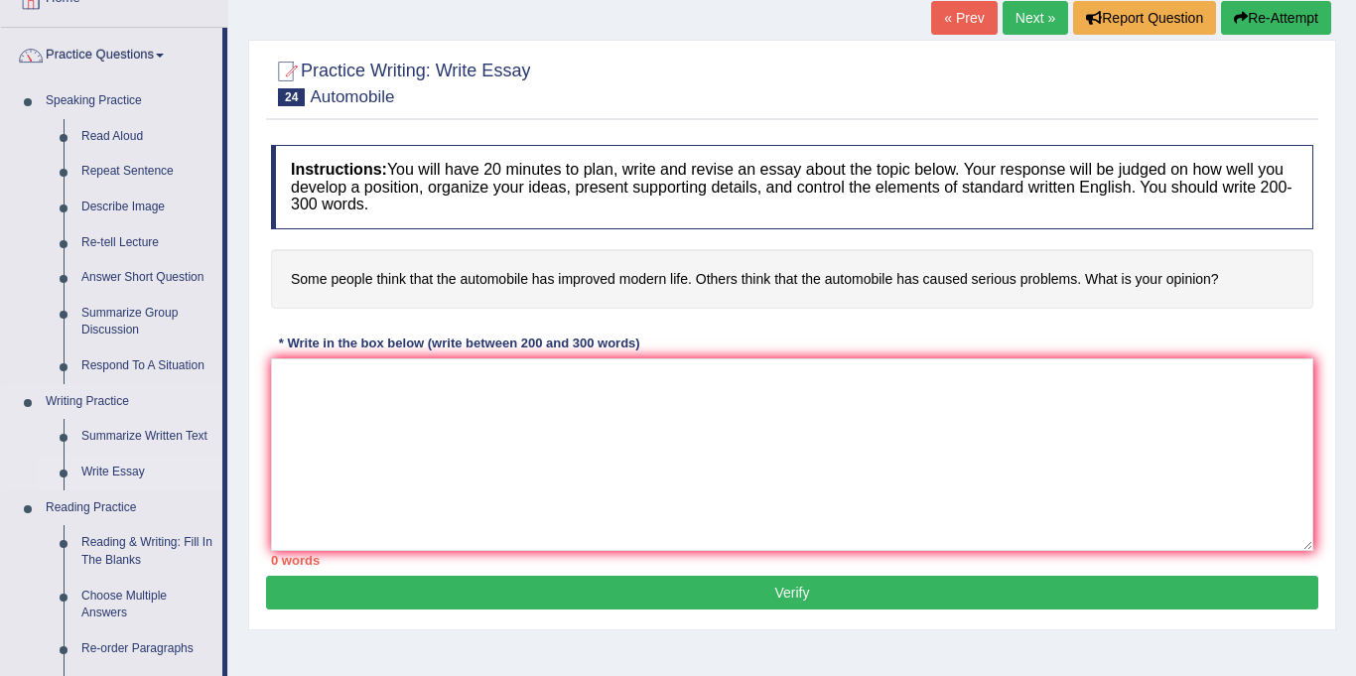
click at [101, 475] on link "Write Essay" at bounding box center [147, 473] width 150 height 36
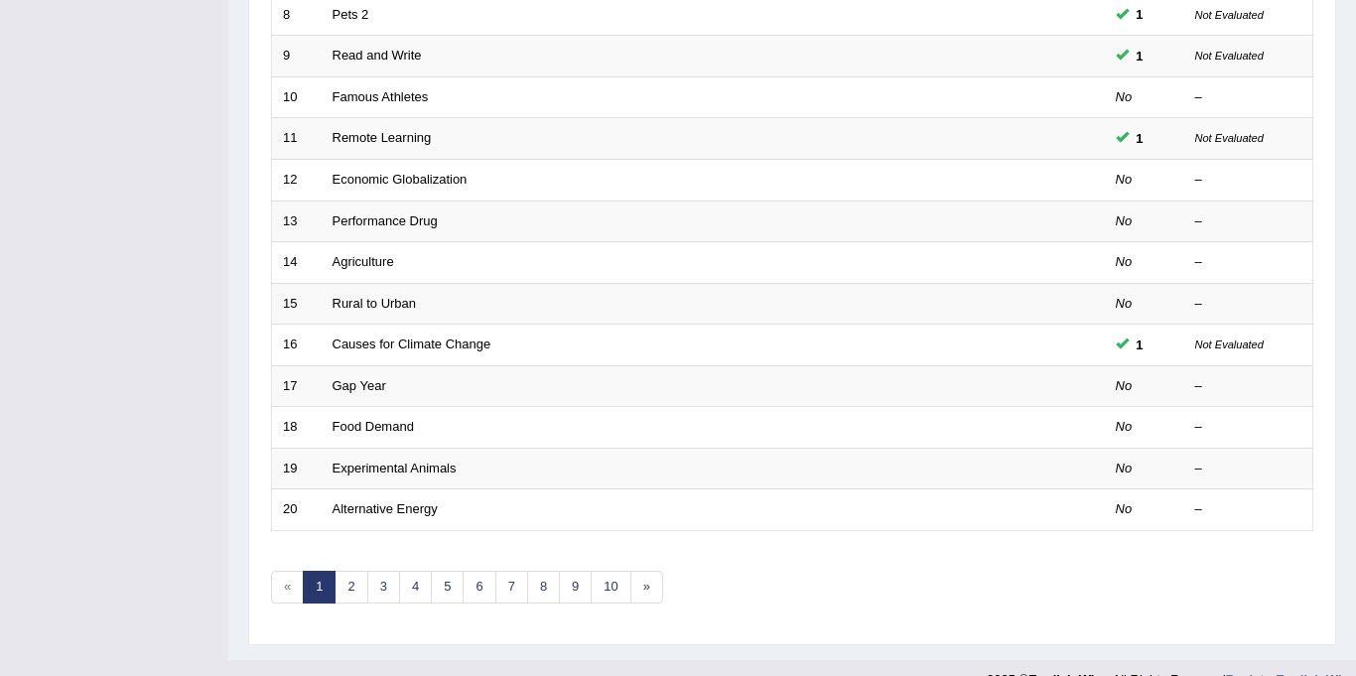
scroll to position [610, 0]
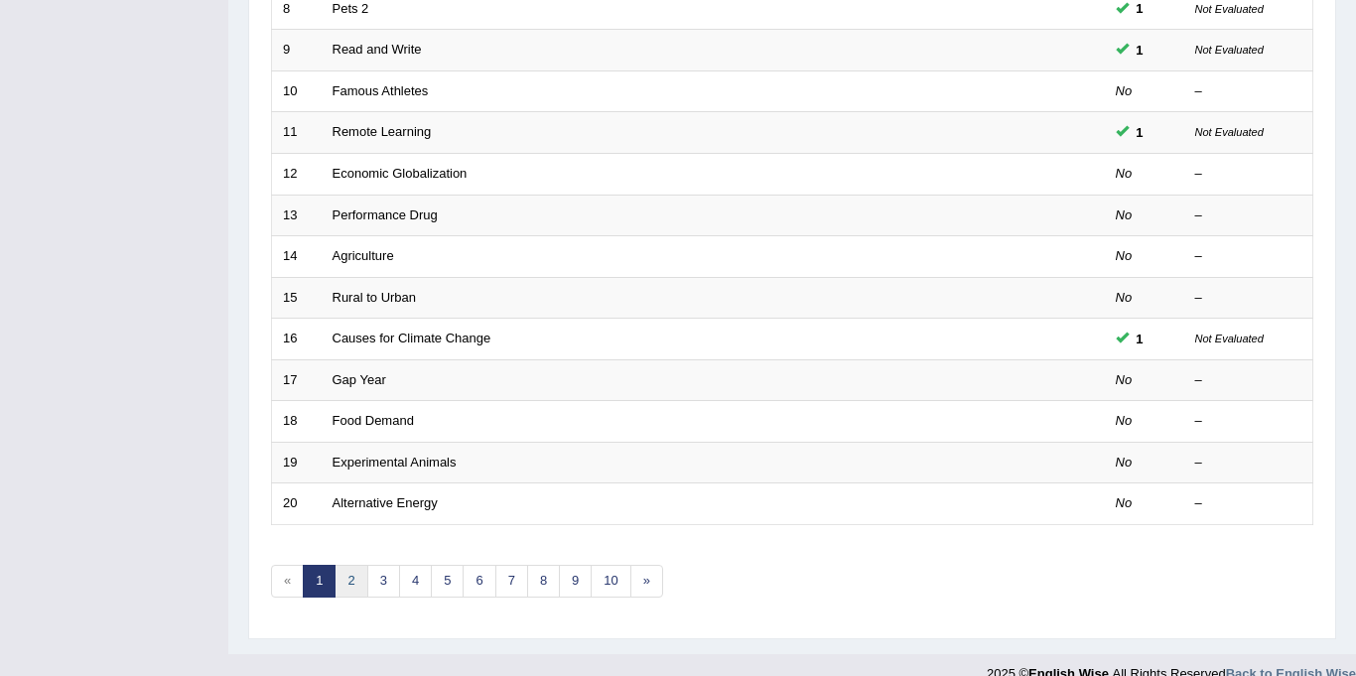
click at [349, 581] on link "2" at bounding box center [350, 581] width 33 height 33
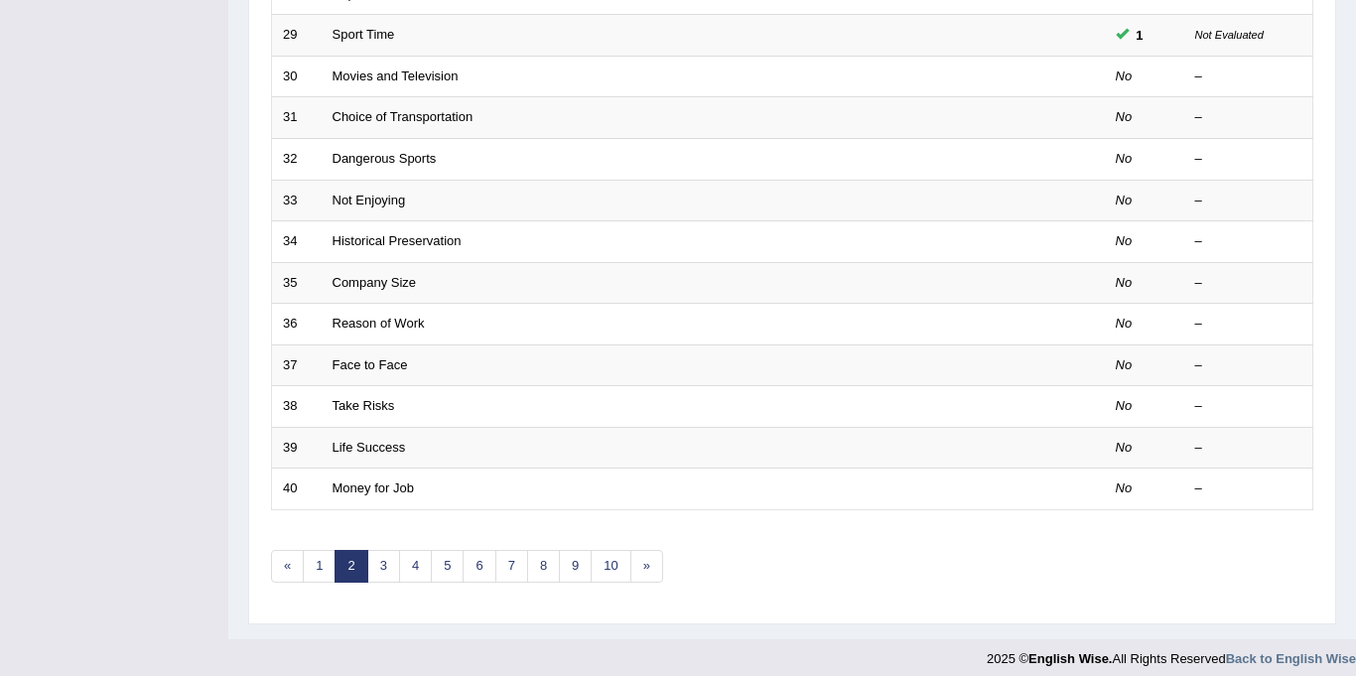
scroll to position [633, 0]
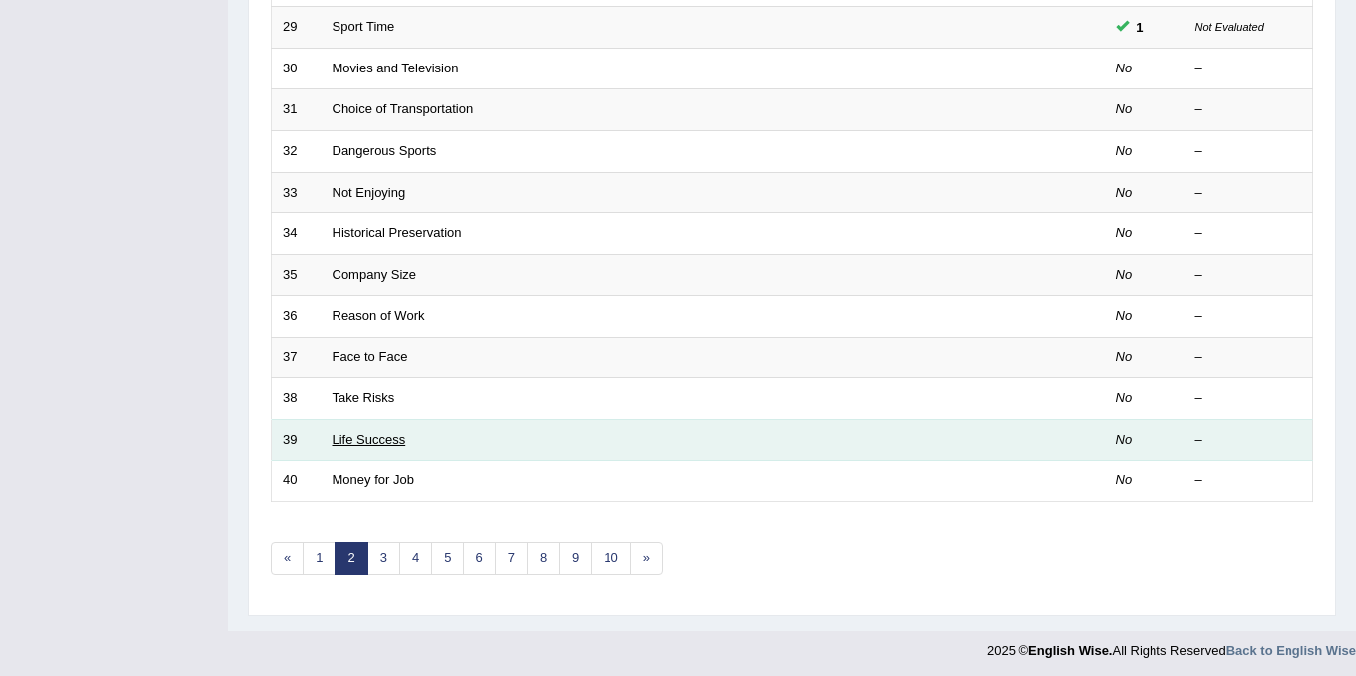
click at [348, 443] on link "Life Success" at bounding box center [368, 439] width 73 height 15
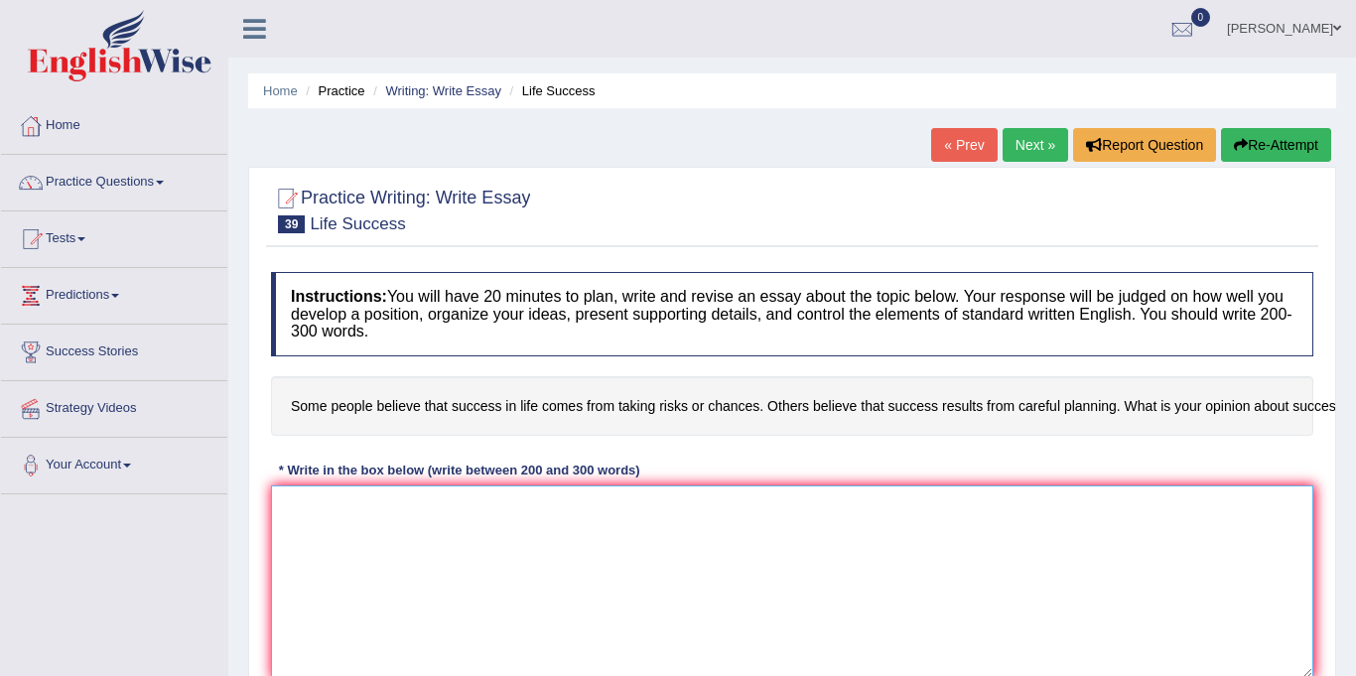
click at [354, 555] on textarea at bounding box center [792, 581] width 1042 height 193
click at [1028, 148] on link "Next »" at bounding box center [1034, 145] width 65 height 34
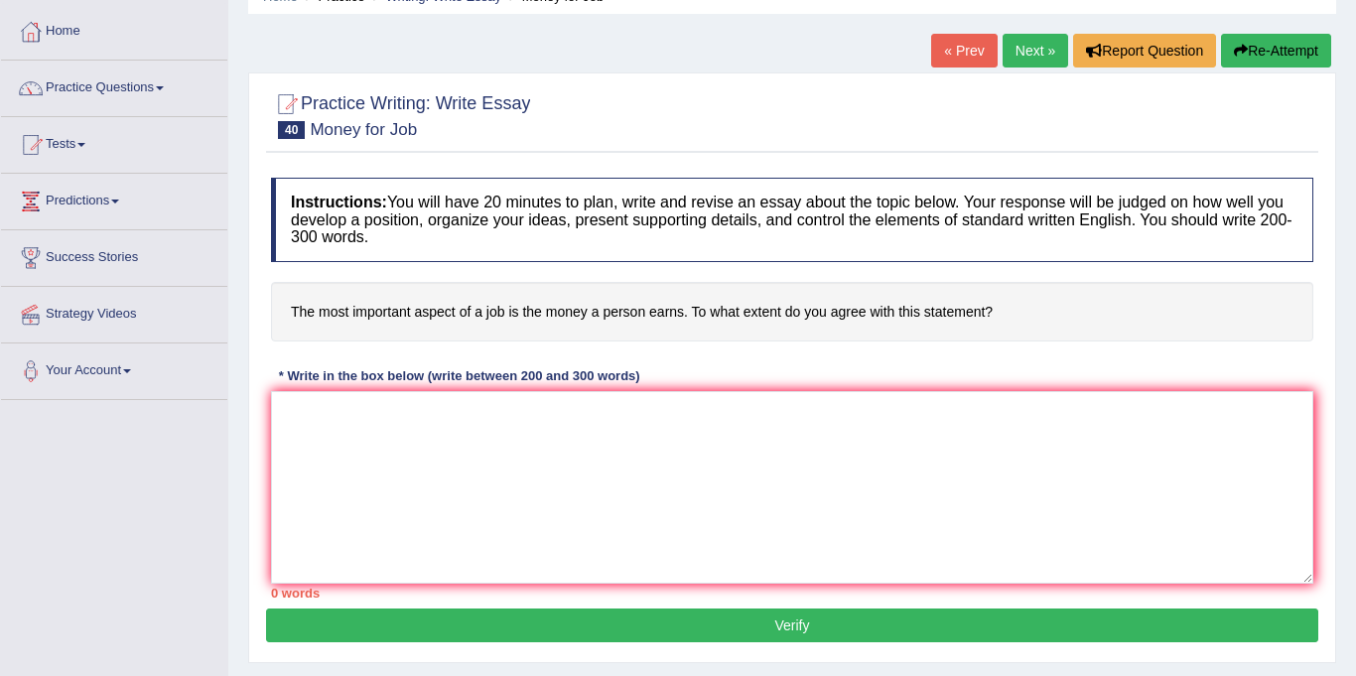
scroll to position [93, 0]
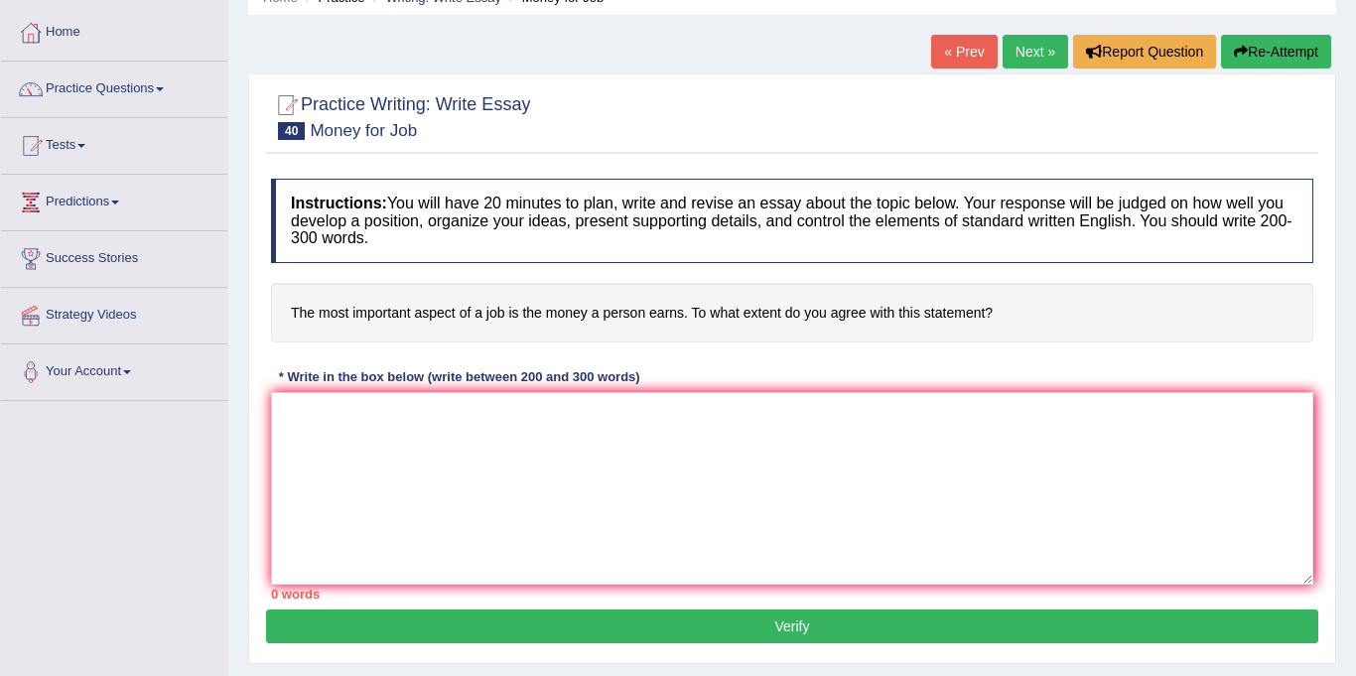
click at [1023, 64] on link "Next »" at bounding box center [1034, 52] width 65 height 34
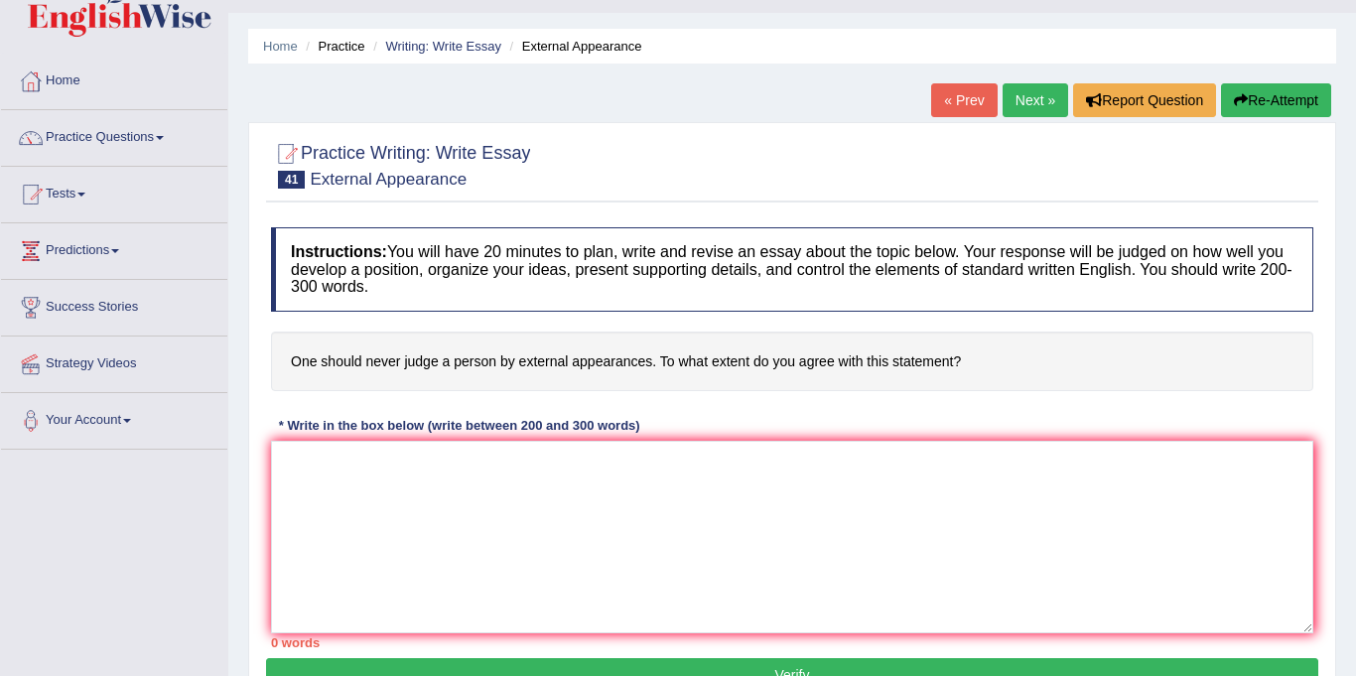
scroll to position [42, 0]
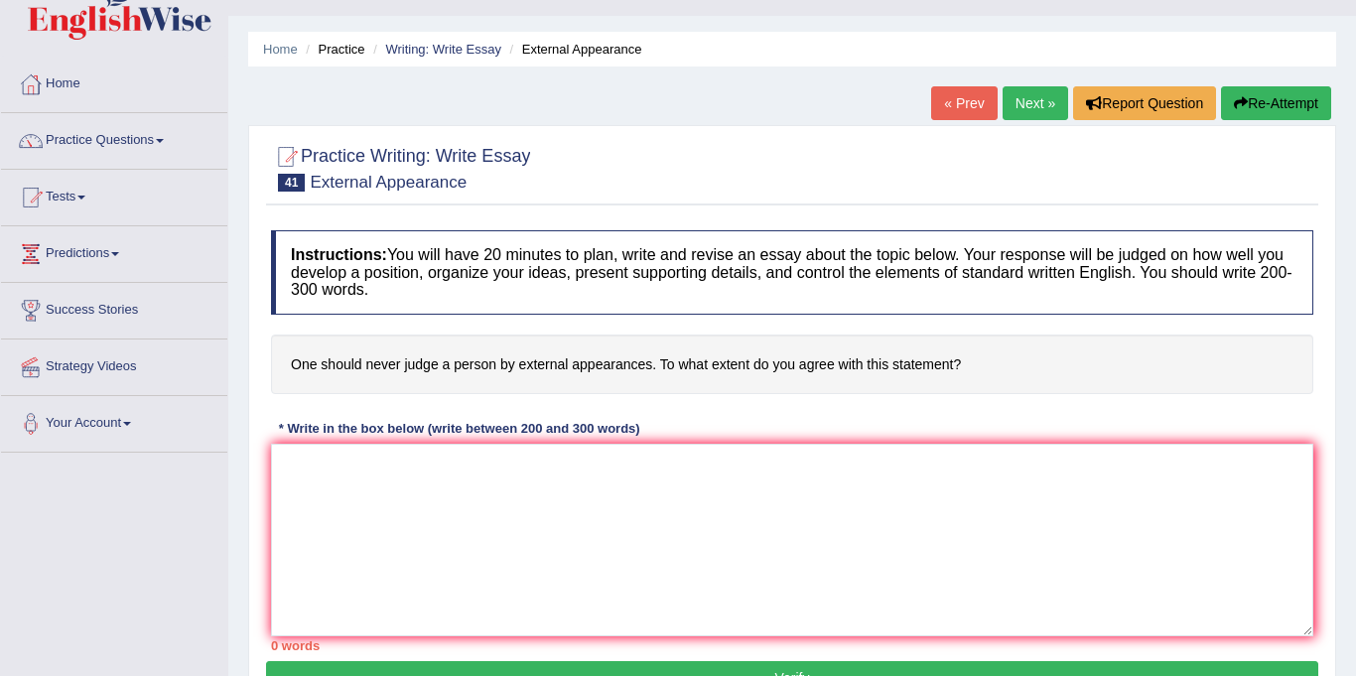
click at [1034, 104] on link "Next »" at bounding box center [1034, 103] width 65 height 34
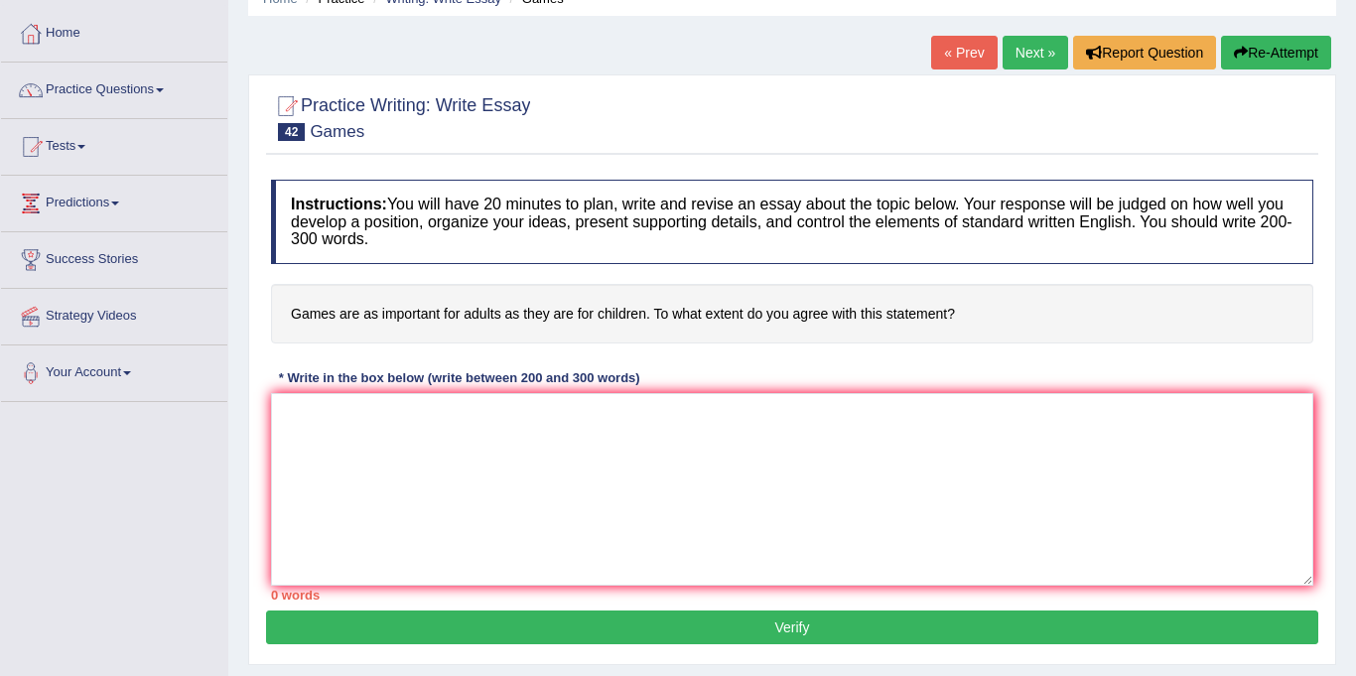
scroll to position [97, 0]
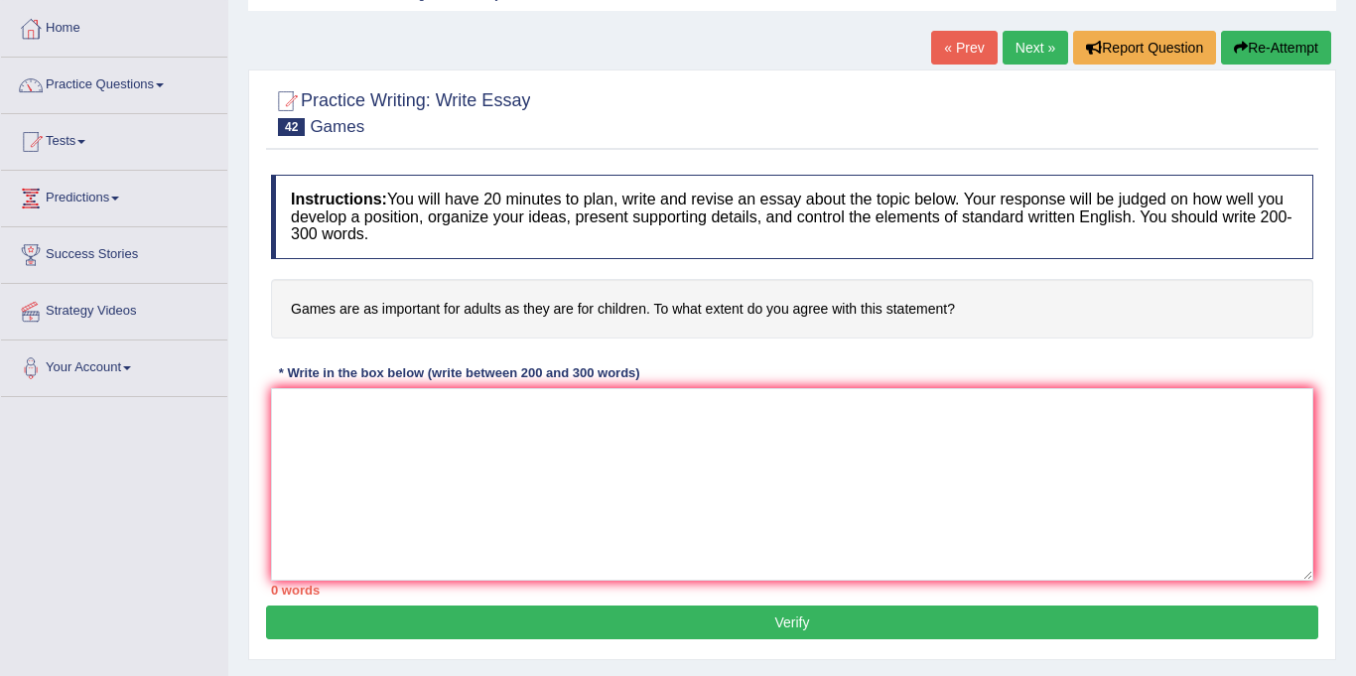
click at [1029, 55] on link "Next »" at bounding box center [1034, 48] width 65 height 34
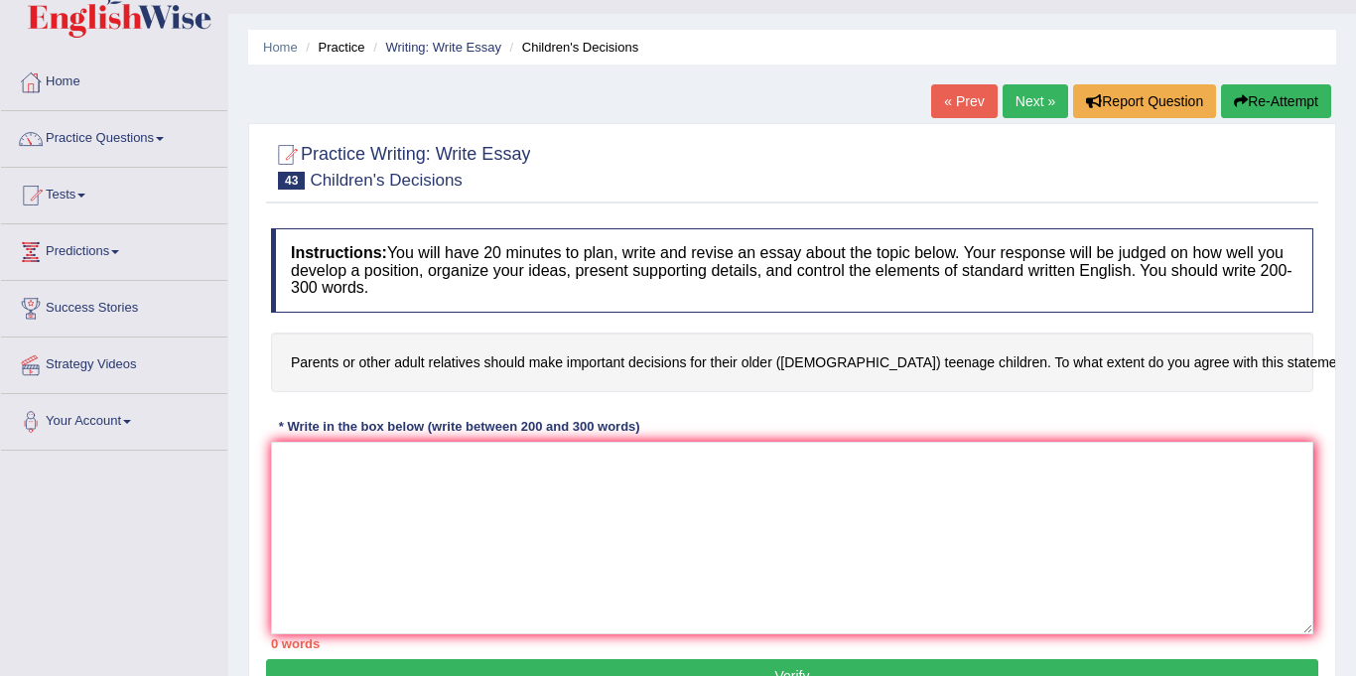
scroll to position [61, 0]
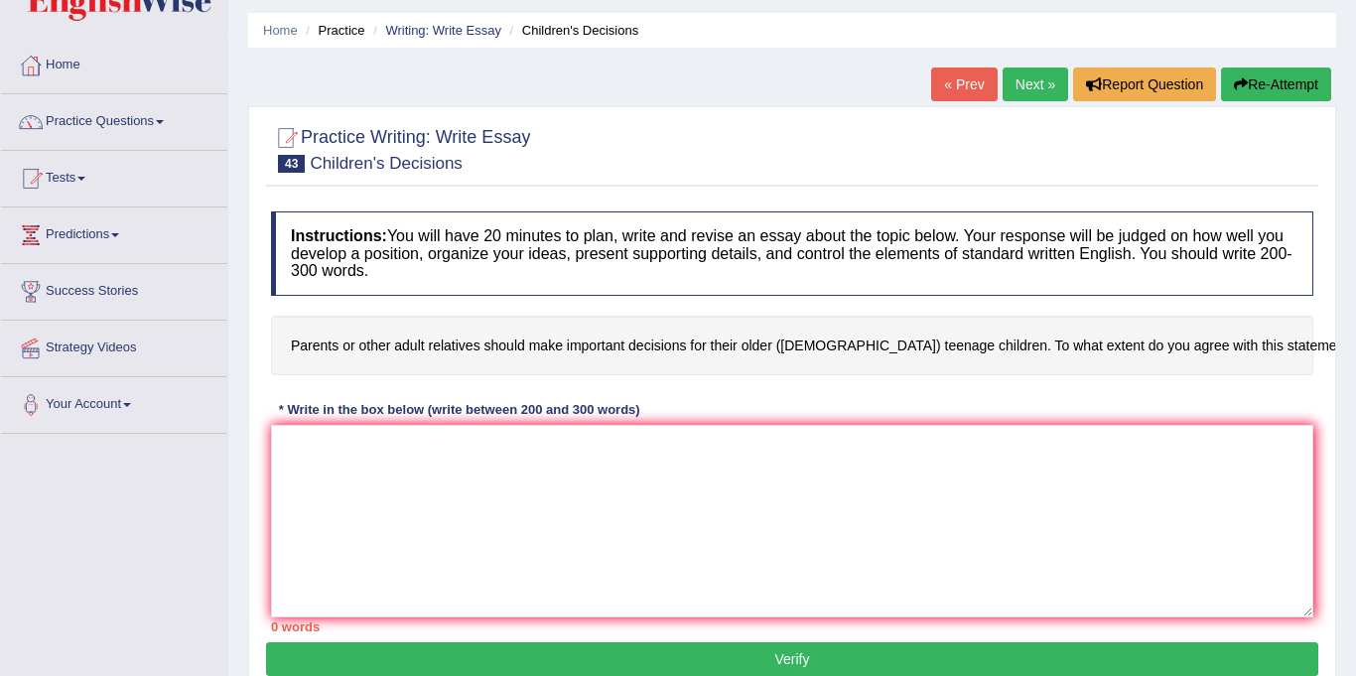
click at [1024, 88] on link "Next »" at bounding box center [1034, 84] width 65 height 34
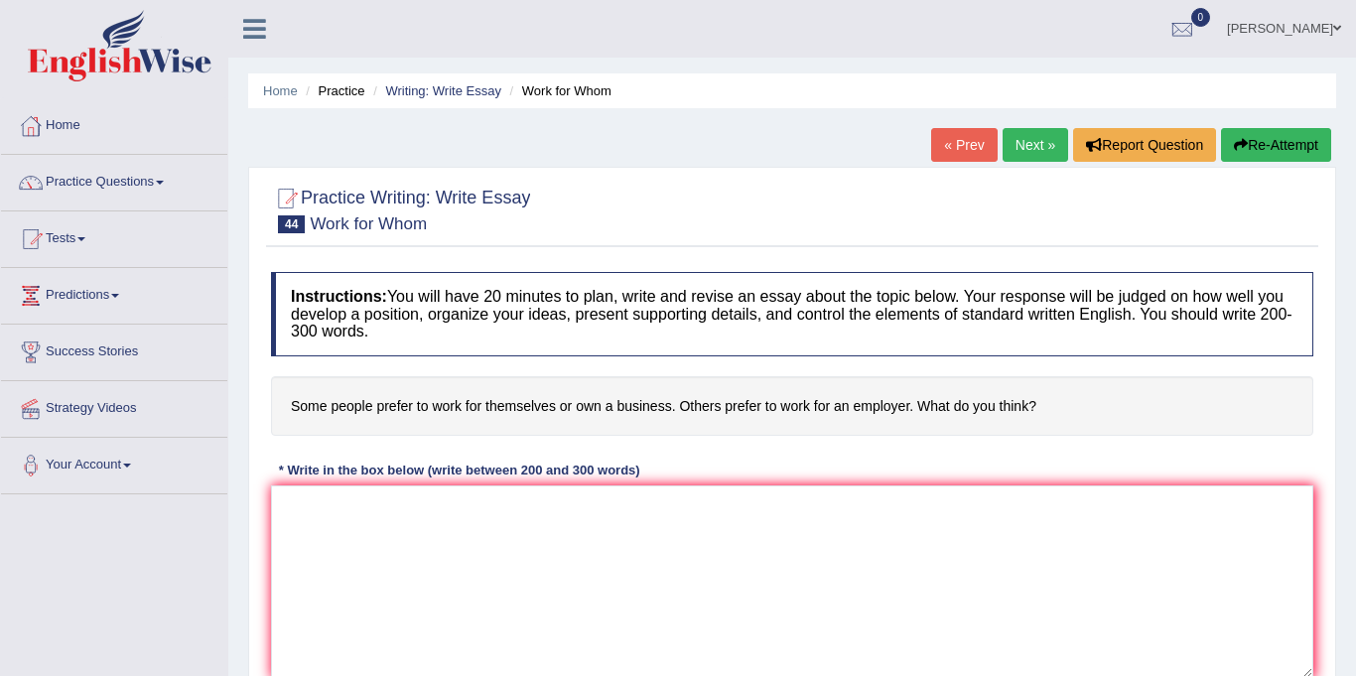
click at [1021, 139] on link "Next »" at bounding box center [1034, 145] width 65 height 34
click at [1028, 149] on link "Next »" at bounding box center [1034, 145] width 65 height 34
click at [1031, 147] on link "Next »" at bounding box center [1034, 145] width 65 height 34
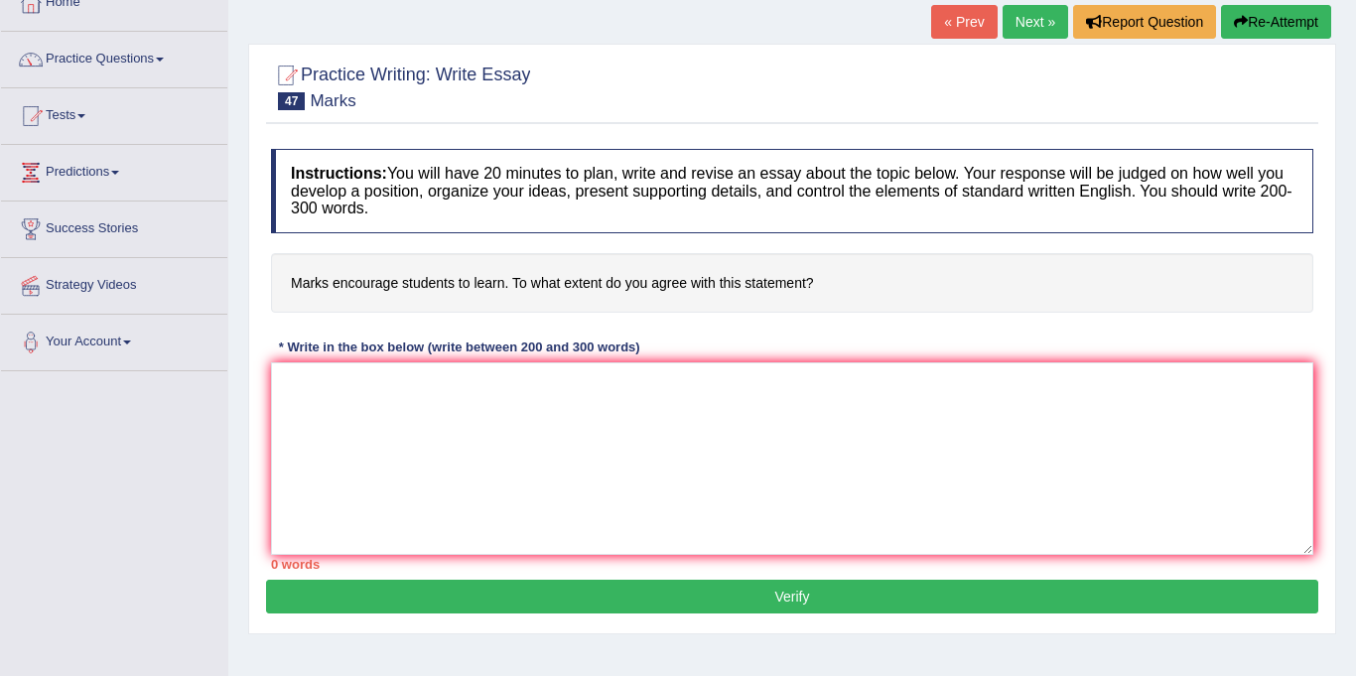
scroll to position [133, 0]
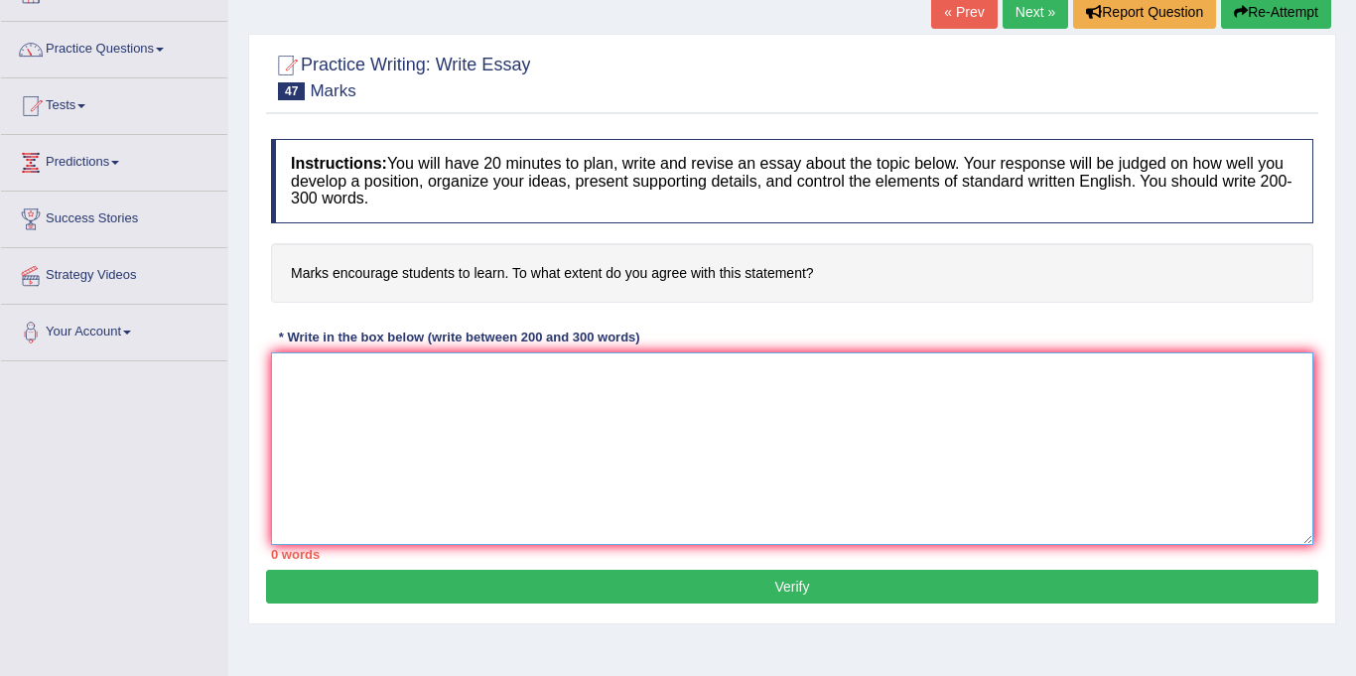
click at [322, 409] on textarea at bounding box center [792, 448] width 1042 height 193
click at [451, 380] on textarea "The increasing influence" at bounding box center [792, 448] width 1042 height 193
click at [483, 374] on textarea "The increasing influence of topin on our lives has ignited numerous discussion.…" at bounding box center [792, 448] width 1042 height 193
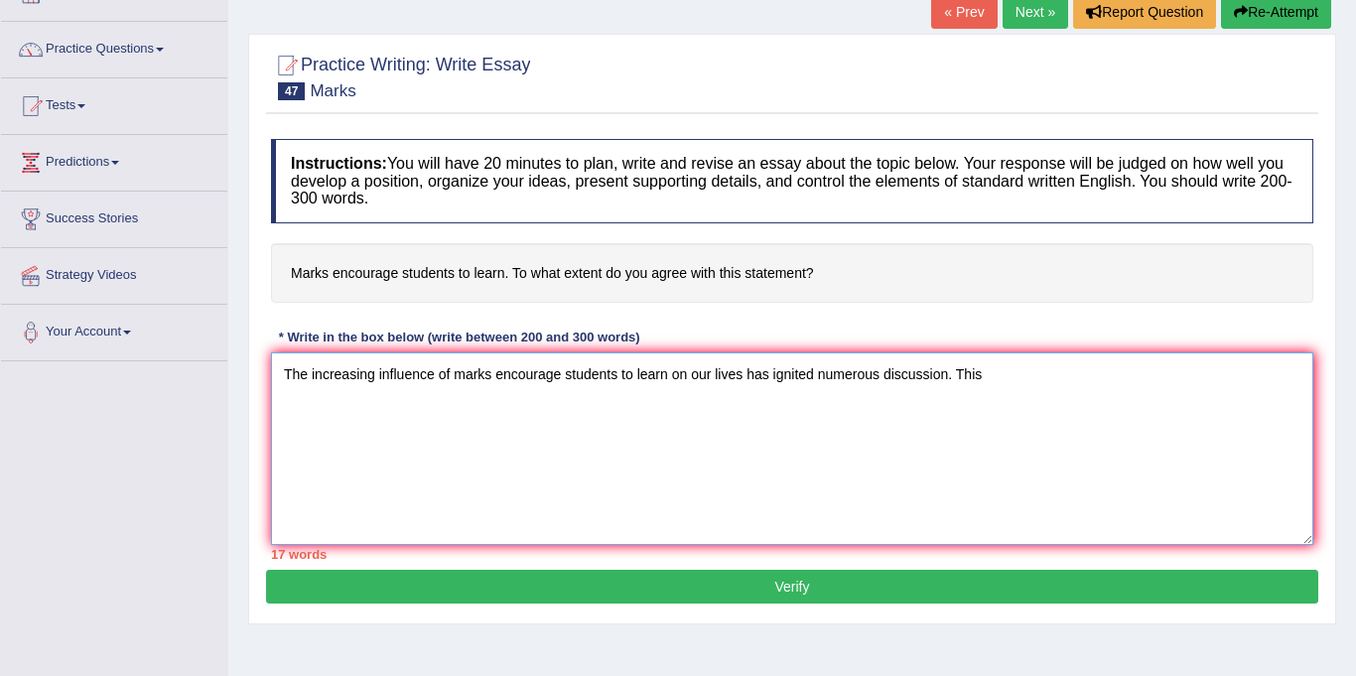
click at [979, 375] on textarea "The increasing influence of marks encourage students to learn on our lives has …" at bounding box center [792, 448] width 1042 height 193
click at [980, 375] on textarea "The increasing influence of marks encourage students to learn on our lives has …" at bounding box center [792, 448] width 1042 height 193
click at [994, 371] on textarea "The increasing influence of marks encourage students to learn on our lives has …" at bounding box center [792, 448] width 1042 height 193
click at [1045, 361] on textarea "The increasing influence of marks encourage students to learn on our lives has …" at bounding box center [792, 448] width 1042 height 193
click at [362, 434] on textarea "The increasing influence of marks encourage students to learn on our lives has …" at bounding box center [792, 448] width 1042 height 193
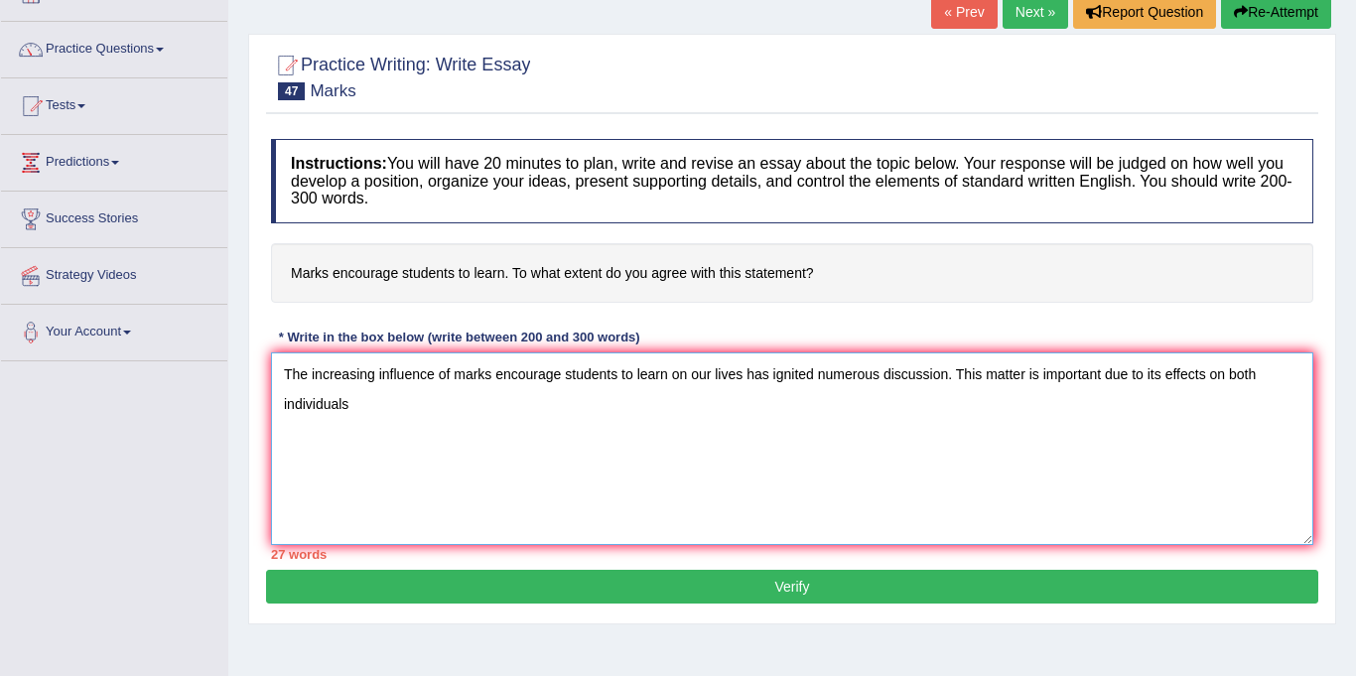
click at [365, 406] on textarea "The increasing influence of marks encourage students to learn on our lives has …" at bounding box center [792, 448] width 1042 height 193
click at [358, 399] on textarea "The increasing influence of marks encourage students to learn on our lives has …" at bounding box center [792, 448] width 1042 height 193
click at [366, 428] on textarea "The increasing influence of marks encourage students to learn on our lives has …" at bounding box center [792, 448] width 1042 height 193
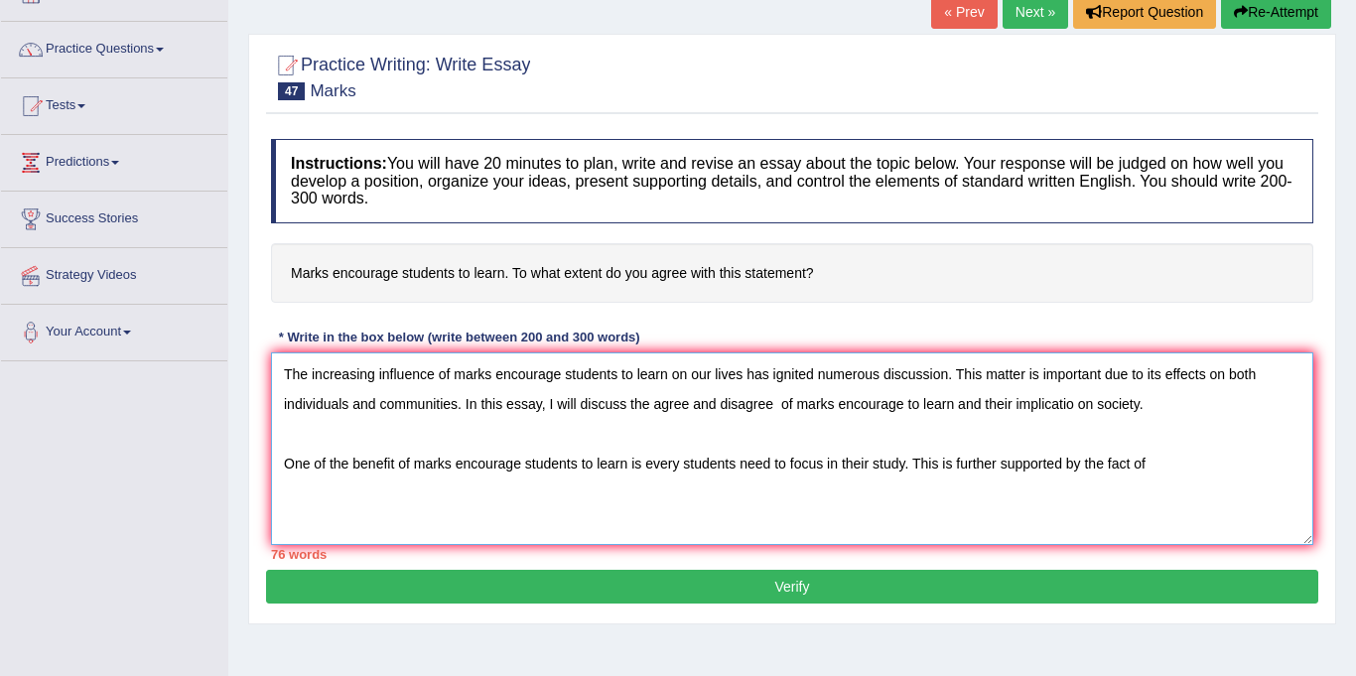
type textarea "The increasing influence of marks encourage students to learn on our lives has …"
